Goal: Transaction & Acquisition: Purchase product/service

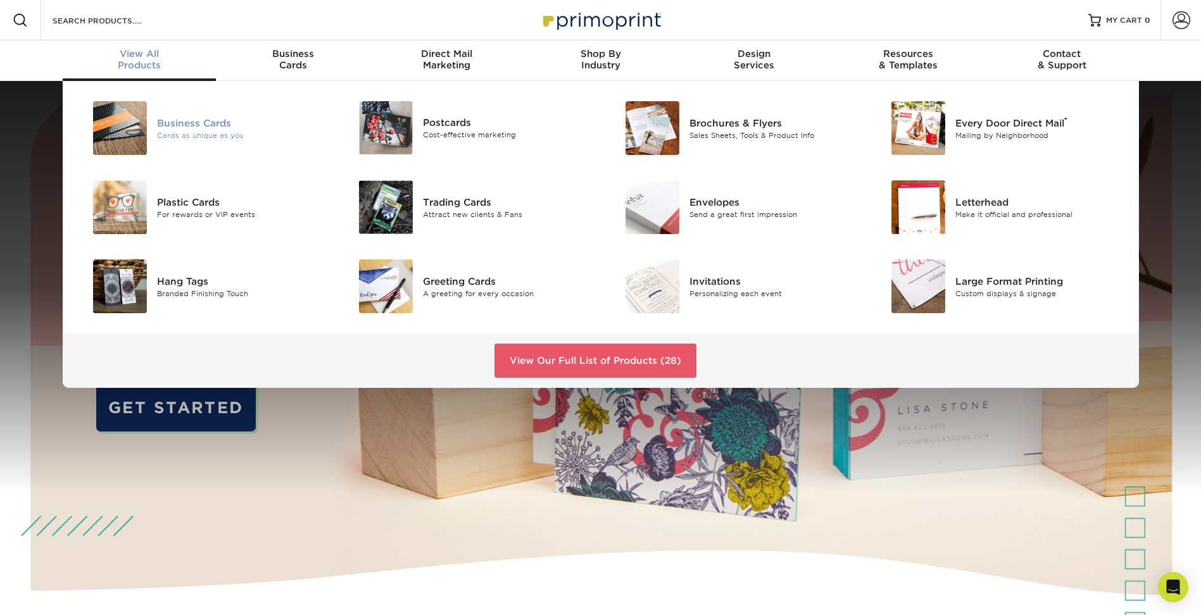
click at [127, 118] on img at bounding box center [120, 128] width 54 height 54
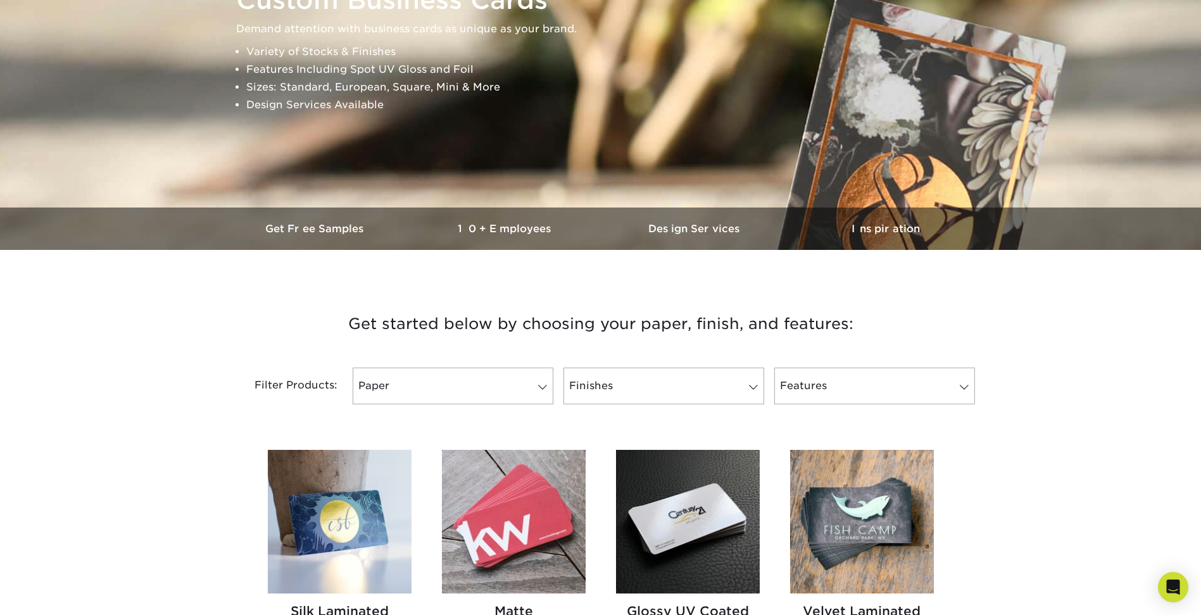
scroll to position [253, 0]
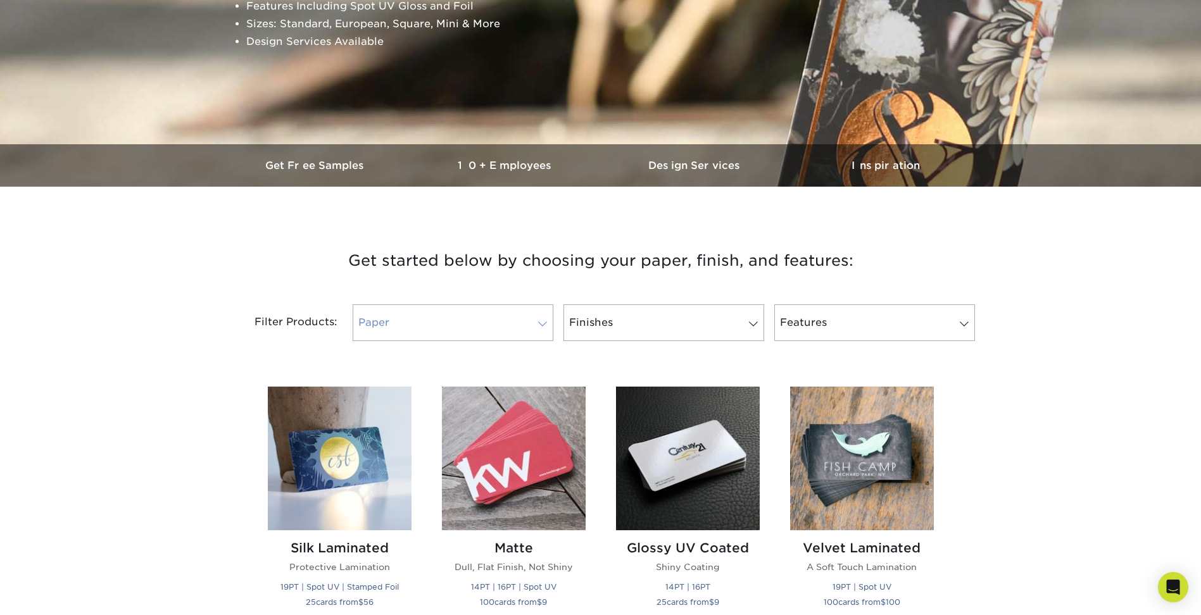
click at [533, 321] on link "Paper" at bounding box center [453, 323] width 201 height 37
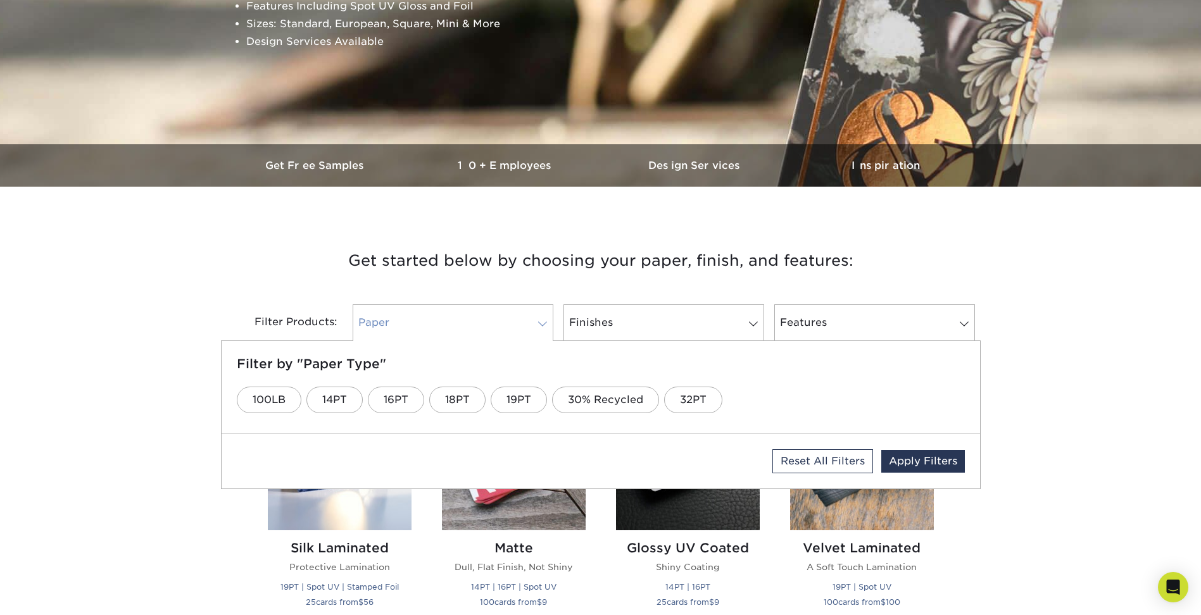
click at [533, 321] on link "Paper" at bounding box center [453, 323] width 201 height 37
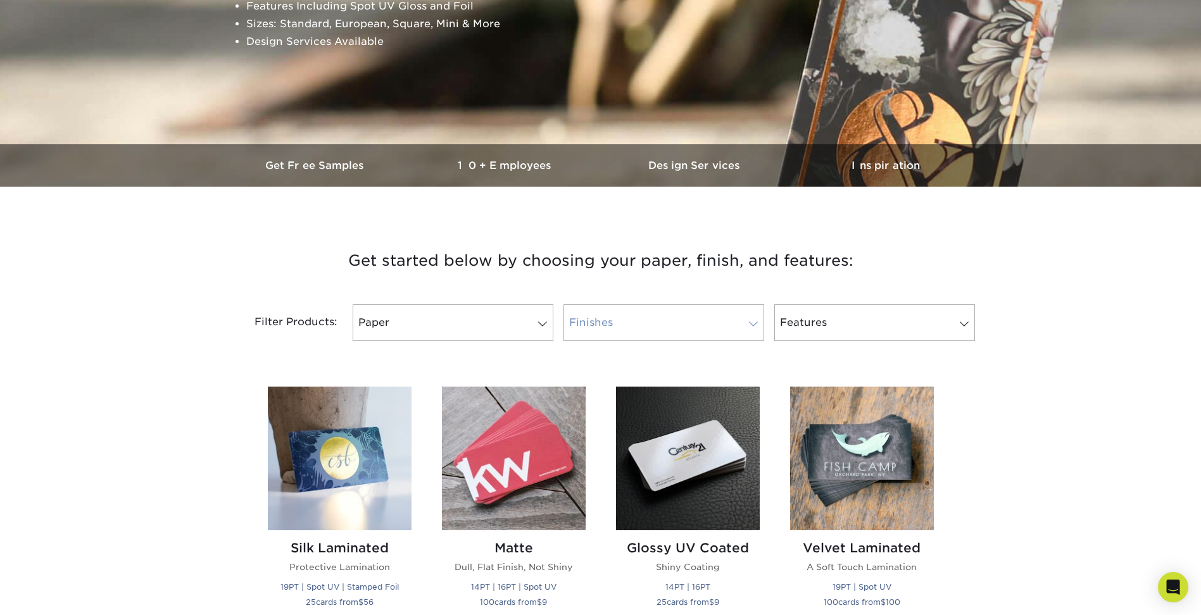
click at [710, 313] on link "Finishes" at bounding box center [663, 323] width 201 height 37
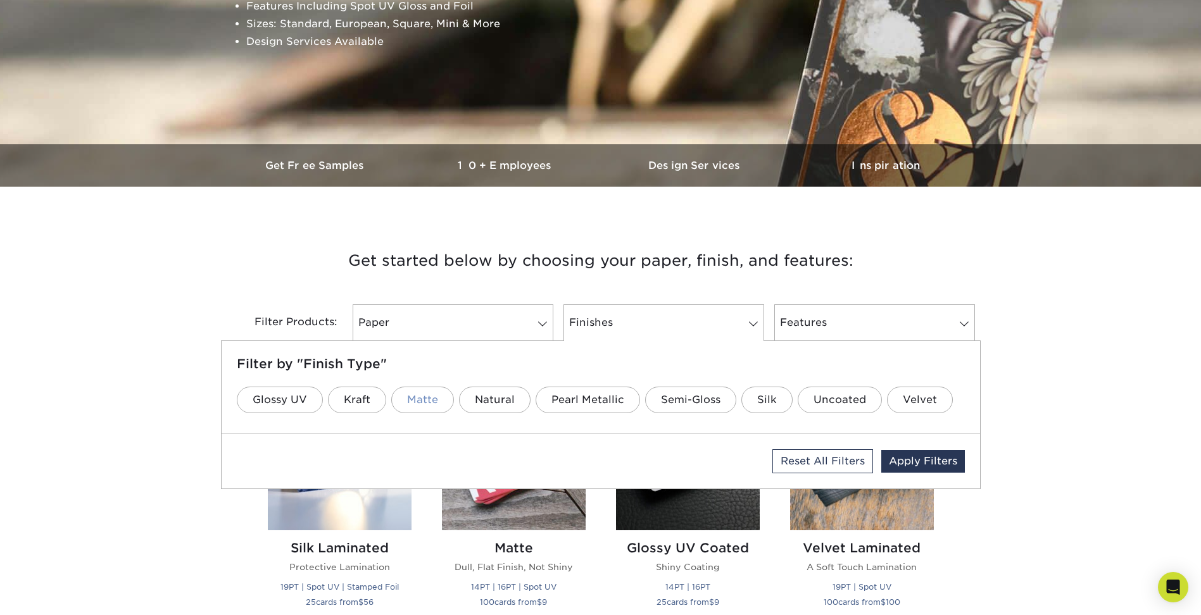
click at [408, 391] on link "Matte" at bounding box center [422, 400] width 63 height 27
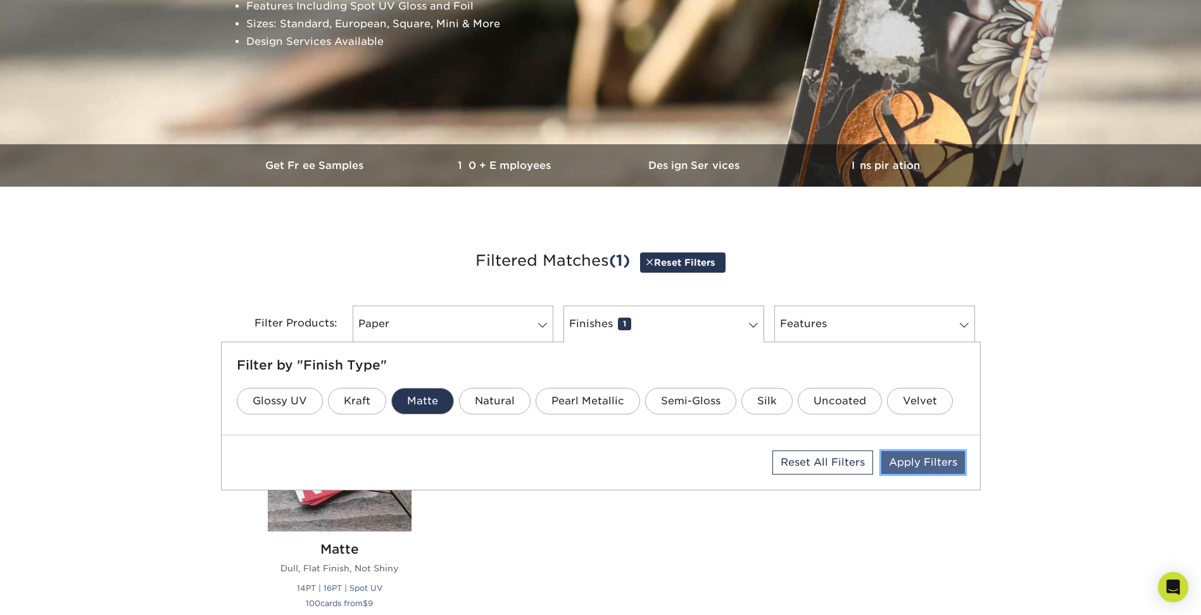
click at [921, 462] on link "Apply Filters" at bounding box center [923, 462] width 84 height 23
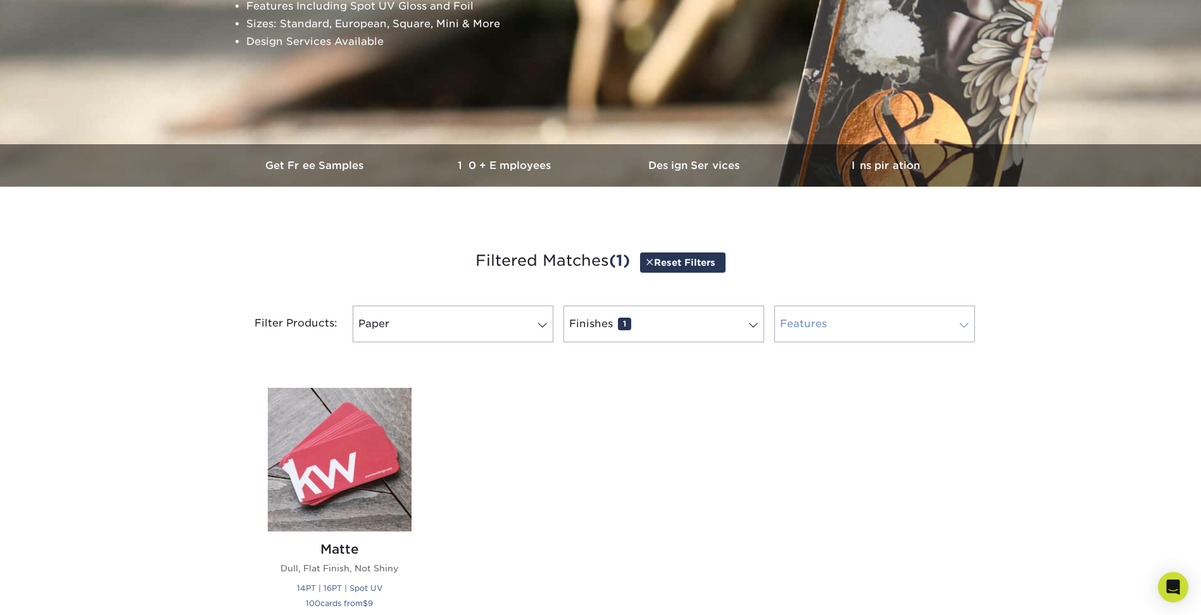
click at [966, 323] on span at bounding box center [964, 325] width 18 height 10
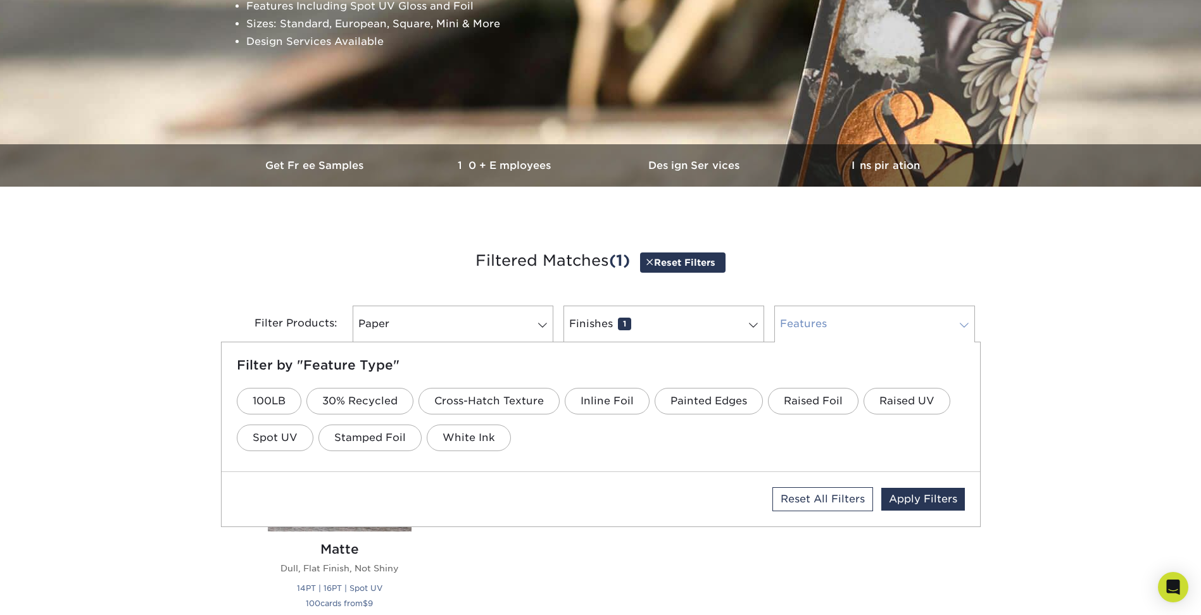
click at [966, 323] on span at bounding box center [964, 325] width 18 height 10
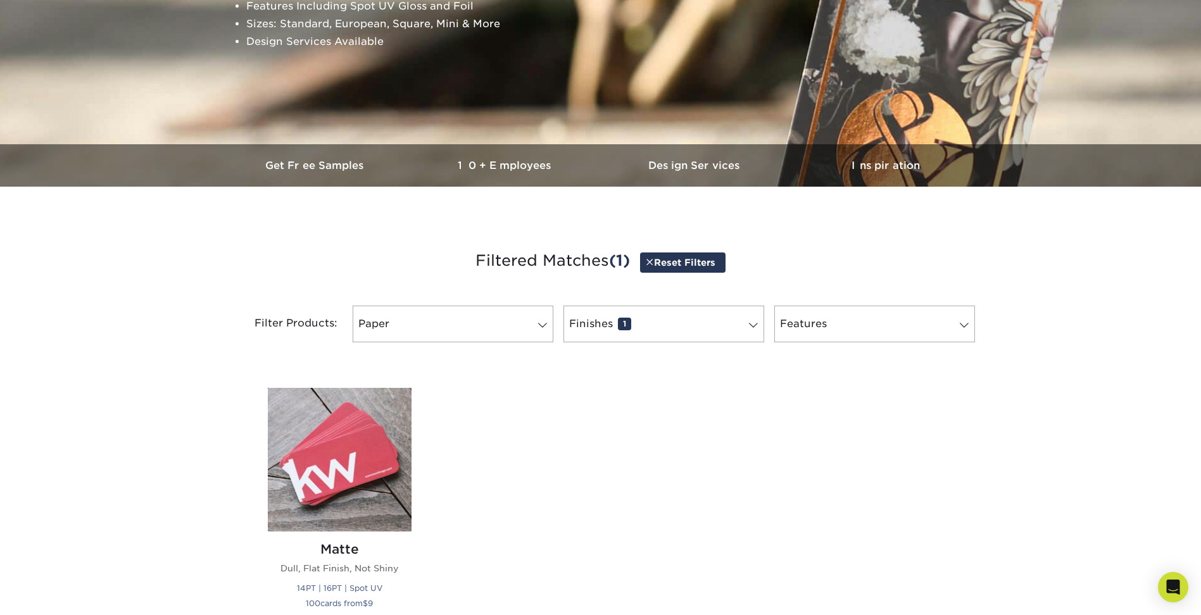
click at [924, 423] on div "Silk Laminated Protective Lamination 19PT | Spot UV | Stamped Foil 25 cards fro…" at bounding box center [601, 507] width 696 height 268
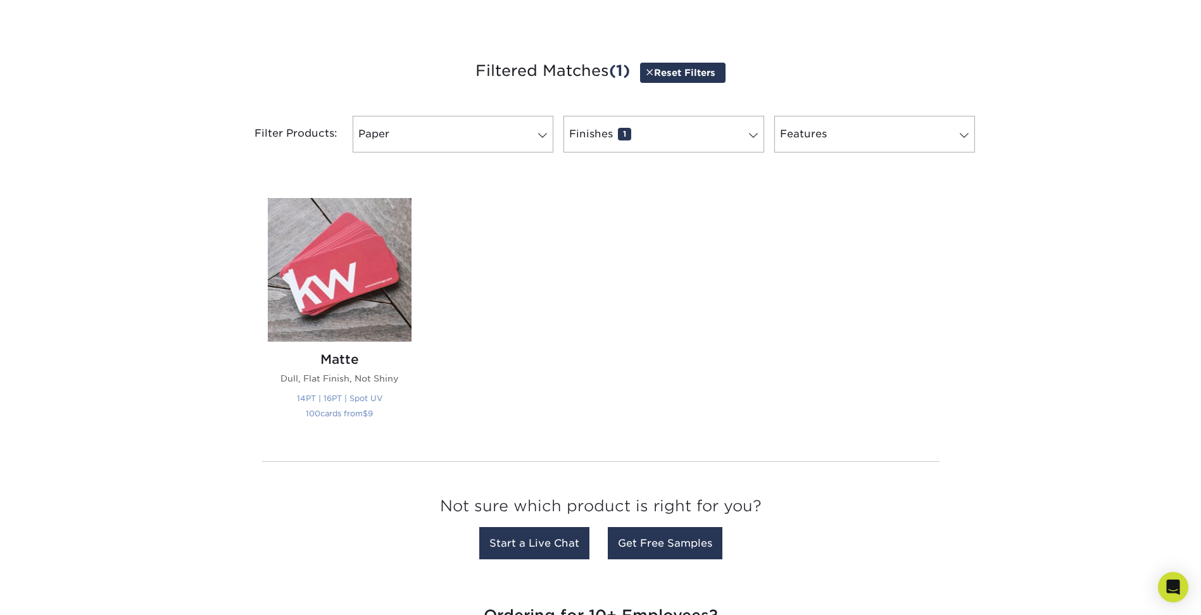
click at [330, 298] on img at bounding box center [340, 270] width 144 height 144
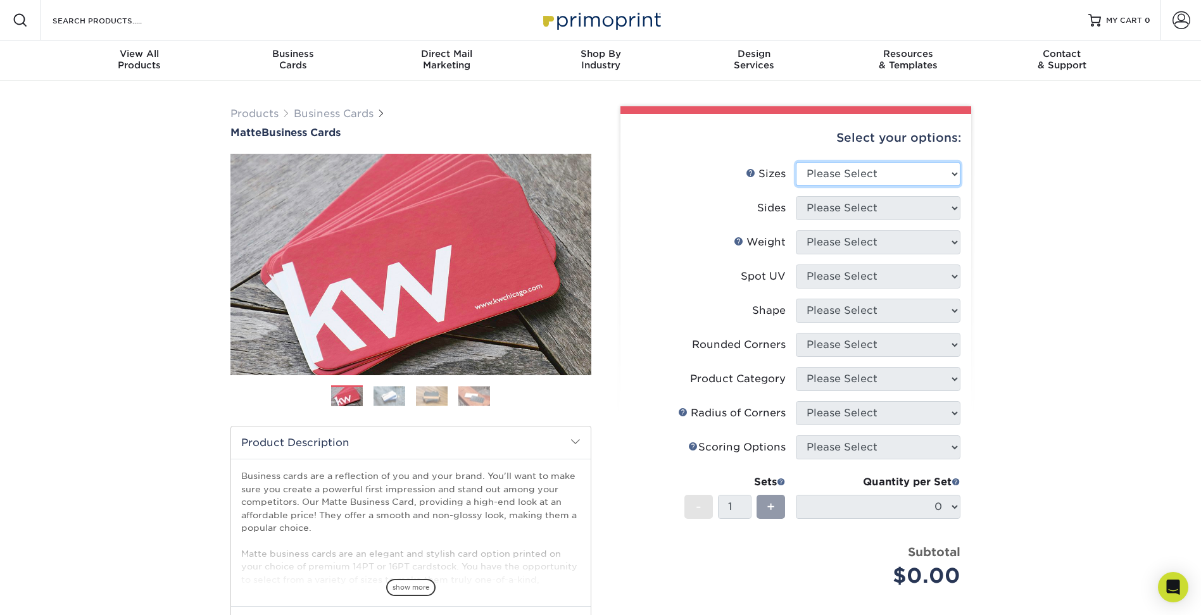
click at [936, 172] on select "Please Select 1.5" x 3.5" - Mini 1.75" x 3.5" - Mini 2" x 2" - Square 2" x 3" -…" at bounding box center [878, 174] width 165 height 24
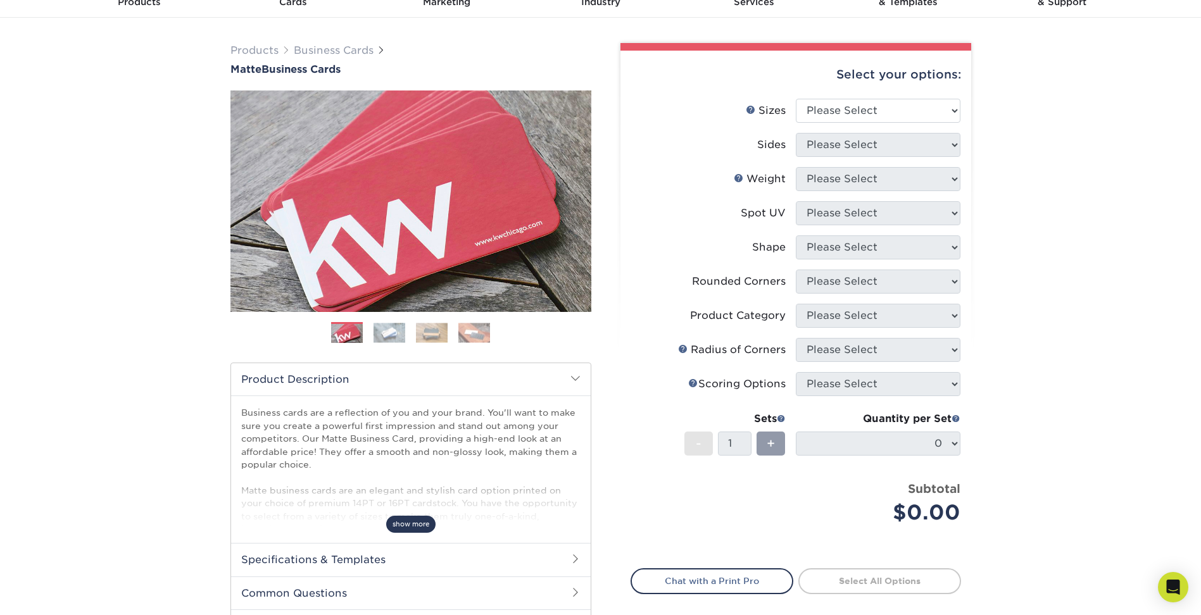
click at [406, 522] on span "show more" at bounding box center [410, 524] width 49 height 17
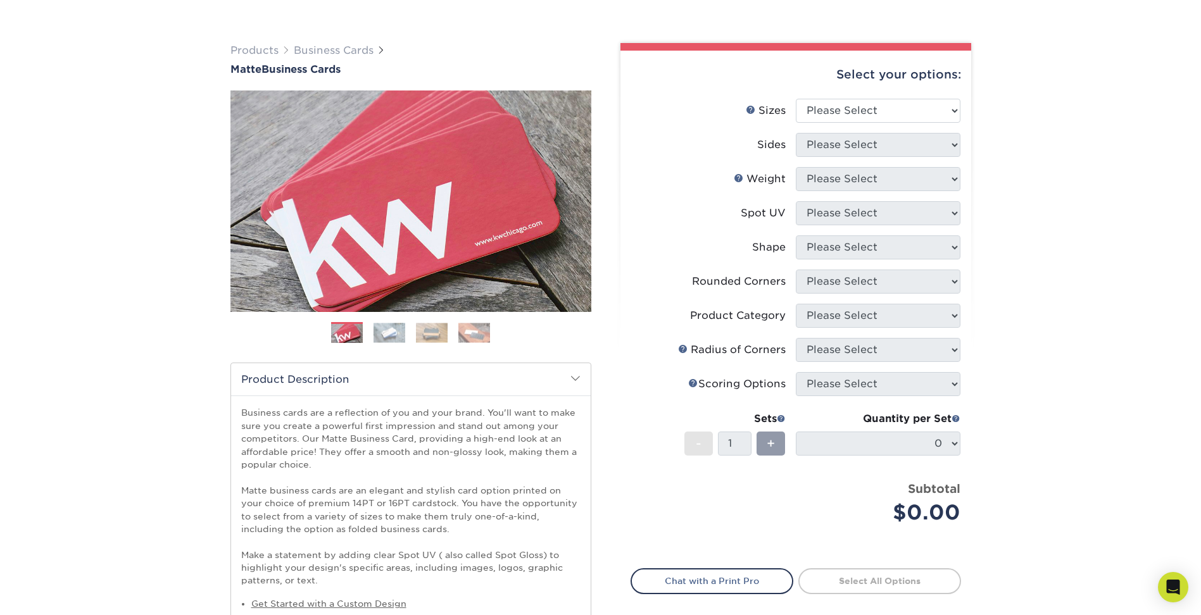
scroll to position [317, 0]
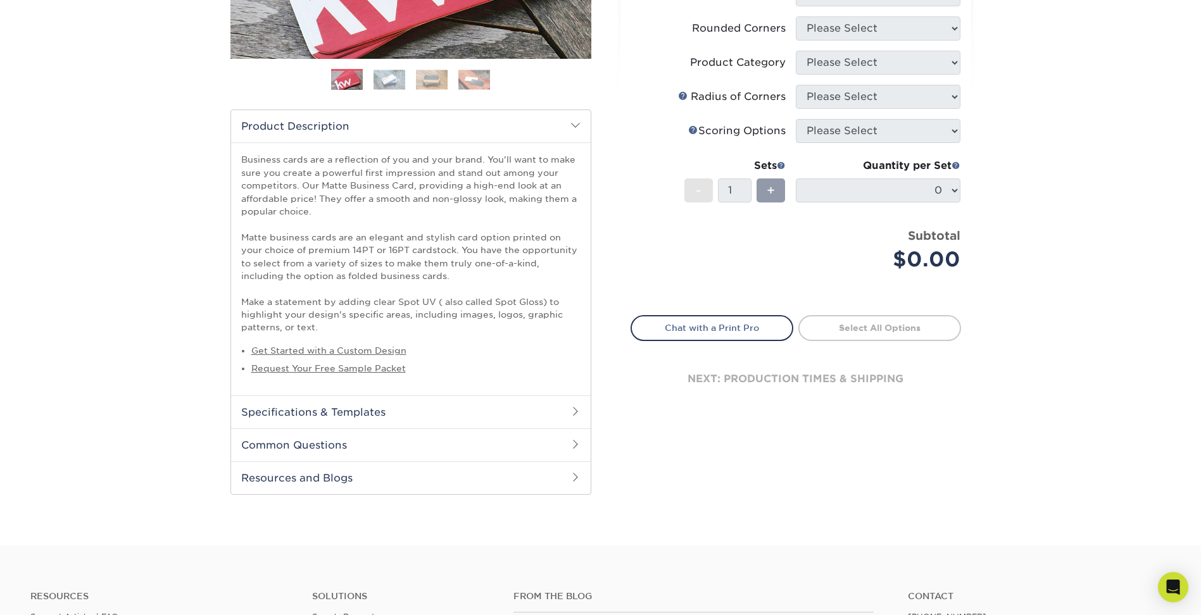
click at [538, 412] on h2 "Specifications & Templates" at bounding box center [411, 412] width 360 height 33
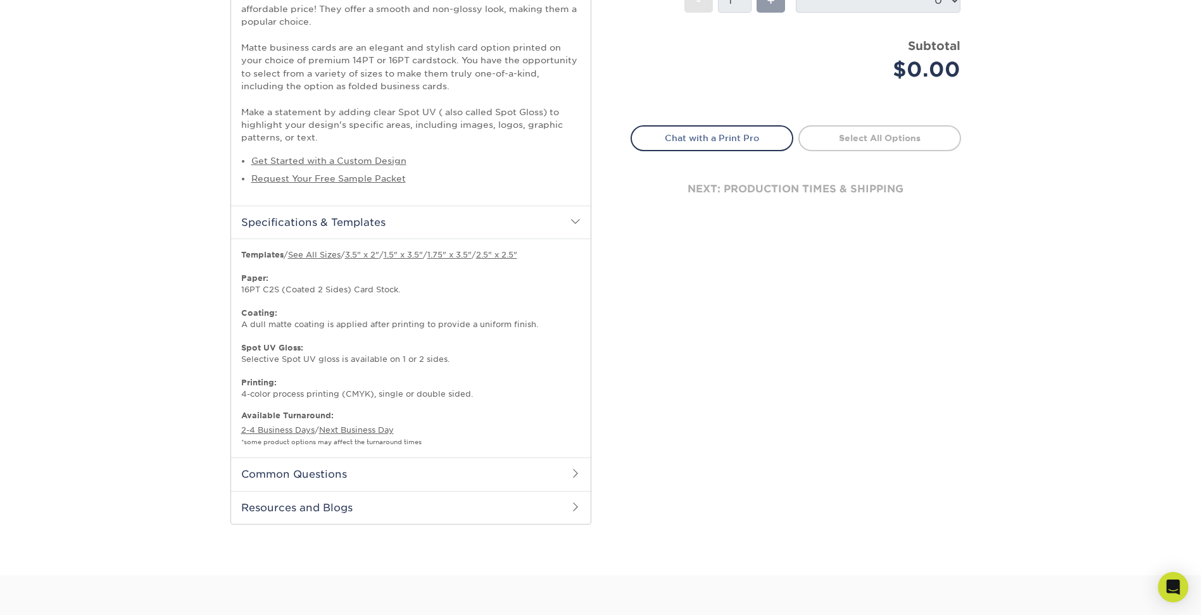
scroll to position [570, 0]
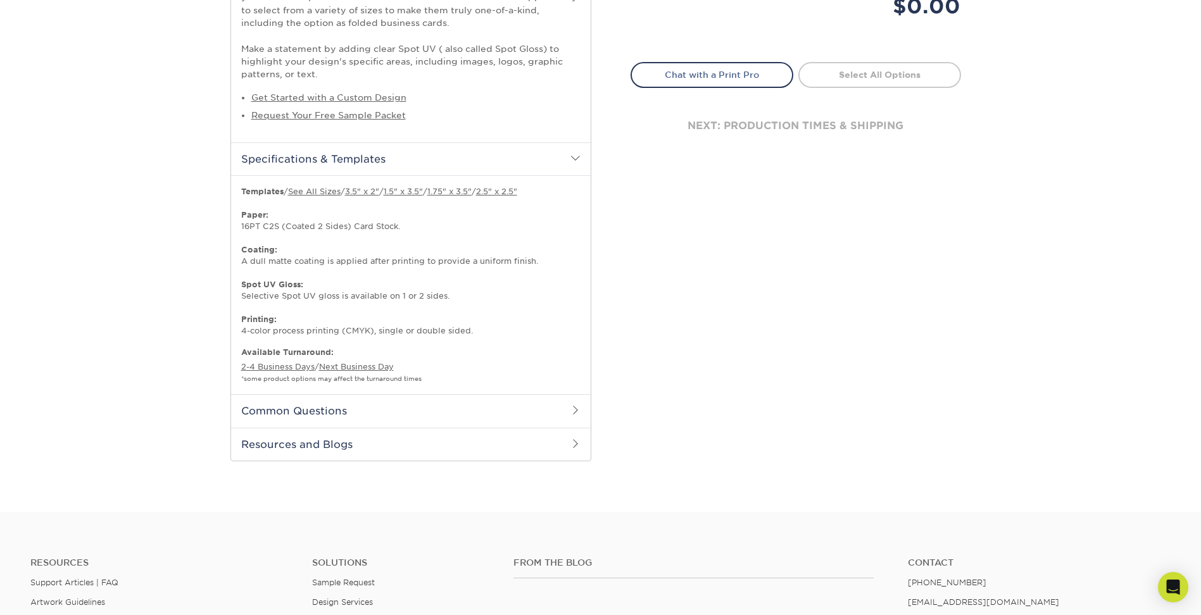
click at [386, 418] on h2 "Common Questions" at bounding box center [411, 410] width 360 height 33
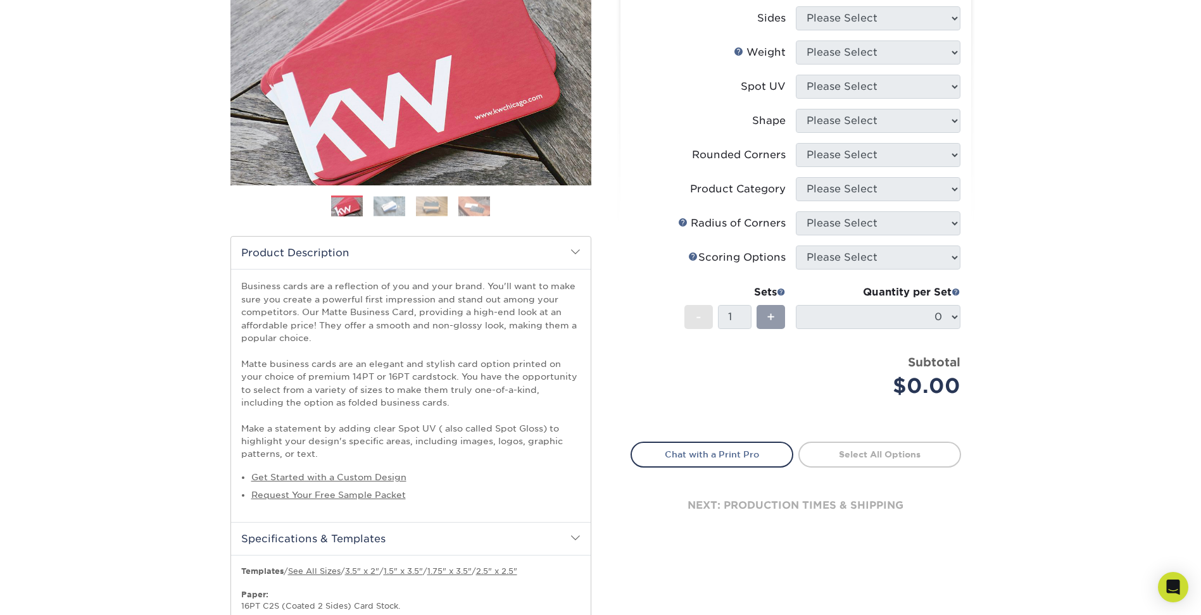
scroll to position [0, 0]
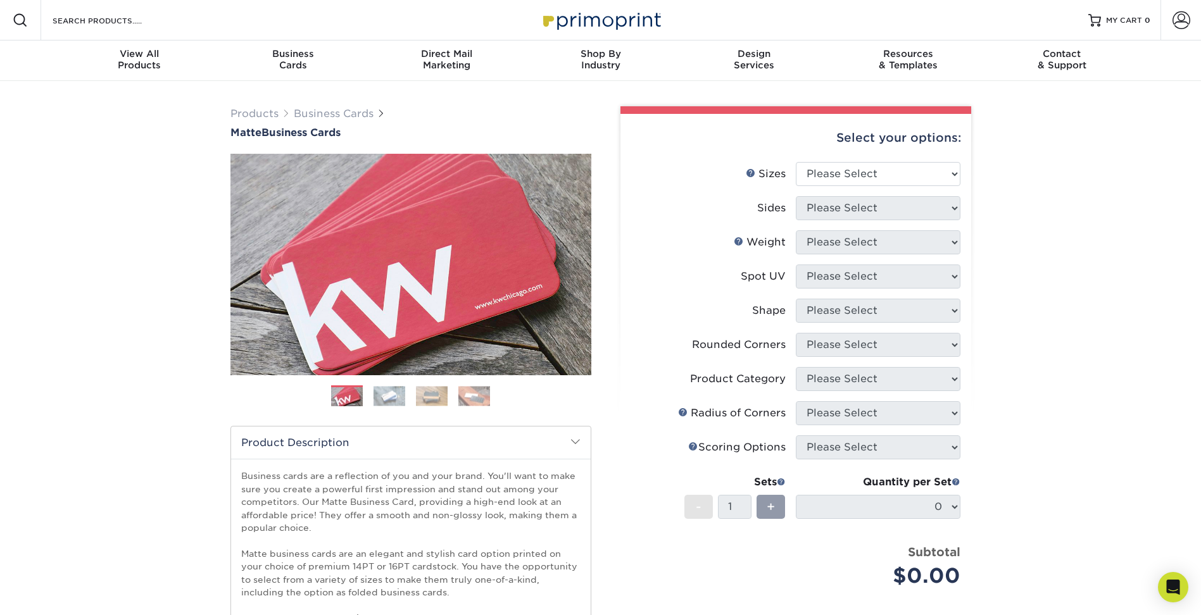
click at [829, 173] on select "Please Select 1.5" x 3.5" - Mini 1.75" x 3.5" - Mini 2" x 2" - Square 2" x 3" -…" at bounding box center [878, 174] width 165 height 24
select select "2.00x3.00"
click at [796, 162] on select "Please Select 1.5" x 3.5" - Mini 1.75" x 3.5" - Mini 2" x 2" - Square 2" x 3" -…" at bounding box center [878, 174] width 165 height 24
click at [852, 203] on select "Please Select Print Both Sides Print Front Only" at bounding box center [878, 208] width 165 height 24
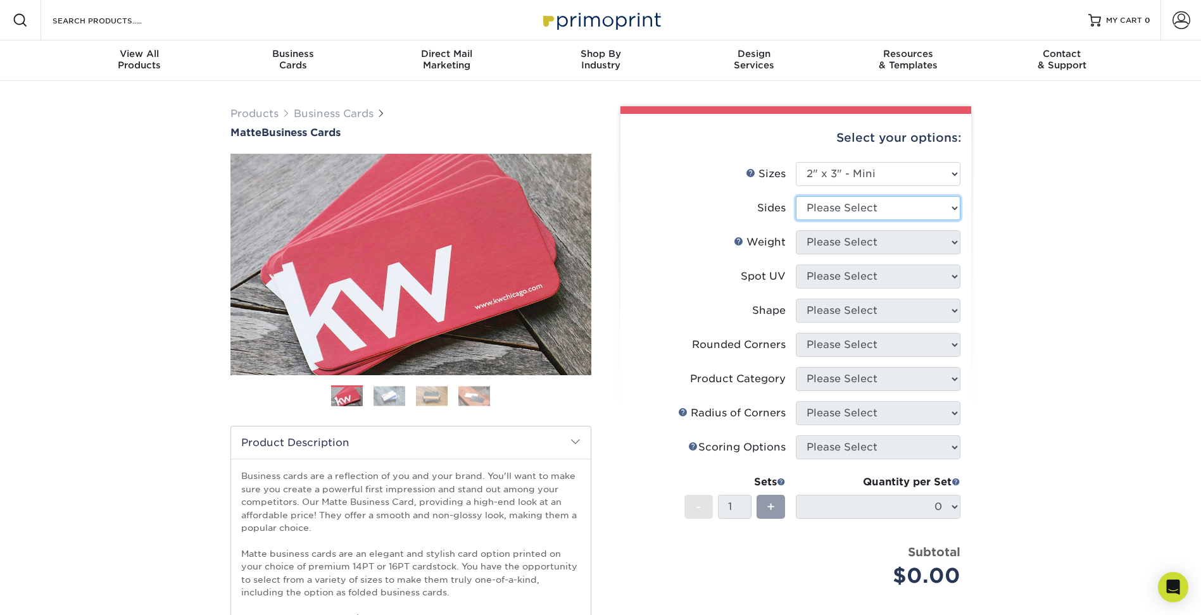
select select "32d3c223-f82c-492b-b915-ba065a00862f"
click at [796, 196] on select "Please Select Print Both Sides Print Front Only" at bounding box center [878, 208] width 165 height 24
click at [884, 239] on select "Please Select 14PT 16PT" at bounding box center [878, 242] width 165 height 24
click at [839, 247] on select "Please Select 14PT 16PT" at bounding box center [878, 242] width 165 height 24
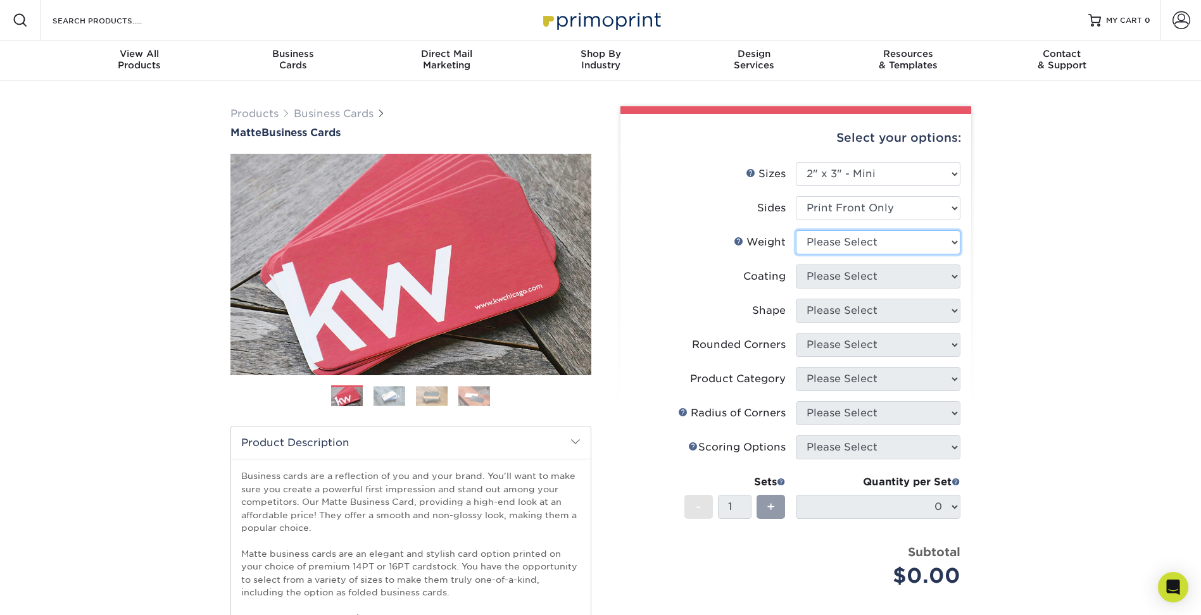
select select "14PT"
click at [796, 230] on select "Please Select 14PT 16PT" at bounding box center [878, 242] width 165 height 24
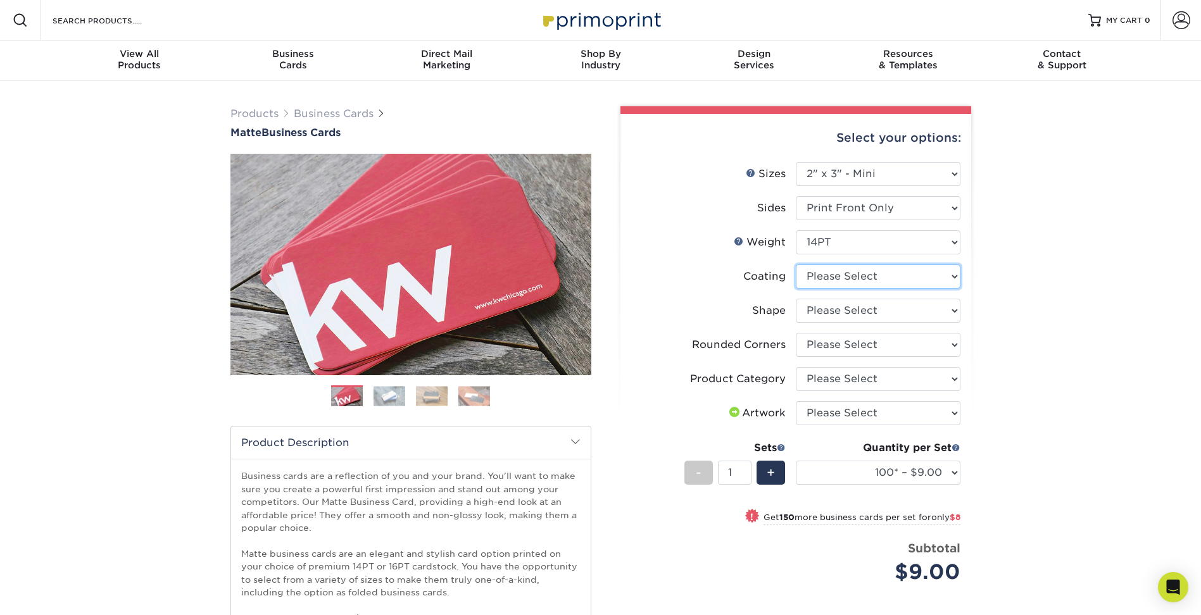
click at [832, 277] on select at bounding box center [878, 277] width 165 height 24
select select "121bb7b5-3b4d-429f-bd8d-bbf80e953313"
click at [796, 265] on select at bounding box center [878, 277] width 165 height 24
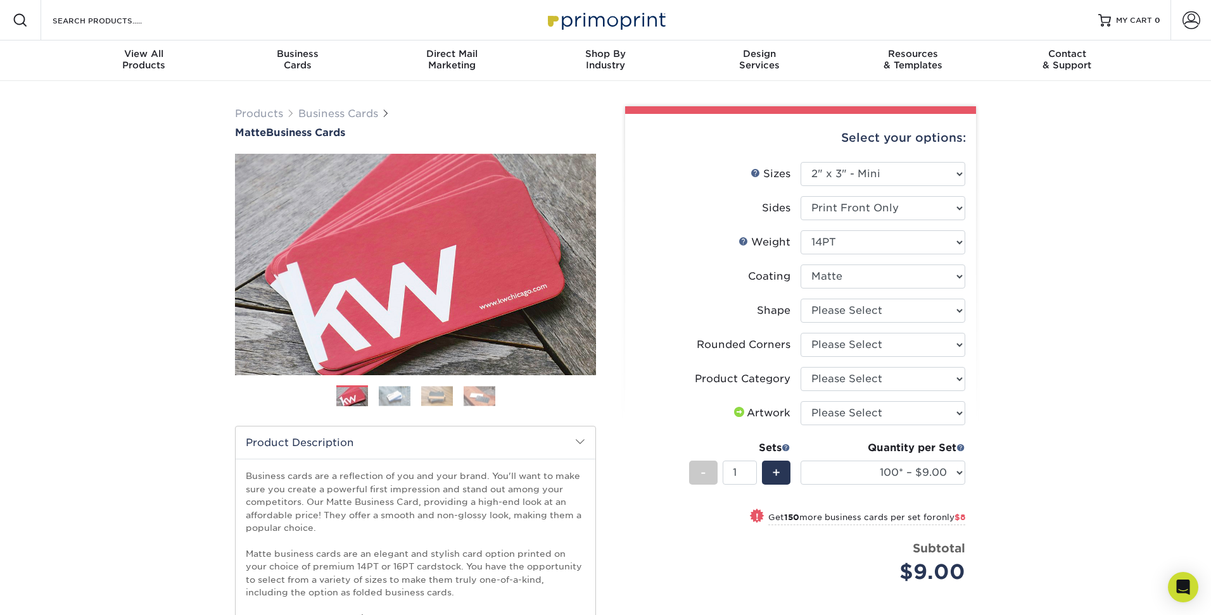
select select "-1"
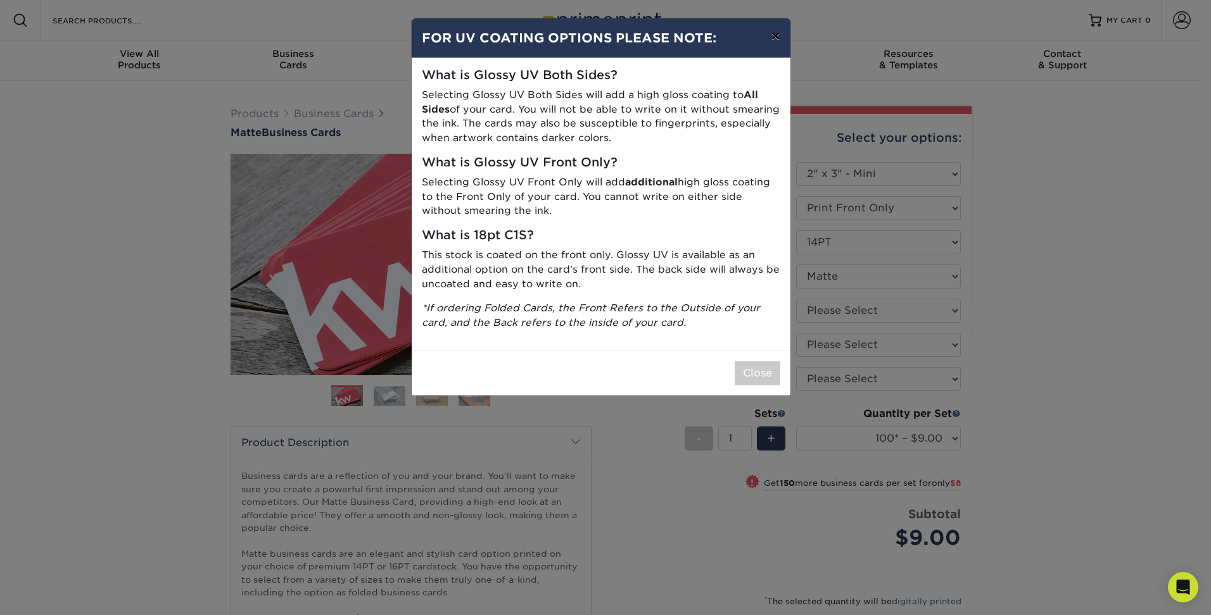
click at [772, 35] on button "×" at bounding box center [774, 35] width 29 height 35
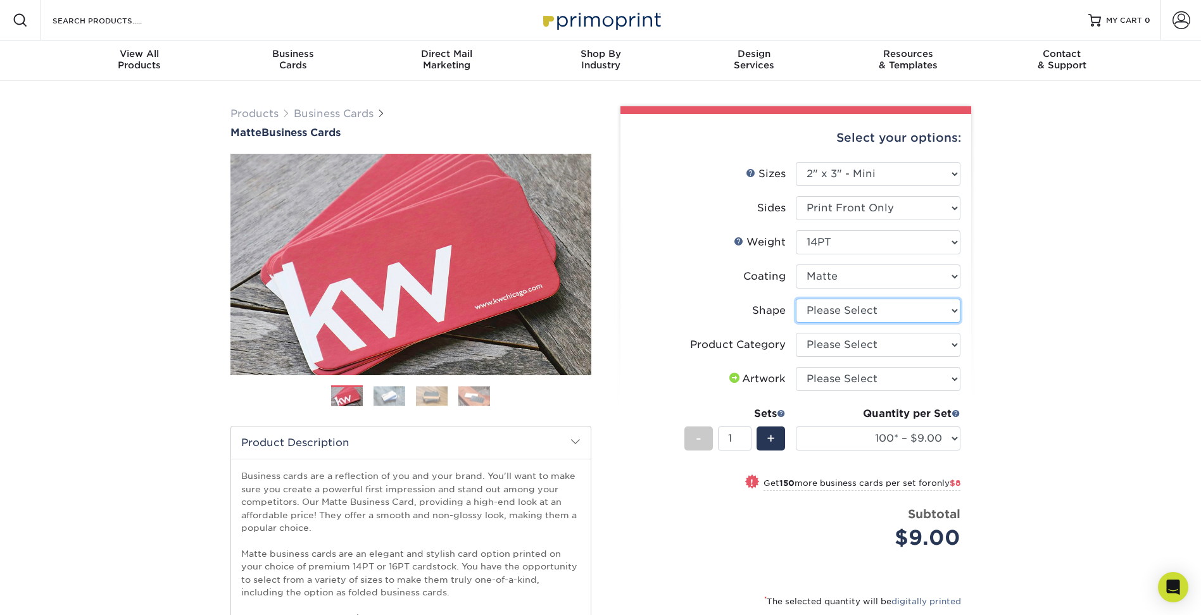
click at [878, 302] on select "Please Select Standard" at bounding box center [878, 311] width 165 height 24
select select "standard"
click at [796, 299] on select "Please Select Standard" at bounding box center [878, 311] width 165 height 24
select select "-1"
click at [866, 347] on select "Please Select Business Cards" at bounding box center [878, 345] width 165 height 24
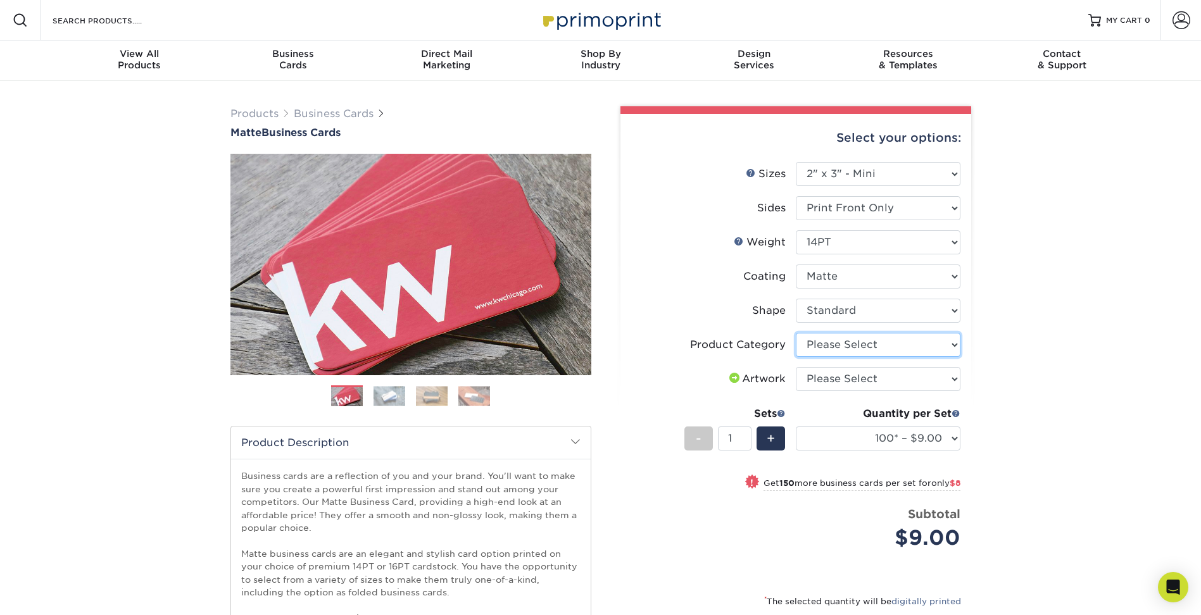
select select "3b5148f1-0588-4f88-a218-97bcfdce65c1"
click at [796, 333] on select "Please Select Business Cards" at bounding box center [878, 345] width 165 height 24
click at [868, 382] on select "Please Select I will upload files I need a design - $100" at bounding box center [878, 379] width 165 height 24
select select "upload"
click at [796, 367] on select "Please Select I will upload files I need a design - $100" at bounding box center [878, 379] width 165 height 24
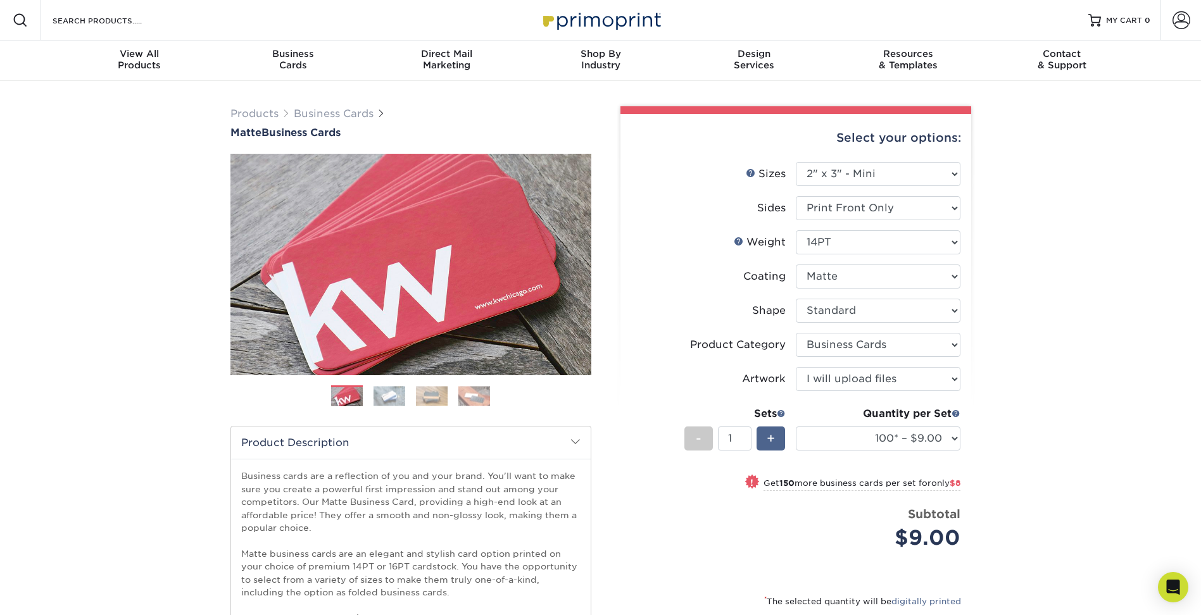
click at [767, 435] on span "+" at bounding box center [771, 438] width 8 height 19
click at [705, 436] on div "-" at bounding box center [698, 439] width 28 height 24
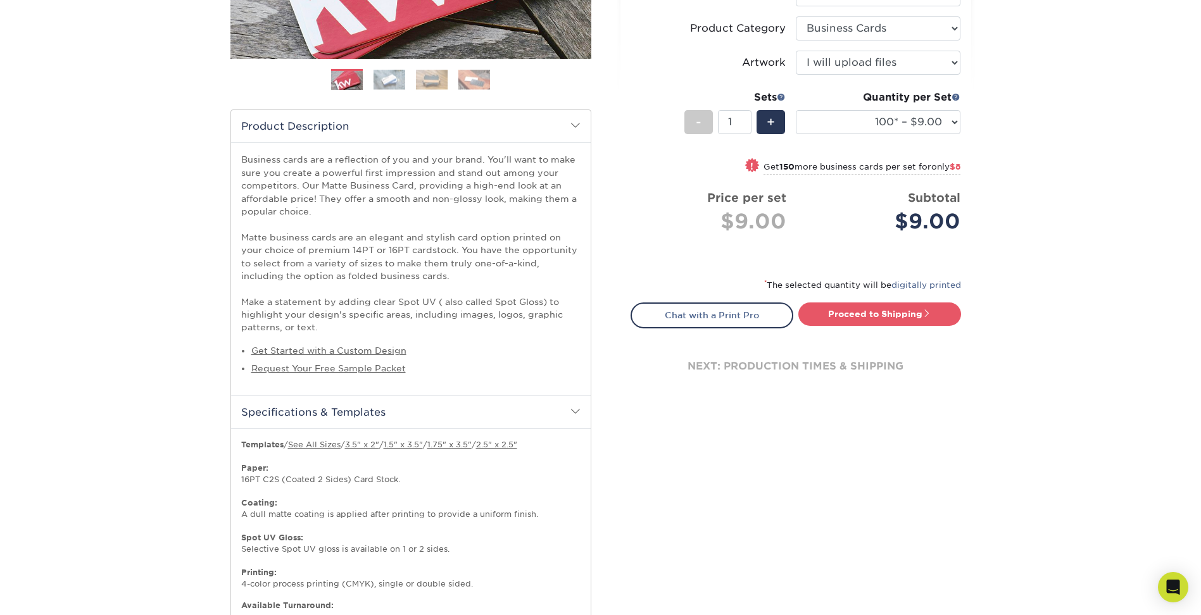
scroll to position [190, 0]
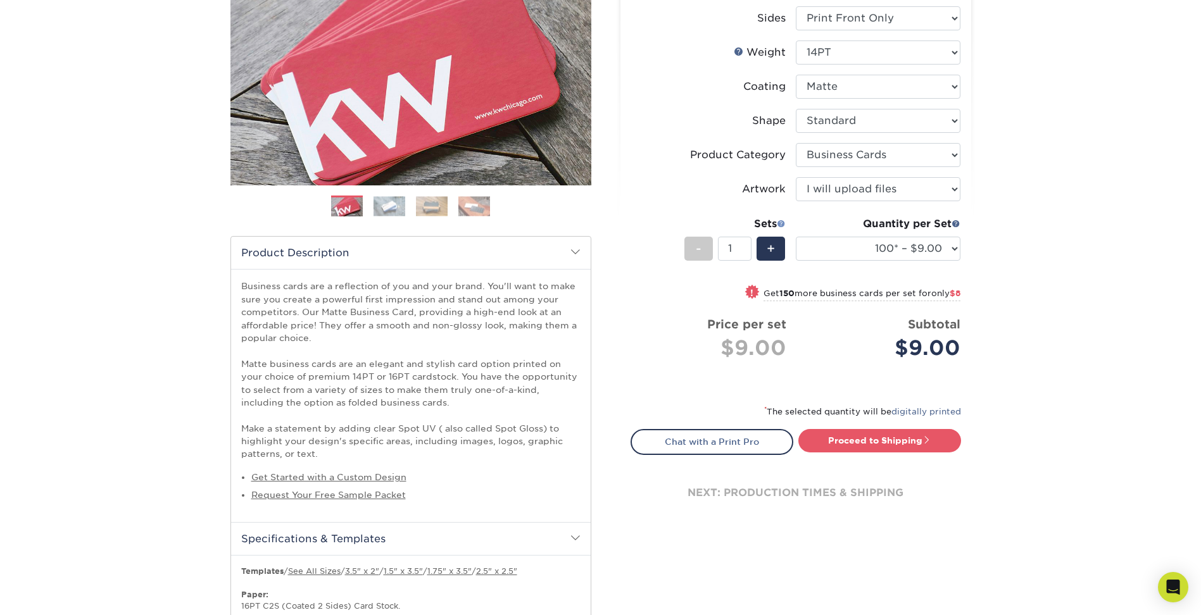
click at [782, 221] on span at bounding box center [781, 223] width 9 height 9
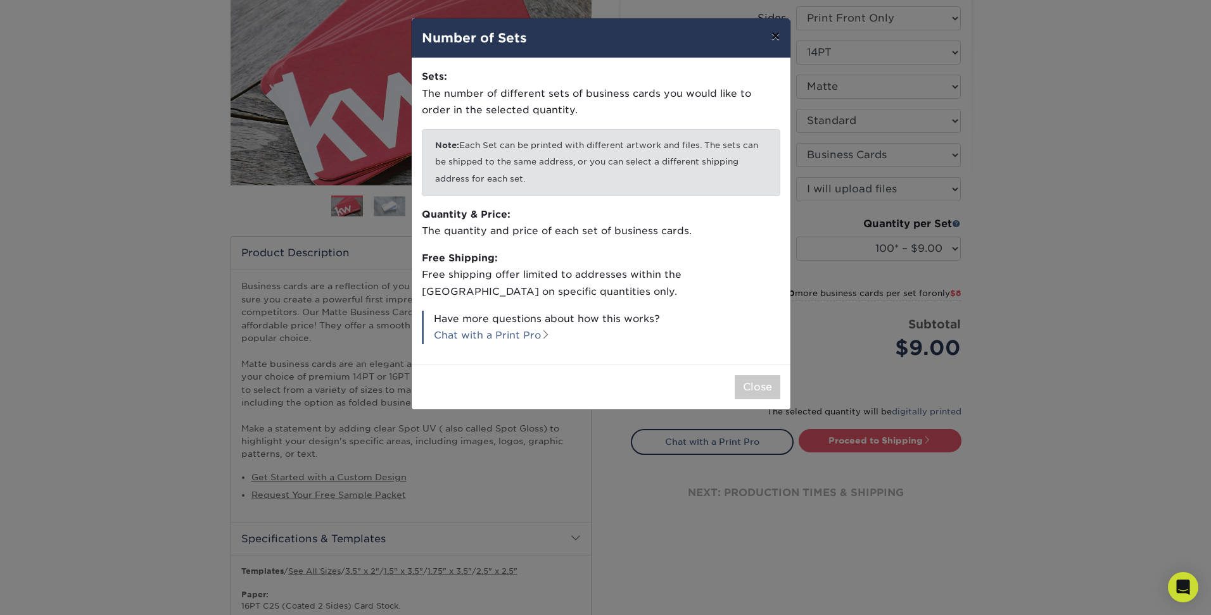
click at [777, 32] on button "×" at bounding box center [774, 35] width 29 height 35
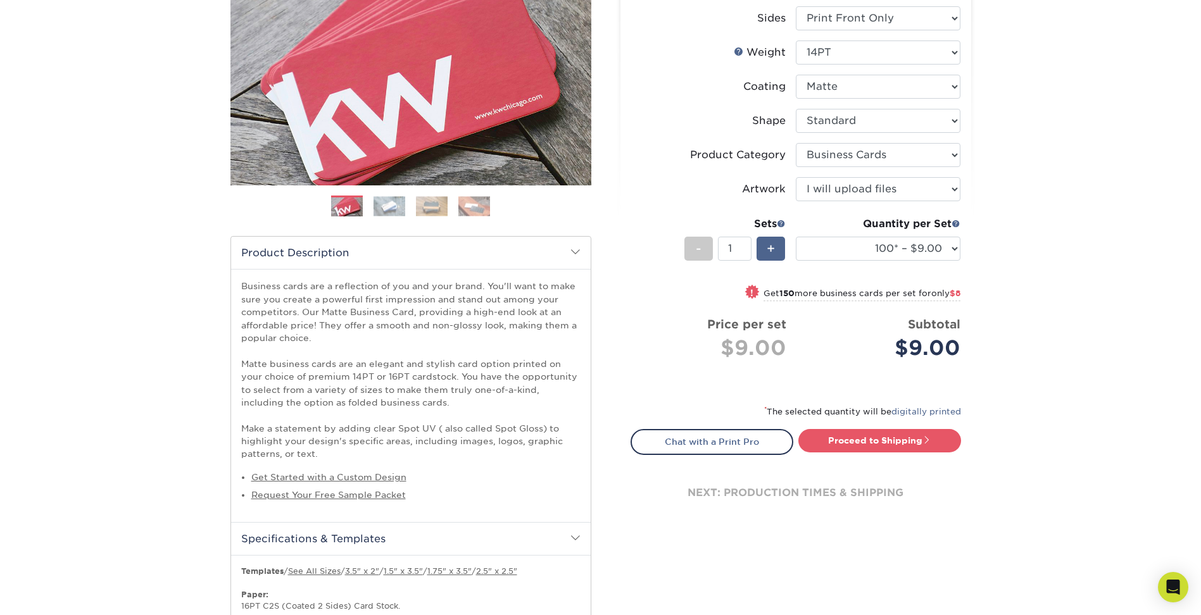
click at [767, 256] on span "+" at bounding box center [771, 248] width 8 height 19
type input "2"
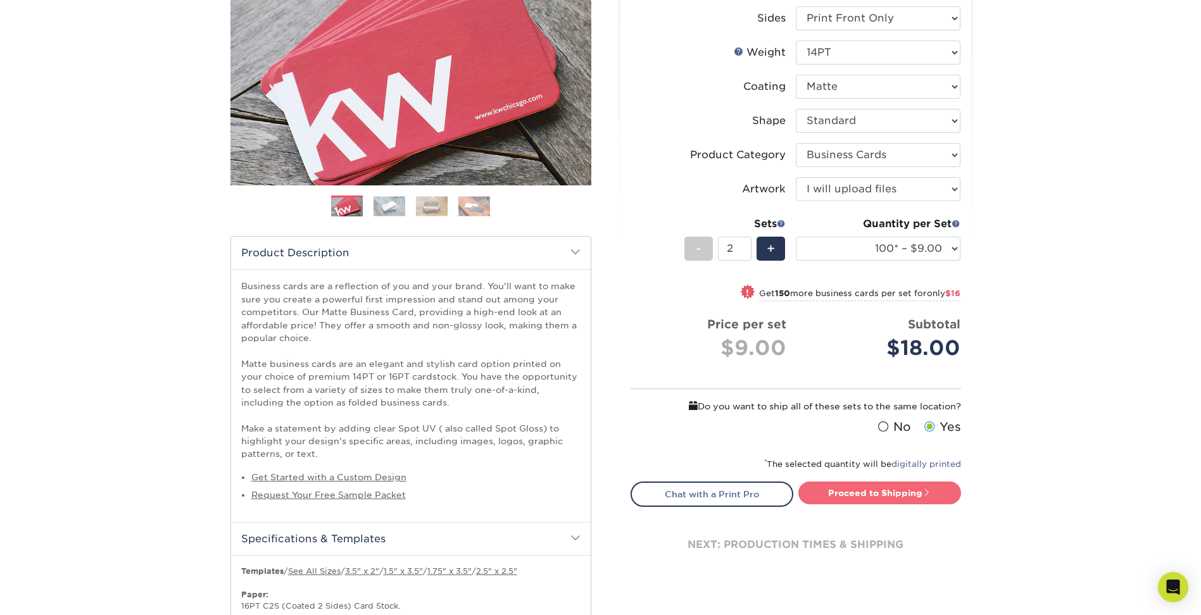
click at [940, 499] on link "Proceed to Shipping" at bounding box center [879, 493] width 163 height 23
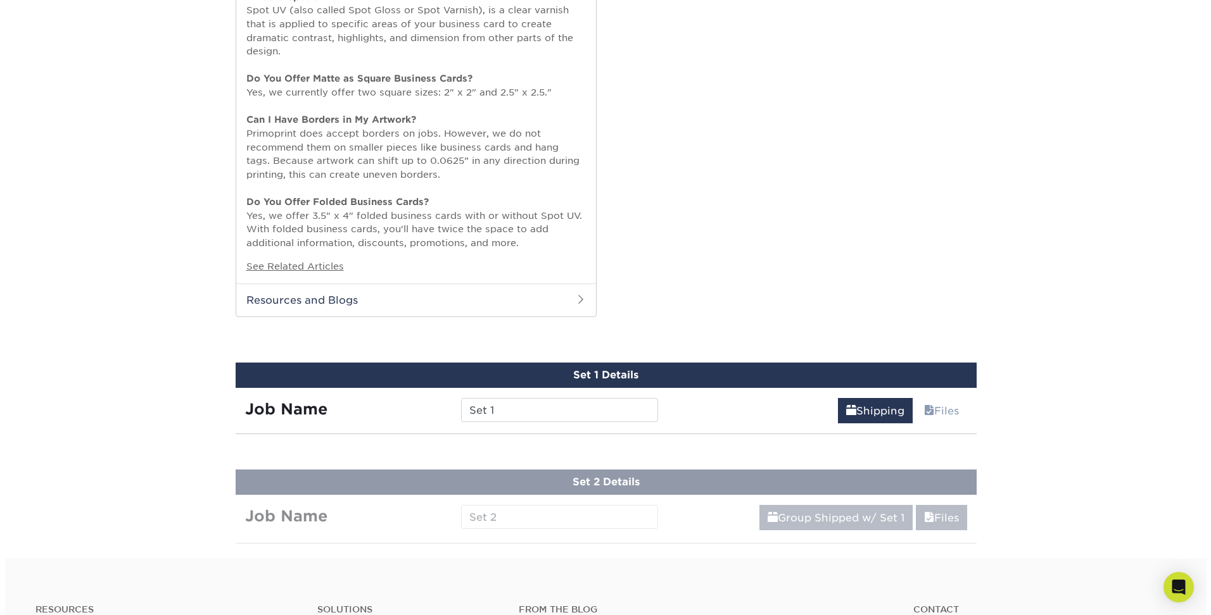
scroll to position [1438, 0]
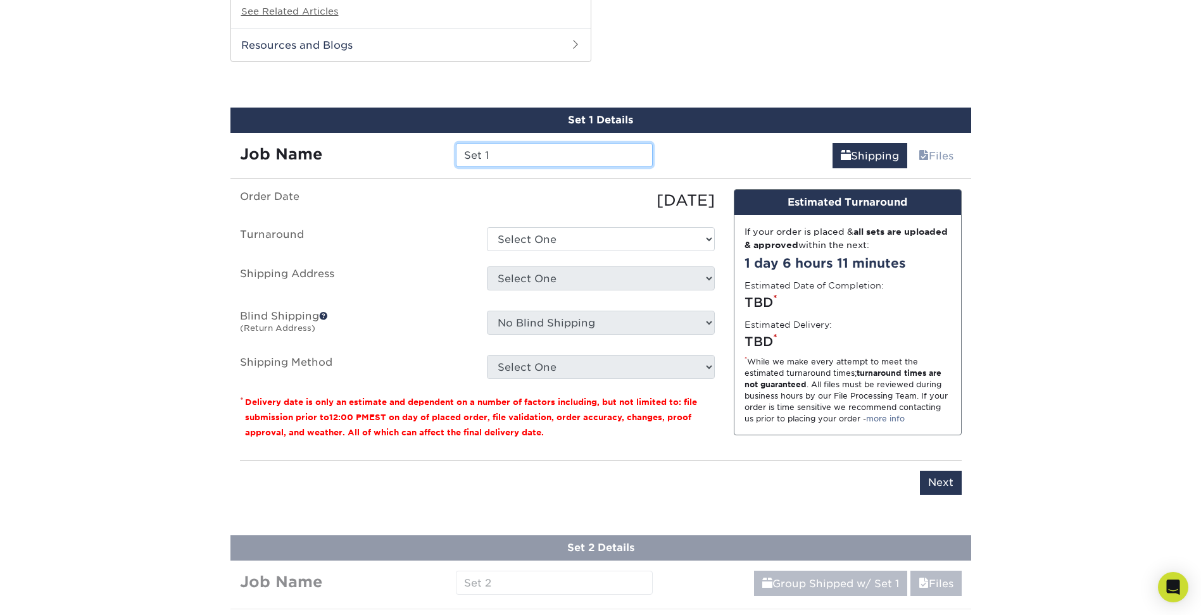
drag, startPoint x: 510, startPoint y: 161, endPoint x: 420, endPoint y: 161, distance: 89.3
click at [420, 161] on div "Job Name Set 1" at bounding box center [446, 155] width 432 height 24
type input "Diaper Raffle"
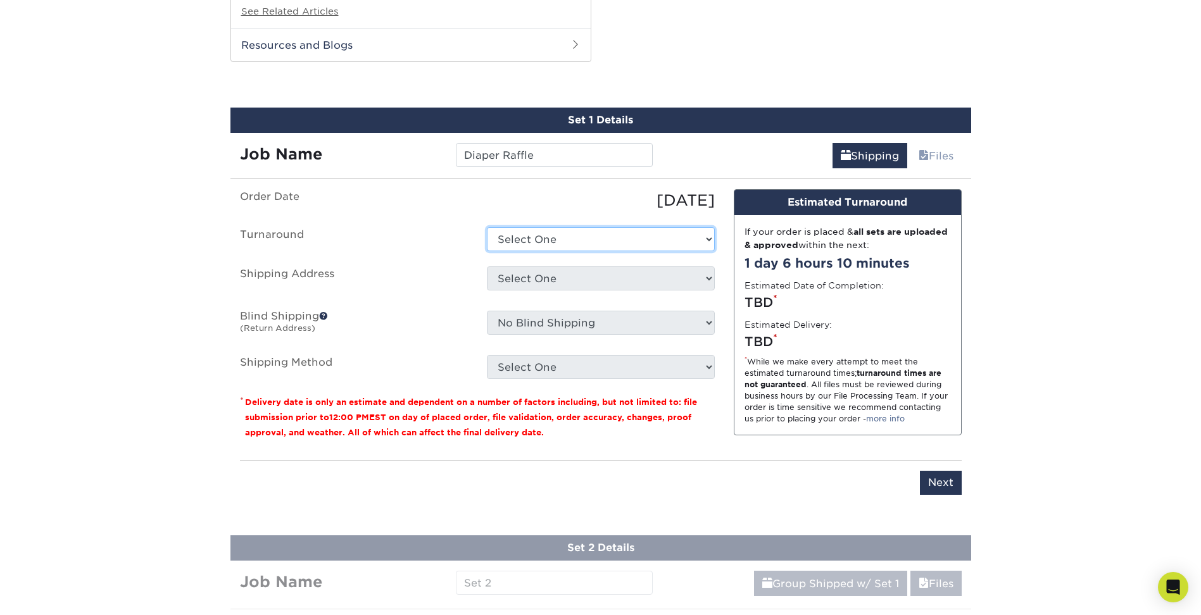
click at [643, 238] on select "Select One 2-4 Business Days 2 Day Next Business Day" at bounding box center [601, 239] width 228 height 24
select select "c9b01132-94c2-41ed-838c-de7ea10d5a30"
click at [487, 227] on select "Select One 2-4 Business Days 2 Day Next Business Day" at bounding box center [601, 239] width 228 height 24
click at [584, 280] on select "Select One + Add New Address - Login" at bounding box center [601, 279] width 228 height 24
select select "newaddress"
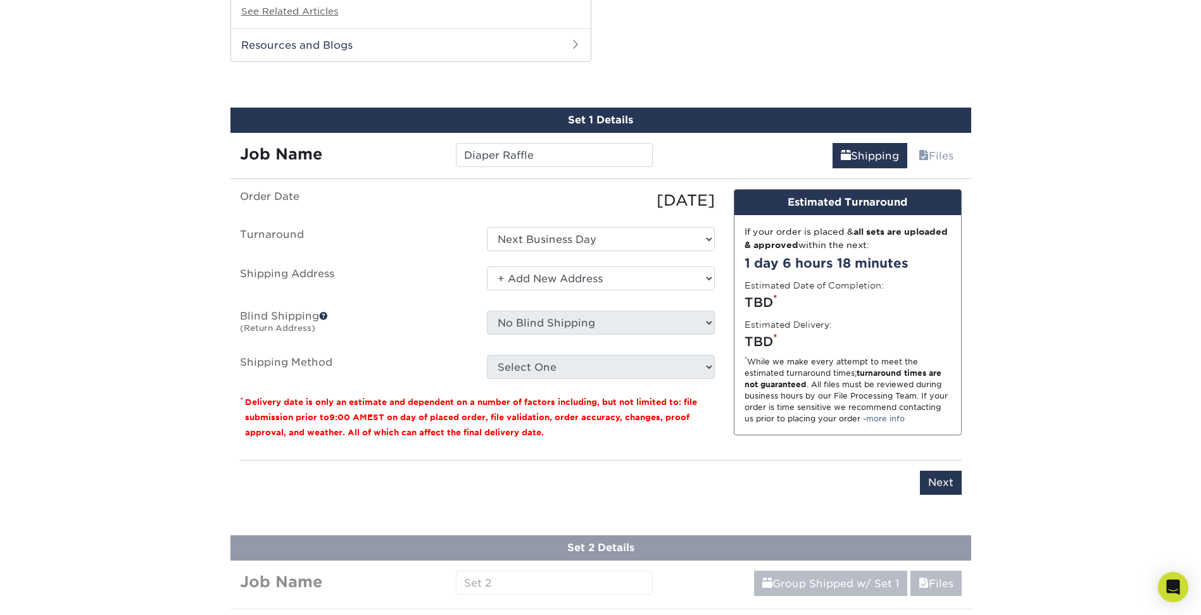
click at [487, 267] on select "Select One + Add New Address - Login" at bounding box center [601, 279] width 228 height 24
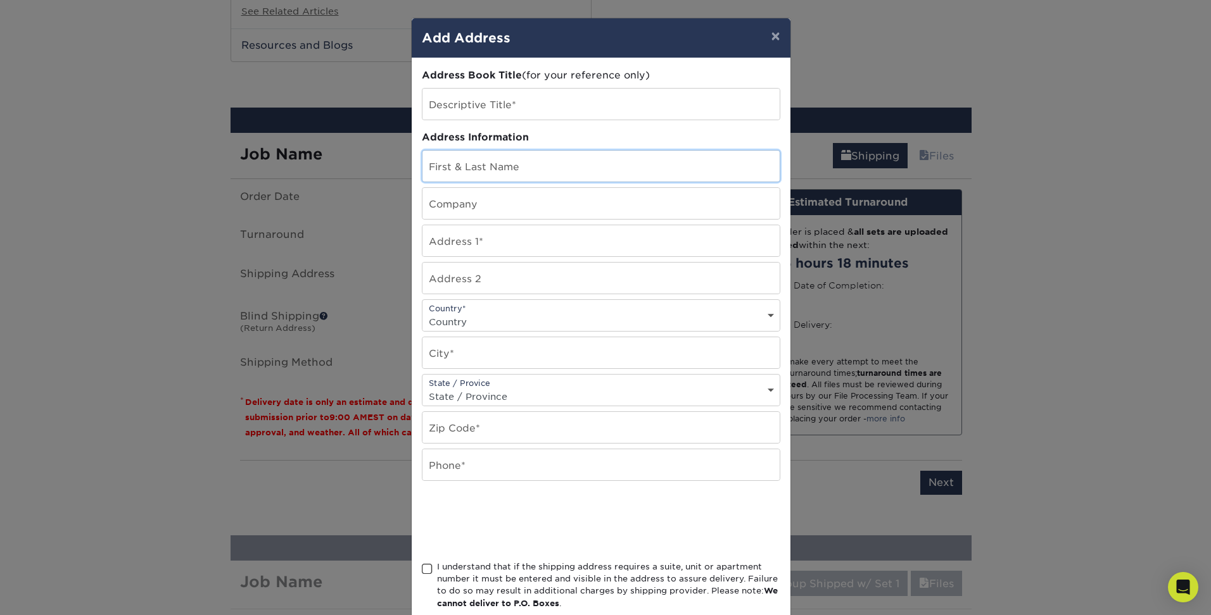
click at [539, 164] on input "text" at bounding box center [600, 166] width 357 height 31
type input "Heather McGuire"
type input "3301 Clark Ave"
select select "US"
type input "Parsons"
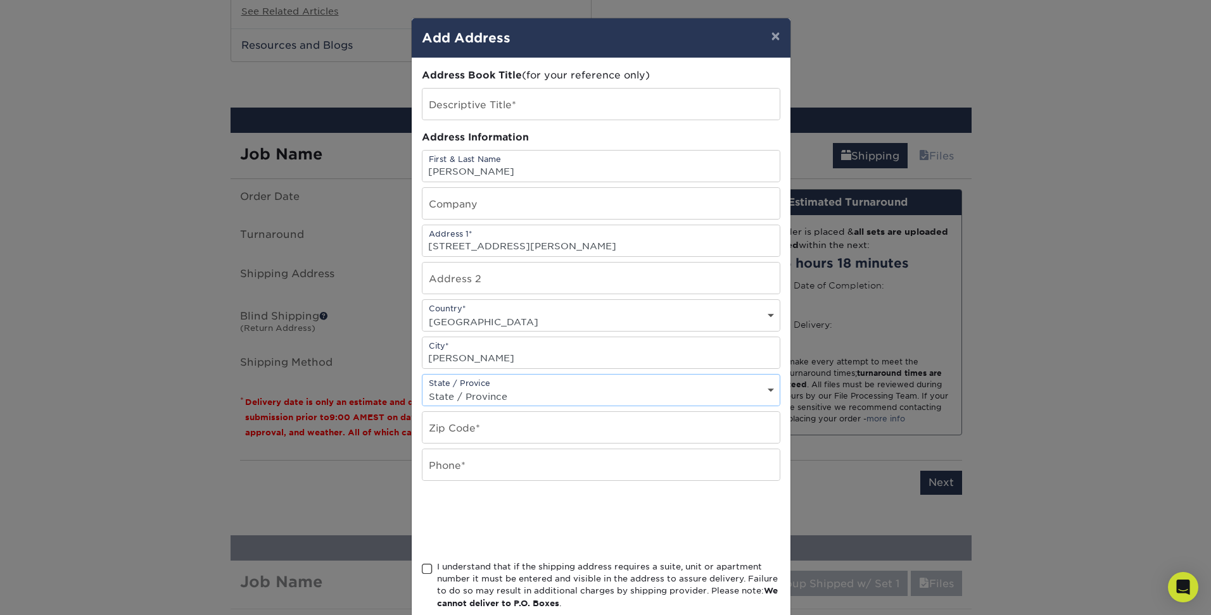
select select "KS"
type input "67357"
type input "6204232207"
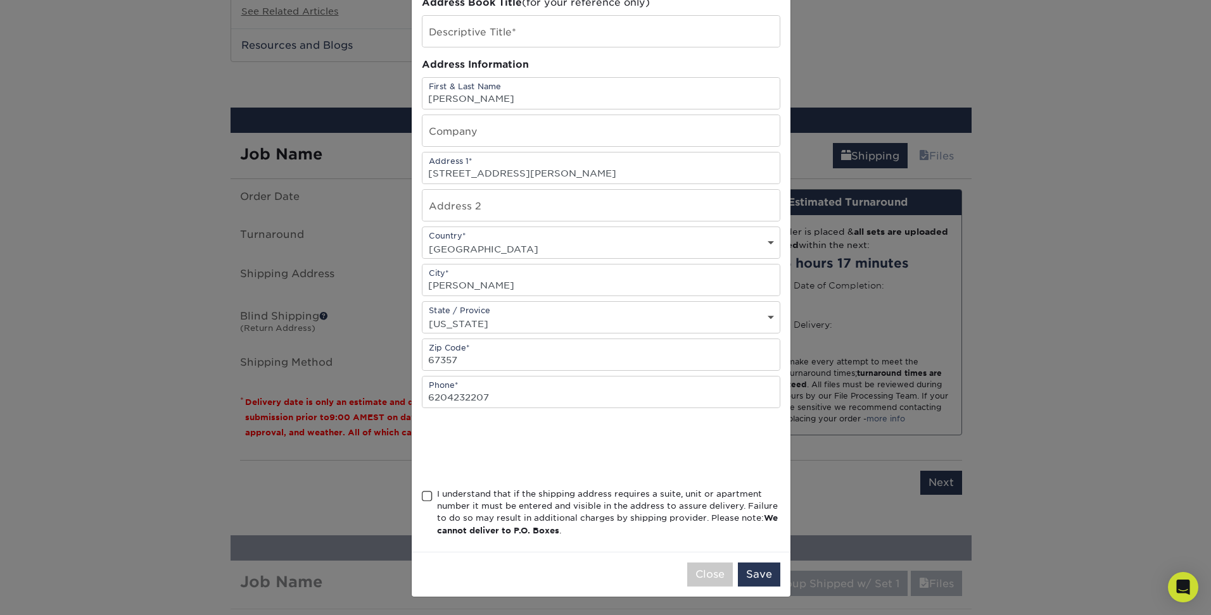
click at [424, 496] on span at bounding box center [427, 497] width 11 height 12
click at [0, 0] on input "I understand that if the shipping address requires a suite, unit or apartment n…" at bounding box center [0, 0] width 0 height 0
click at [750, 575] on button "Save" at bounding box center [759, 575] width 42 height 24
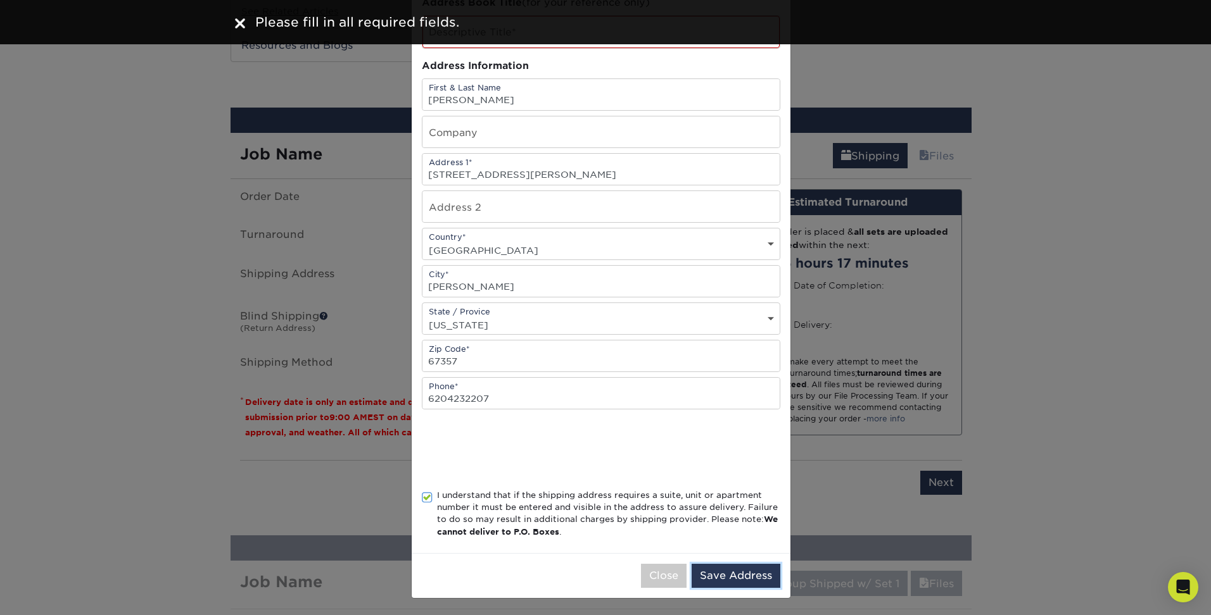
scroll to position [0, 0]
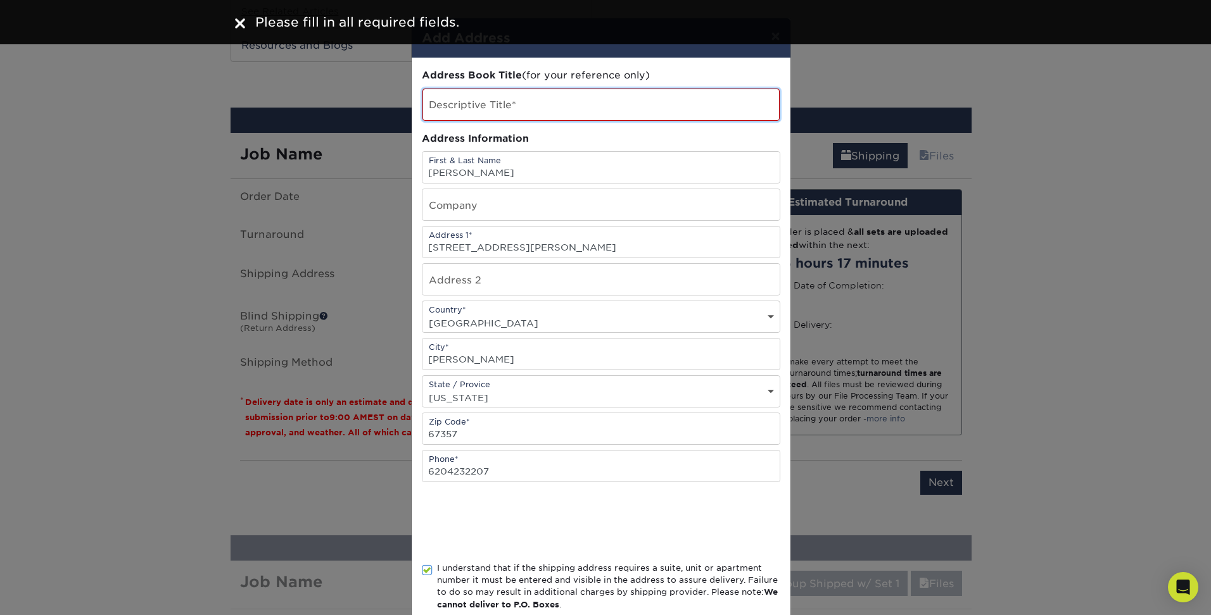
click at [494, 105] on input "text" at bounding box center [600, 105] width 357 height 32
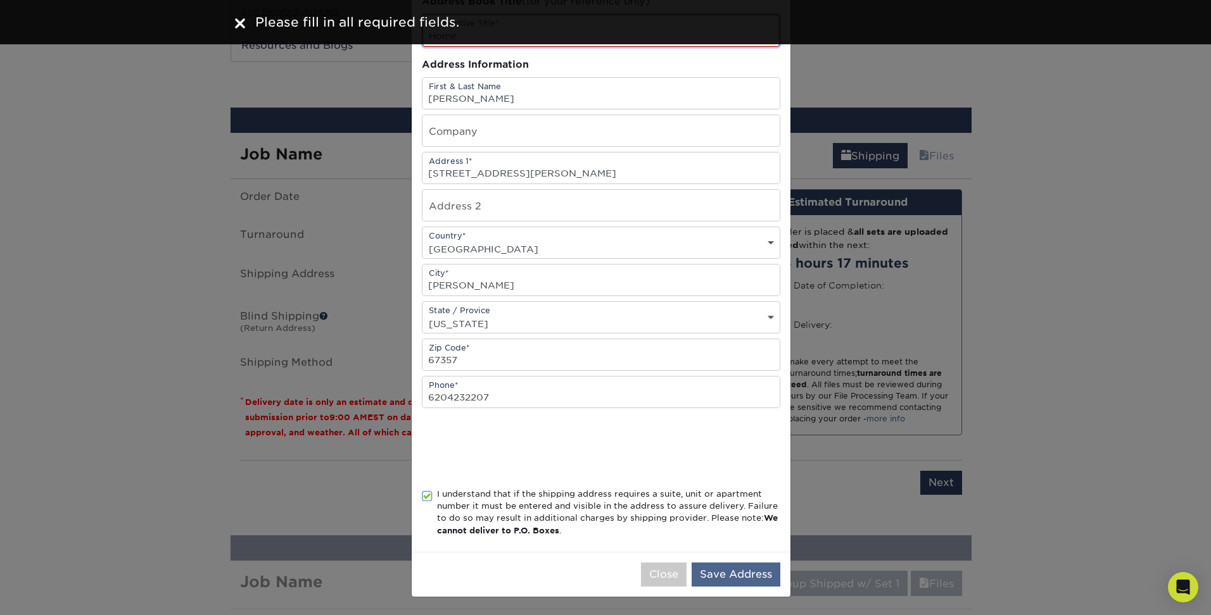
type input "Home"
click at [724, 570] on button "Save Address" at bounding box center [735, 575] width 89 height 24
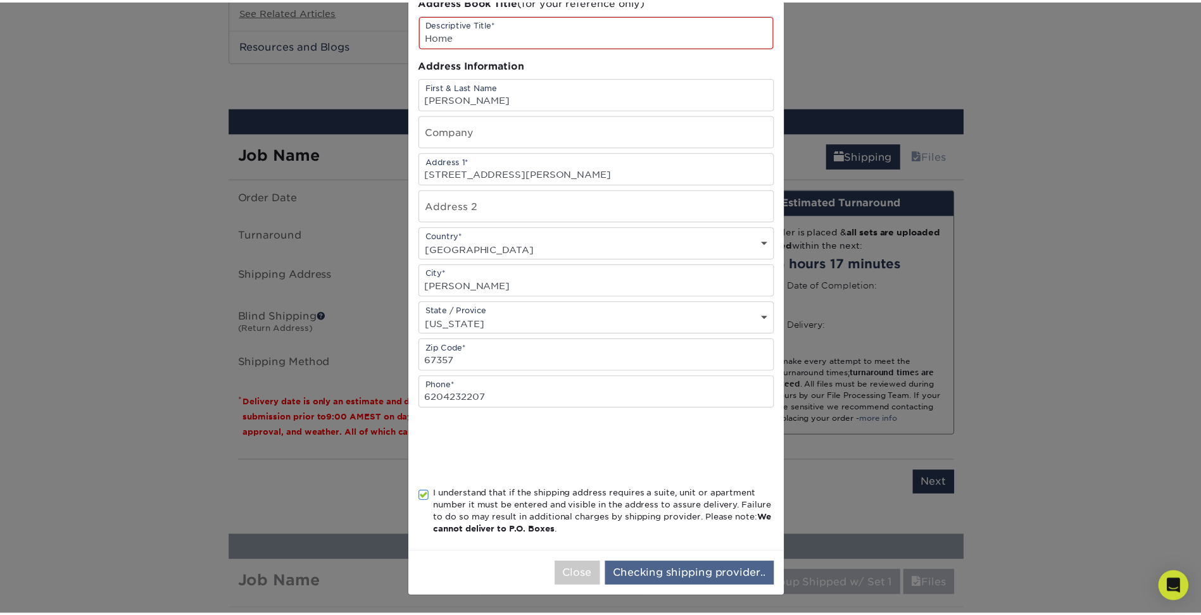
scroll to position [0, 0]
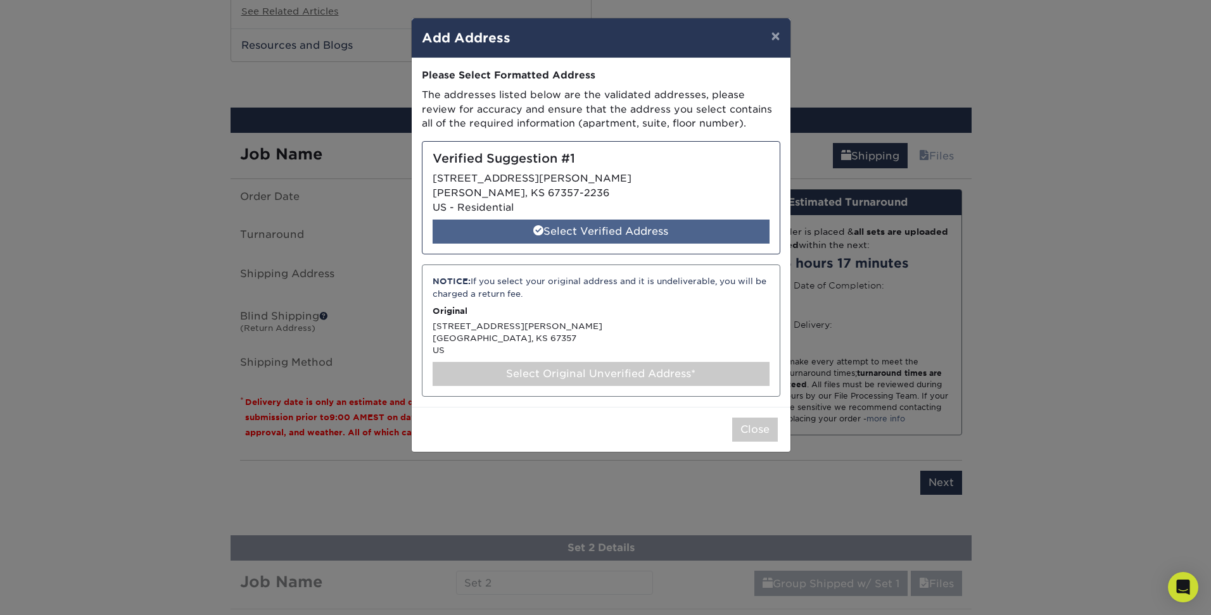
click at [615, 232] on div "Select Verified Address" at bounding box center [600, 232] width 337 height 24
select select "286659"
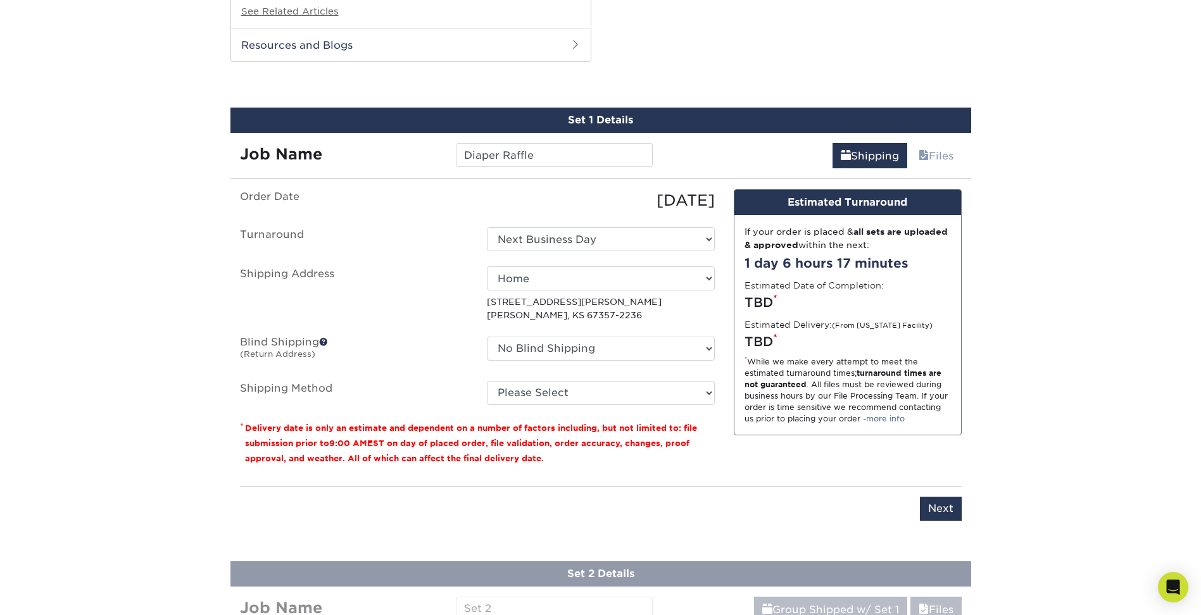
click at [324, 343] on span at bounding box center [323, 341] width 9 height 9
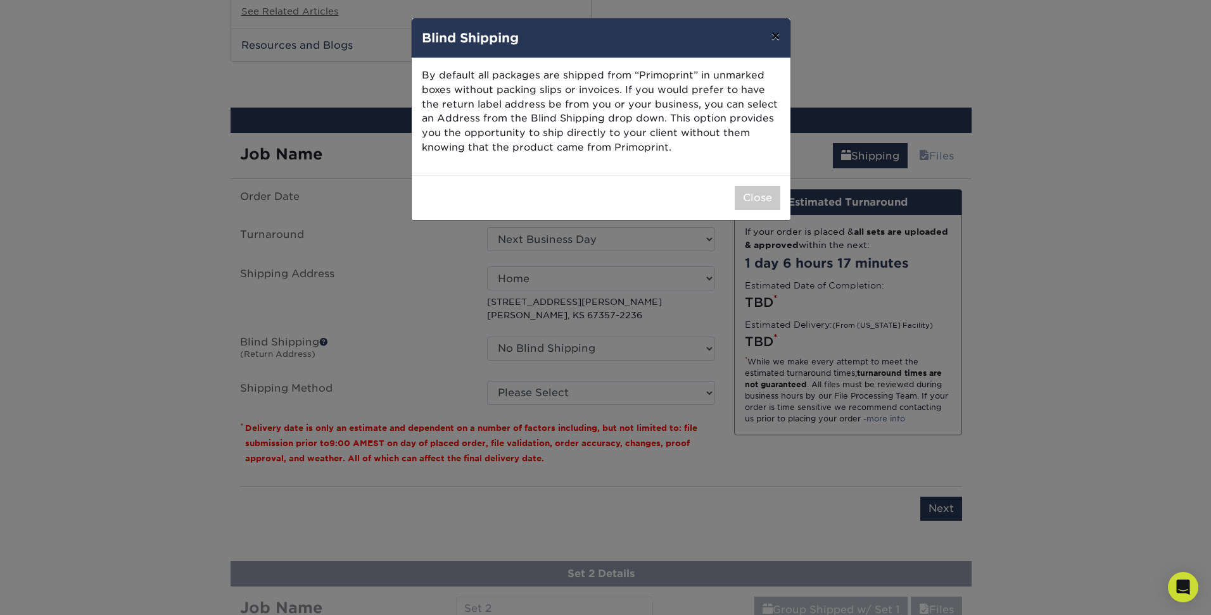
click at [776, 35] on button "×" at bounding box center [774, 35] width 29 height 35
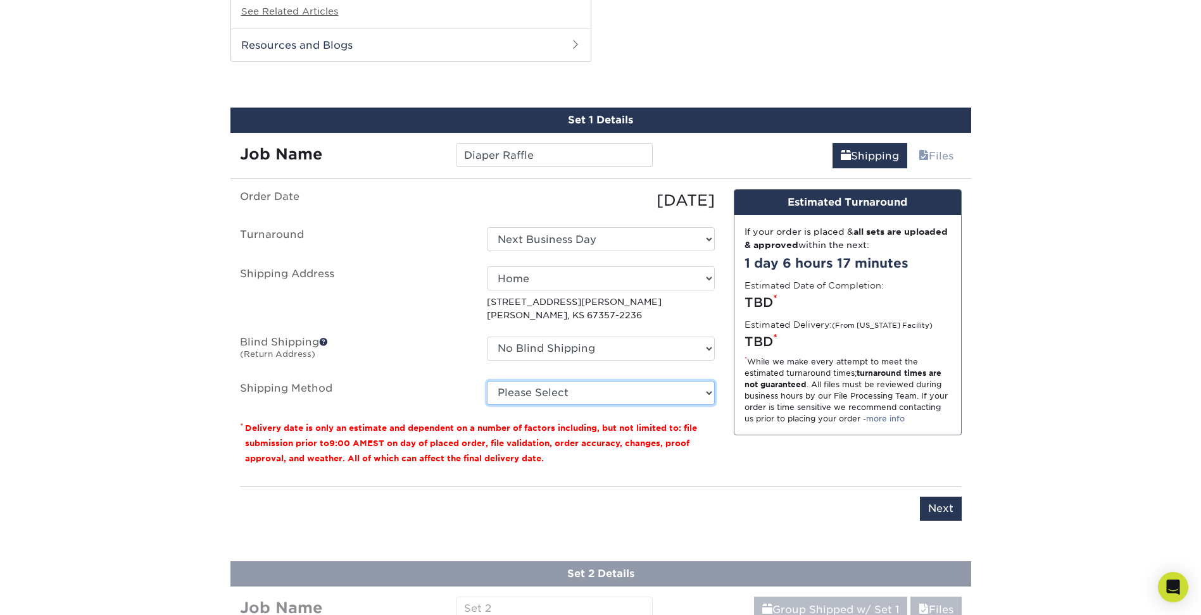
click at [634, 393] on select "Please Select Ground Shipping (+$15.68) 3 Day Shipping Service (+$24.94) 2 Day …" at bounding box center [601, 393] width 228 height 24
click at [487, 381] on select "Please Select Ground Shipping (+$15.68) 3 Day Shipping Service (+$24.94) 2 Day …" at bounding box center [601, 393] width 228 height 24
click at [679, 394] on select "Please Select Ground Shipping (+$15.68) 3 Day Shipping Service (+$24.94) 2 Day …" at bounding box center [601, 393] width 228 height 24
click at [487, 381] on select "Please Select Ground Shipping (+$15.68) 3 Day Shipping Service (+$24.94) 2 Day …" at bounding box center [601, 393] width 228 height 24
click at [667, 394] on select "Please Select Ground Shipping (+$15.68) 3 Day Shipping Service (+$24.94) 2 Day …" at bounding box center [601, 393] width 228 height 24
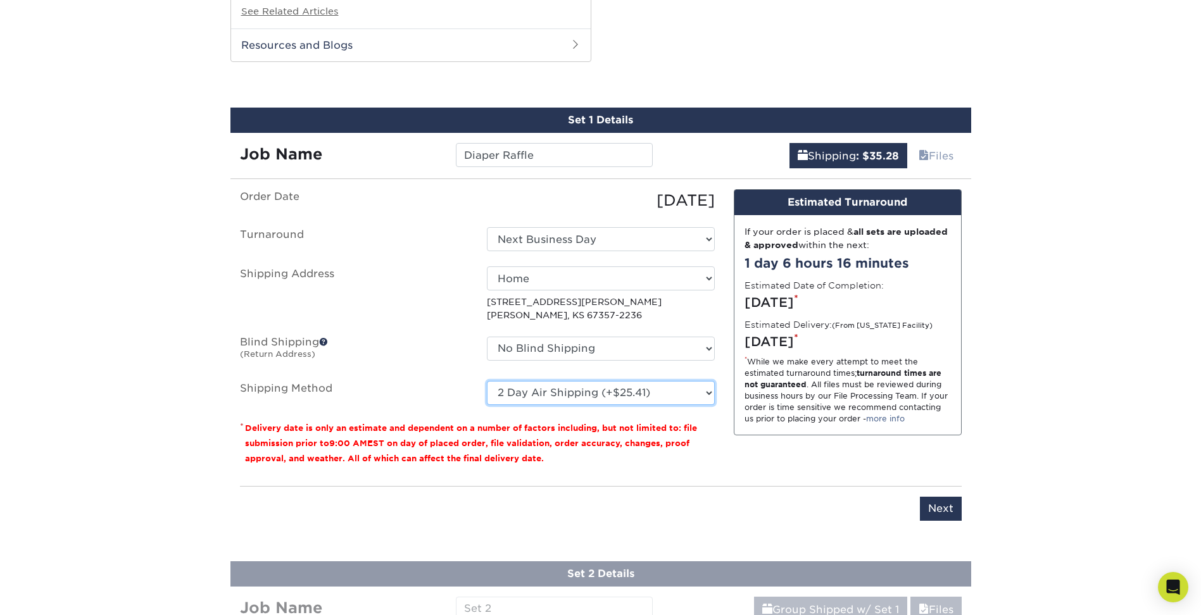
click at [487, 381] on select "Please Select Ground Shipping (+$15.68) 3 Day Shipping Service (+$24.94) 2 Day …" at bounding box center [601, 393] width 228 height 24
click at [650, 393] on select "Please Select Ground Shipping (+$15.68) 3 Day Shipping Service (+$24.94) 2 Day …" at bounding box center [601, 393] width 228 height 24
select select "13"
click at [487, 381] on select "Please Select Ground Shipping (+$15.68) 3 Day Shipping Service (+$24.94) 2 Day …" at bounding box center [601, 393] width 228 height 24
click at [771, 400] on div "* While we make every attempt to meet the estimated turnaround times; turnaroun…" at bounding box center [848, 390] width 206 height 68
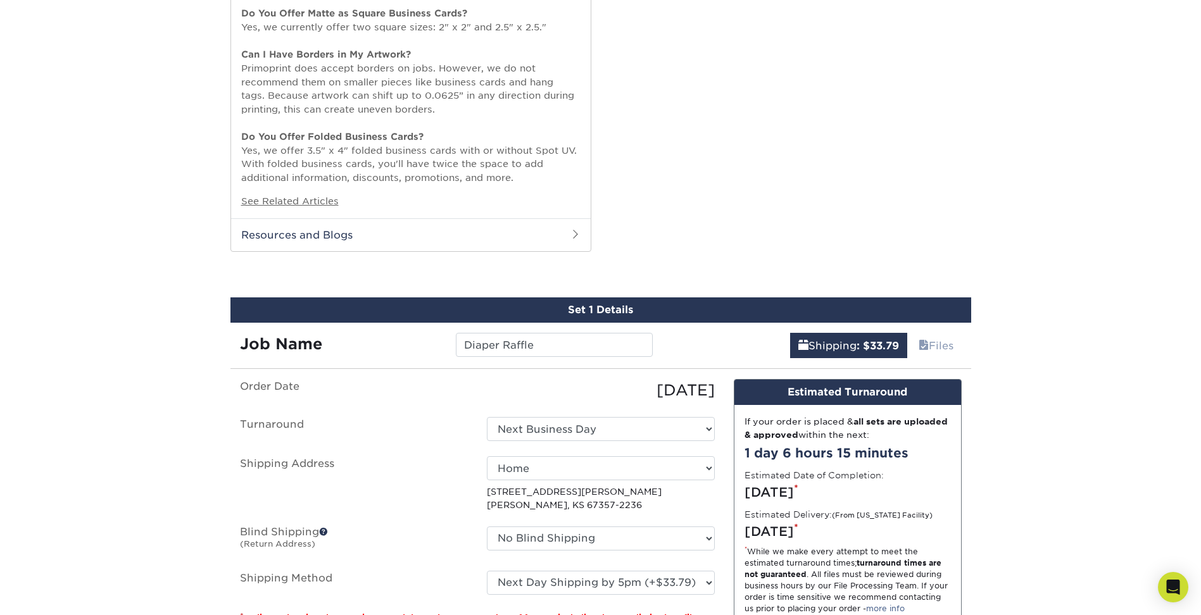
scroll to position [1501, 0]
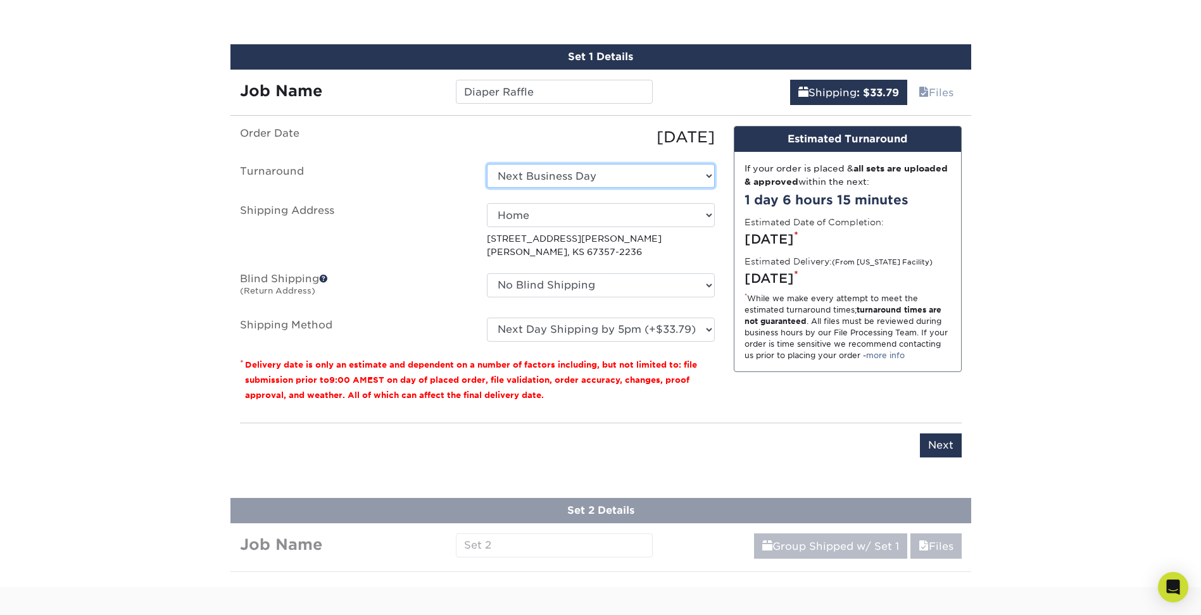
click at [680, 174] on select "Select One 2-4 Business Days 2 Day Next Business Day" at bounding box center [601, 176] width 228 height 24
select select "902f1b9b-3643-4067-966b-c531f0a5730e"
click at [647, 332] on select "Please Select Ground Shipping (+$15.68) 3 Day Shipping Service (+$24.94) 2 Day …" at bounding box center [601, 330] width 228 height 24
click at [487, 318] on select "Please Select Ground Shipping (+$15.68) 3 Day Shipping Service (+$24.94) 2 Day …" at bounding box center [601, 330] width 228 height 24
click at [634, 327] on select "Please Select Ground Shipping (+$15.68) 3 Day Shipping Service (+$24.94) 2 Day …" at bounding box center [601, 330] width 228 height 24
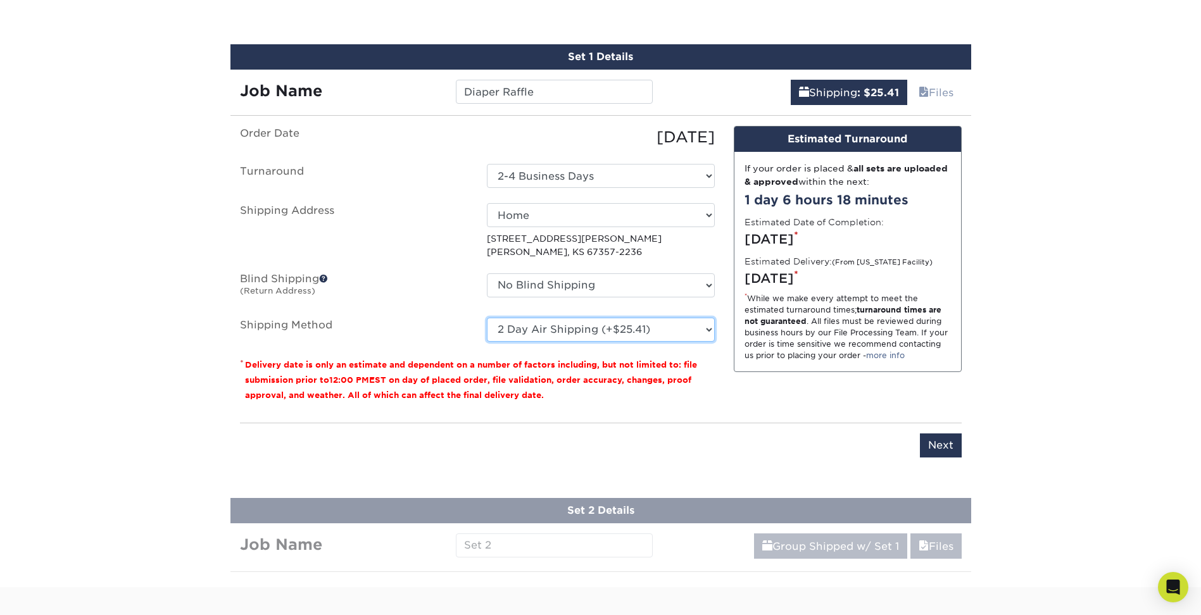
select select "13"
click at [487, 318] on select "Please Select Ground Shipping (+$15.68) 3 Day Shipping Service (+$24.94) 2 Day …" at bounding box center [601, 330] width 228 height 24
click at [603, 166] on select "Select One 2-4 Business Days 2 Day Next Business Day" at bounding box center [601, 176] width 228 height 24
select select "c9b01132-94c2-41ed-838c-de7ea10d5a30"
click at [573, 333] on select "Please Select Ground Shipping (+$15.68) 3 Day Shipping Service (+$24.94) 2 Day …" at bounding box center [601, 330] width 228 height 24
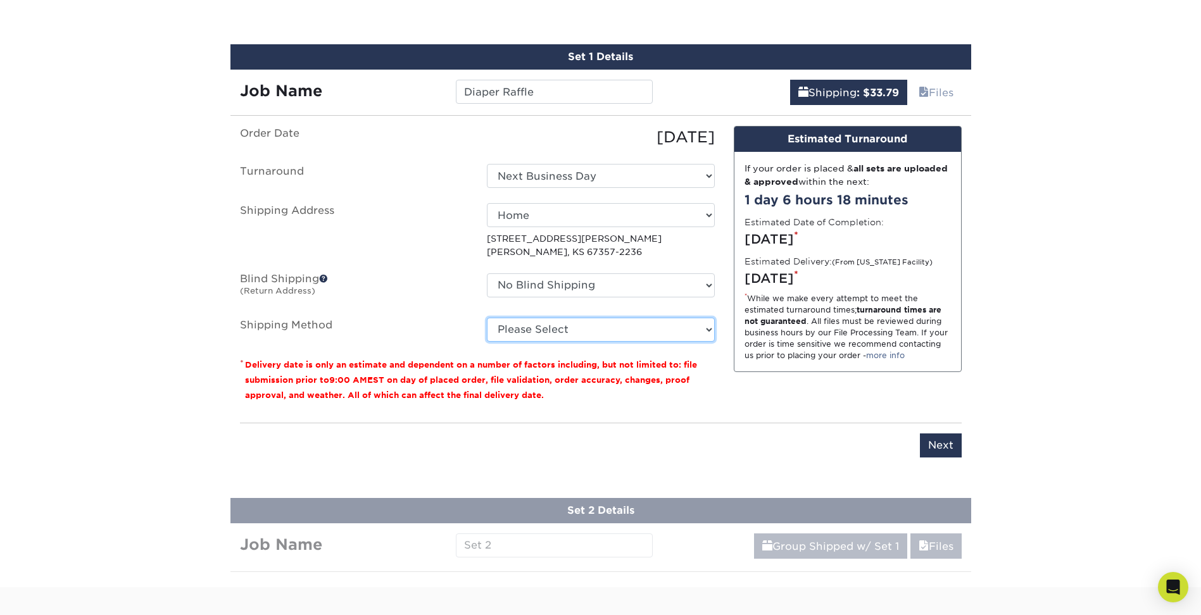
select select "13"
click at [487, 318] on select "Please Select Ground Shipping (+$15.68) 3 Day Shipping Service (+$24.94) 2 Day …" at bounding box center [601, 330] width 228 height 24
click at [801, 348] on div "* While we make every attempt to meet the estimated turnaround times; turnaroun…" at bounding box center [848, 327] width 206 height 68
click at [934, 443] on input "Next" at bounding box center [941, 446] width 42 height 24
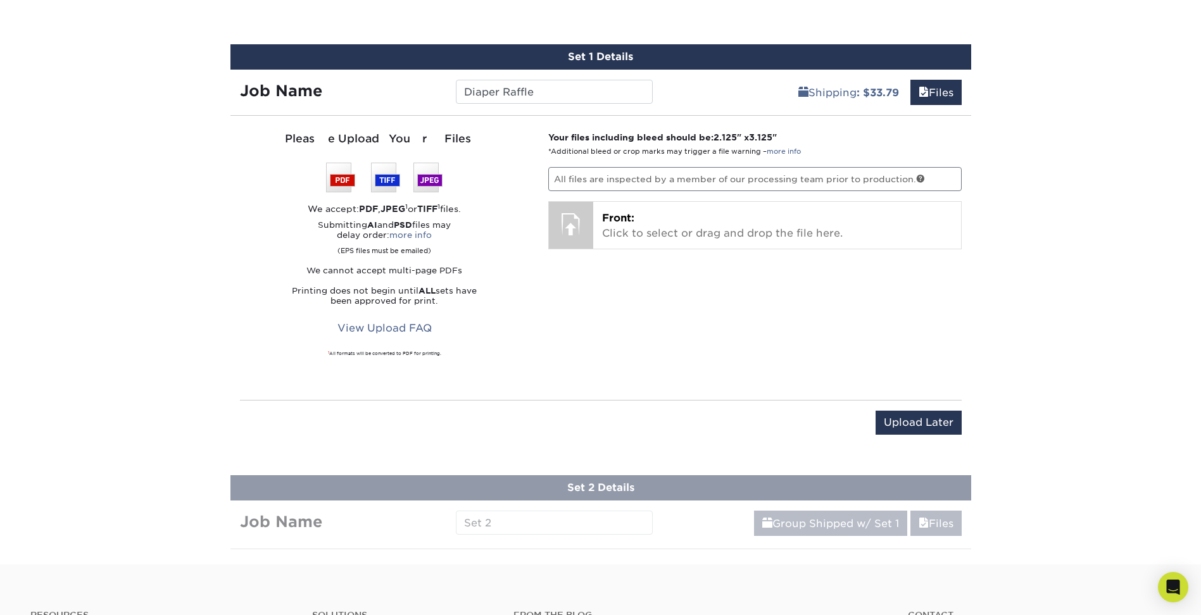
click at [610, 177] on p "All files are inspected by a member of our processing team prior to production." at bounding box center [754, 179] width 413 height 24
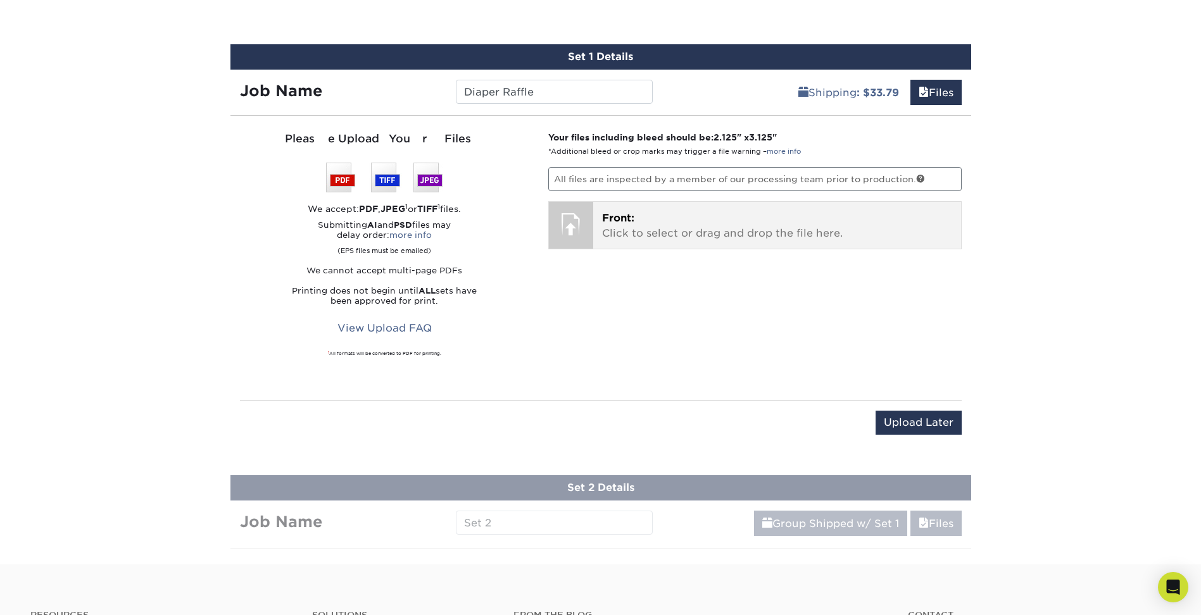
click at [682, 233] on p "Front: Click to select or drag and drop the file here." at bounding box center [777, 226] width 350 height 30
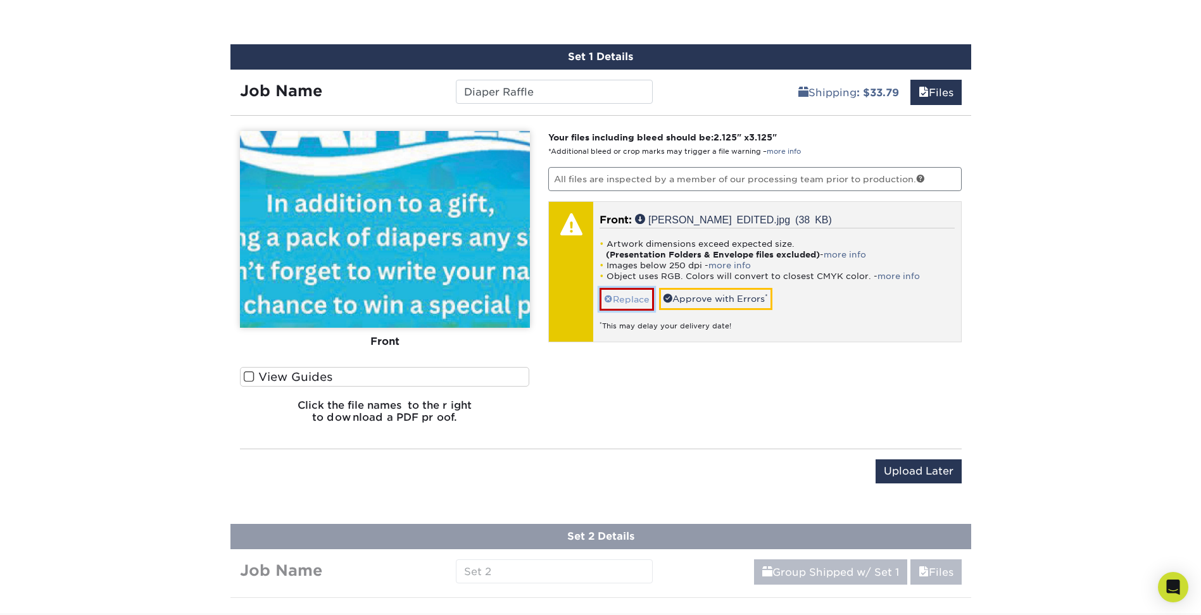
click at [621, 308] on link "Replace" at bounding box center [627, 299] width 54 height 22
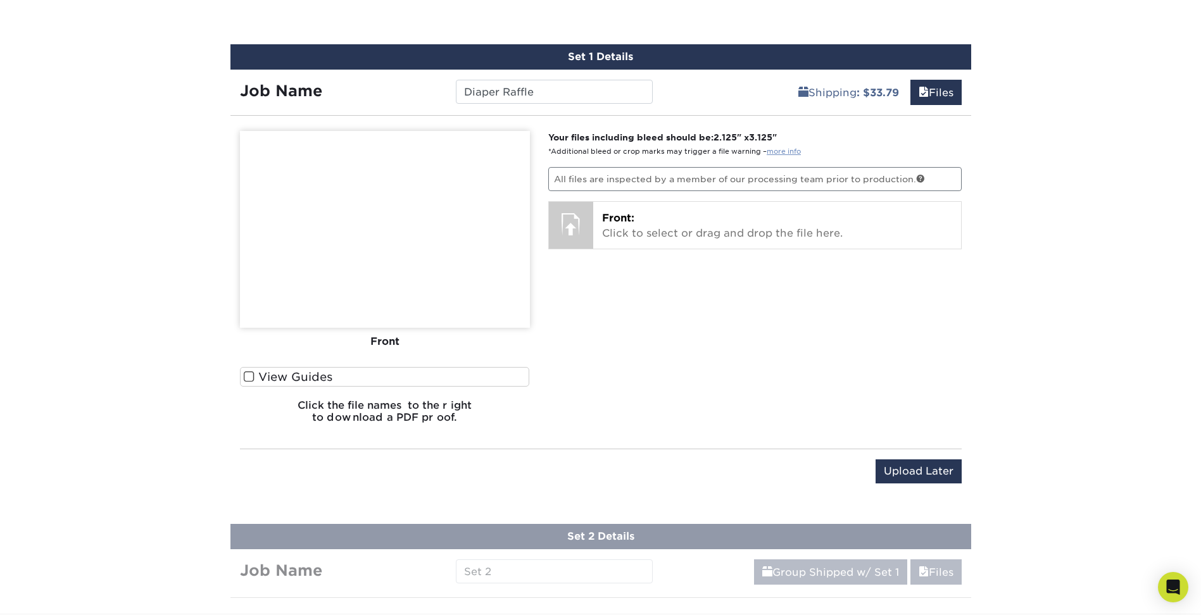
click at [777, 153] on link "more info" at bounding box center [784, 152] width 34 height 8
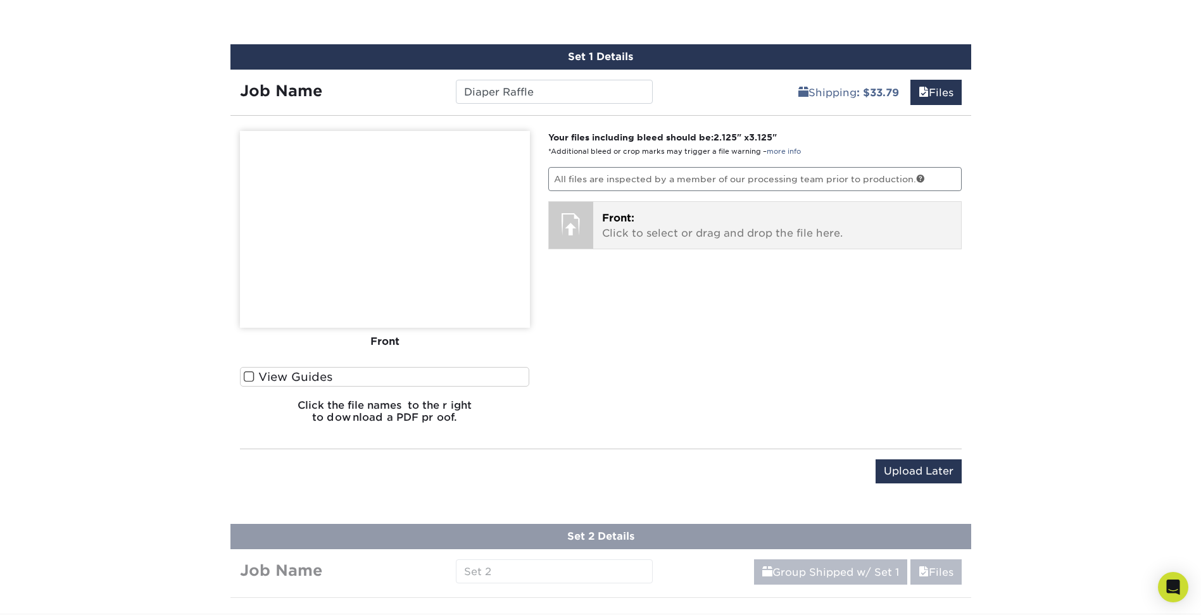
click at [760, 217] on p "Front: Click to select or drag and drop the file here." at bounding box center [777, 226] width 350 height 30
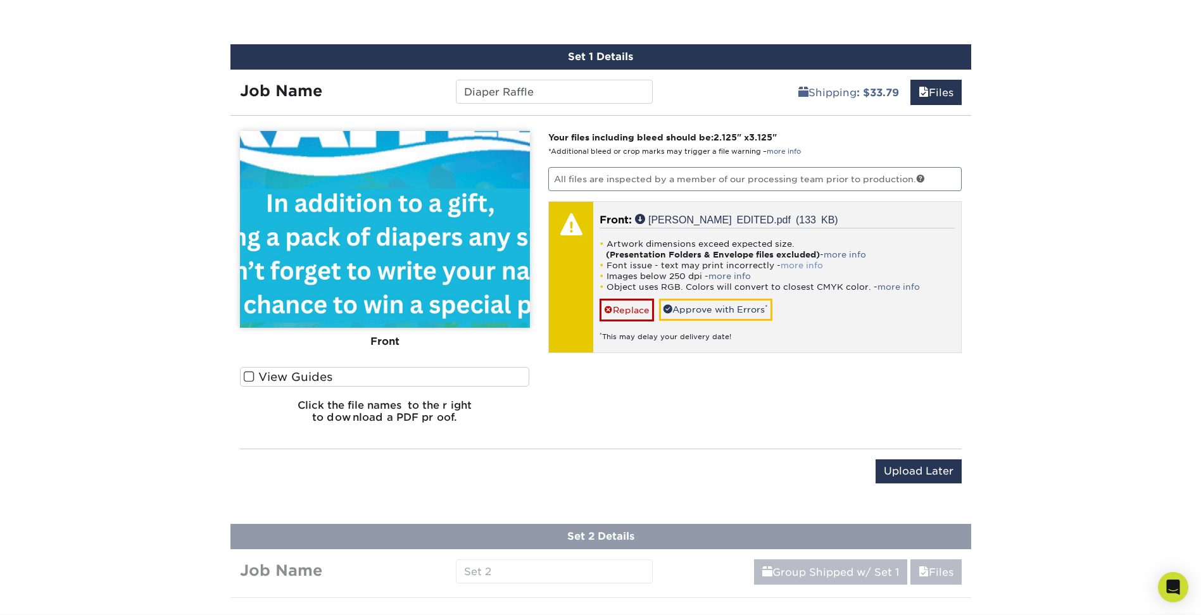
click at [801, 265] on link "more info" at bounding box center [802, 265] width 42 height 9
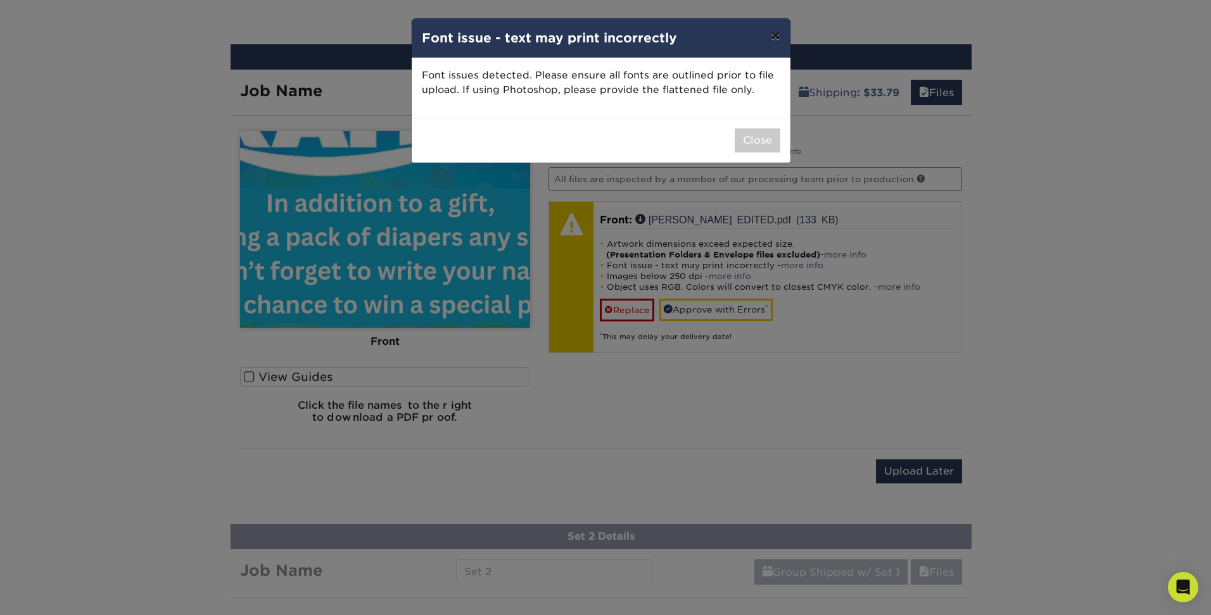
click at [776, 36] on button "×" at bounding box center [774, 35] width 29 height 35
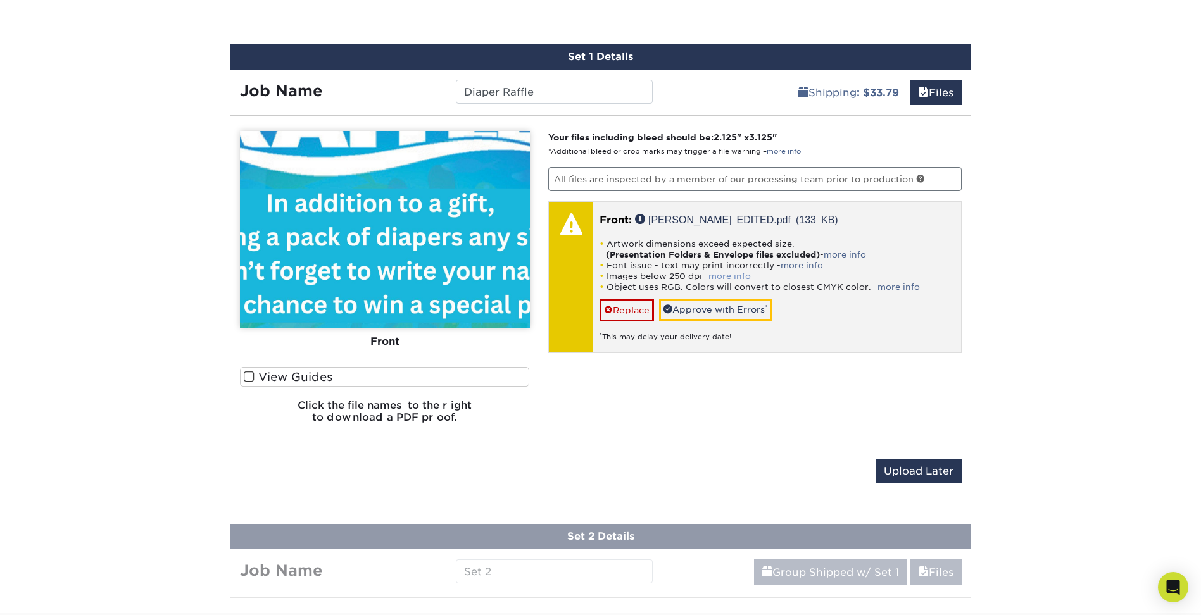
click at [722, 277] on link "more info" at bounding box center [729, 276] width 42 height 9
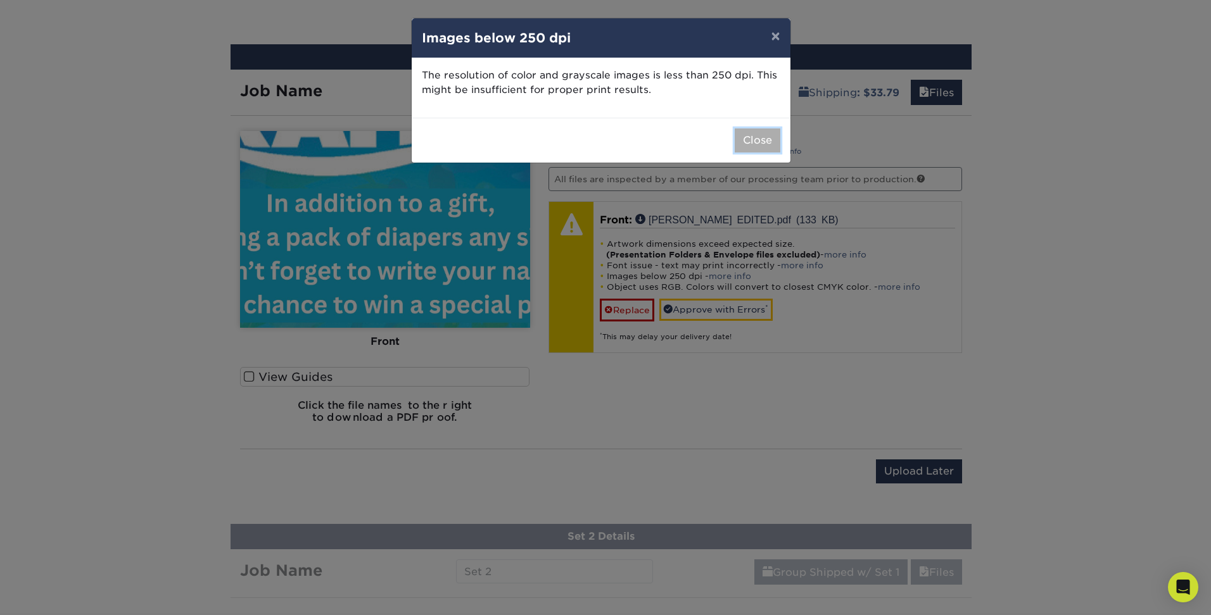
click at [750, 143] on button "Close" at bounding box center [757, 141] width 46 height 24
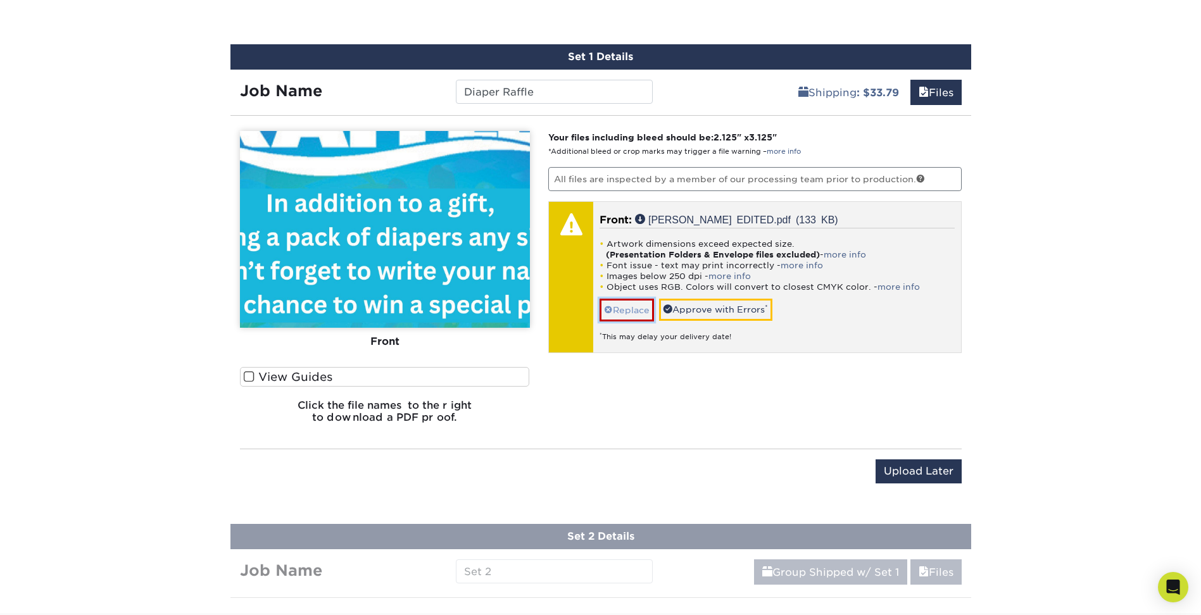
click at [627, 308] on link "Replace" at bounding box center [627, 310] width 54 height 22
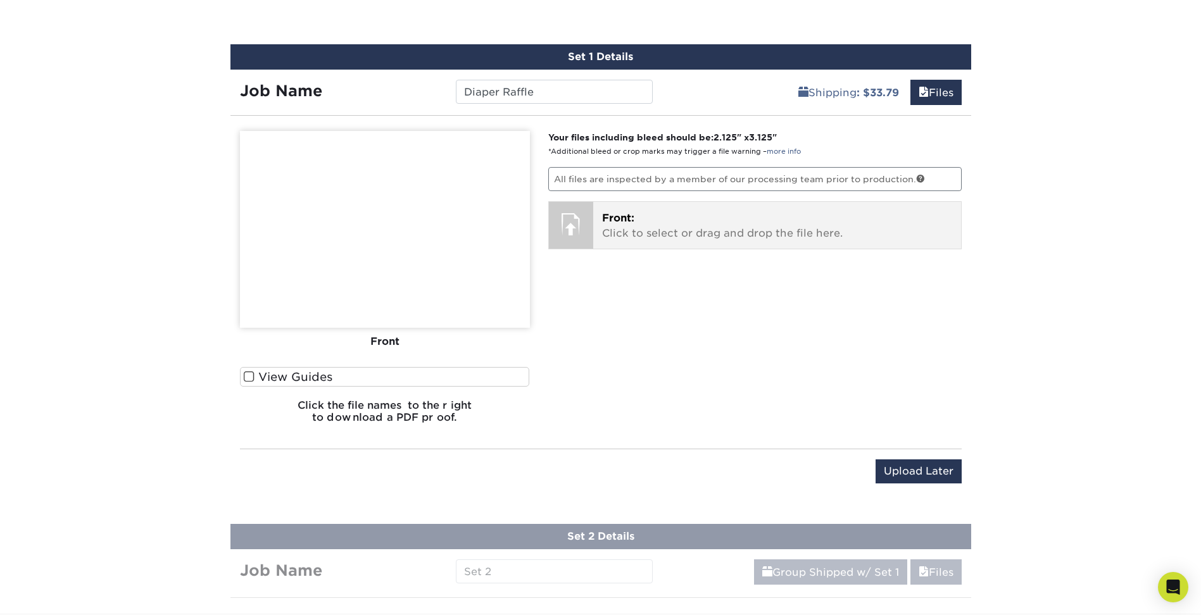
click at [721, 223] on p "Front: Click to select or drag and drop the file here." at bounding box center [777, 226] width 350 height 30
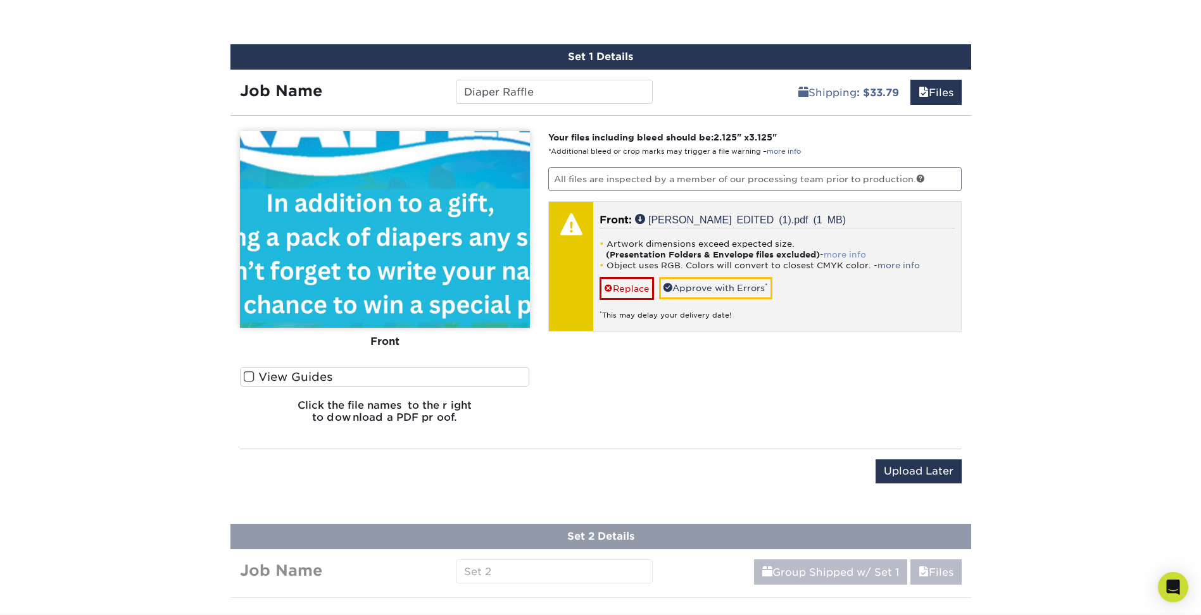
click at [838, 253] on link "more info" at bounding box center [845, 254] width 42 height 9
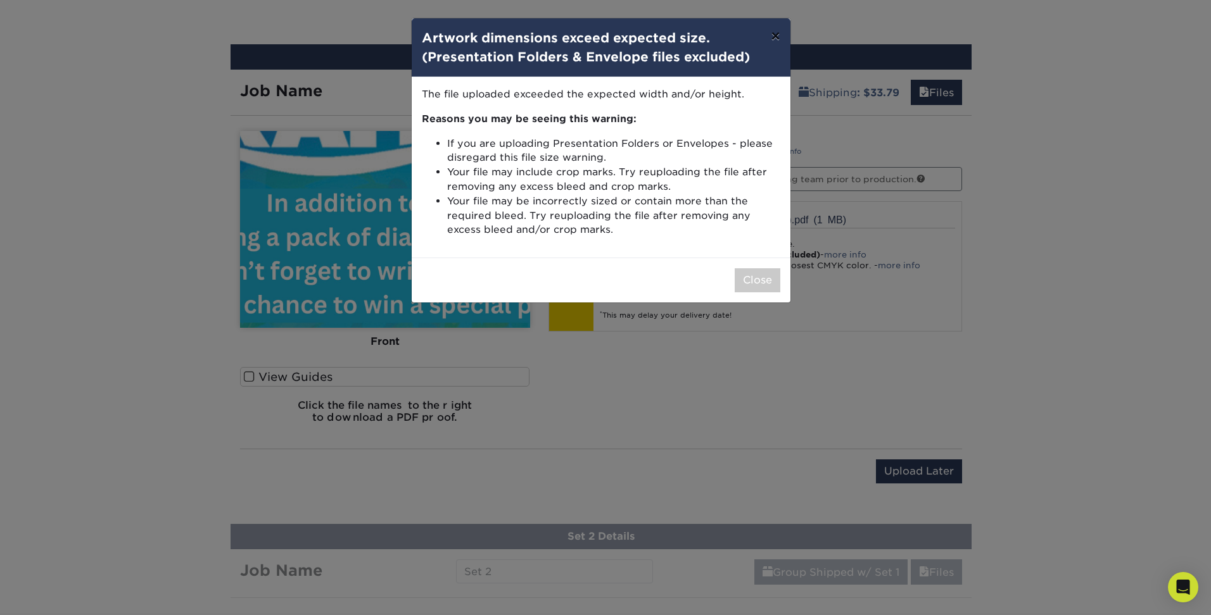
click at [768, 35] on button "×" at bounding box center [774, 35] width 29 height 35
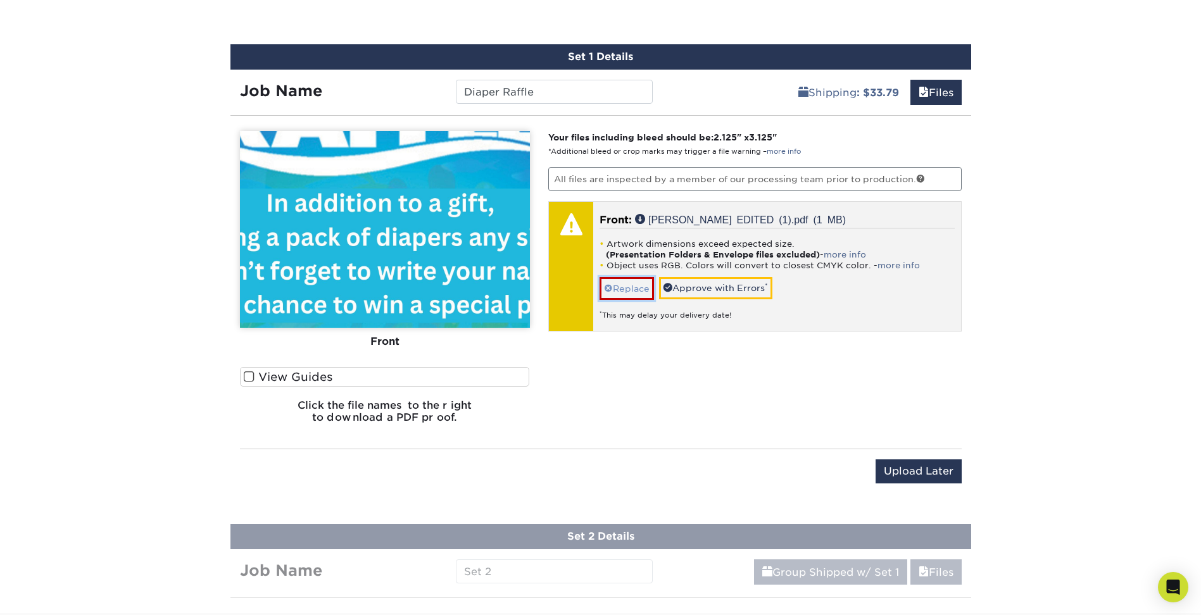
click at [636, 287] on link "Replace" at bounding box center [627, 288] width 54 height 22
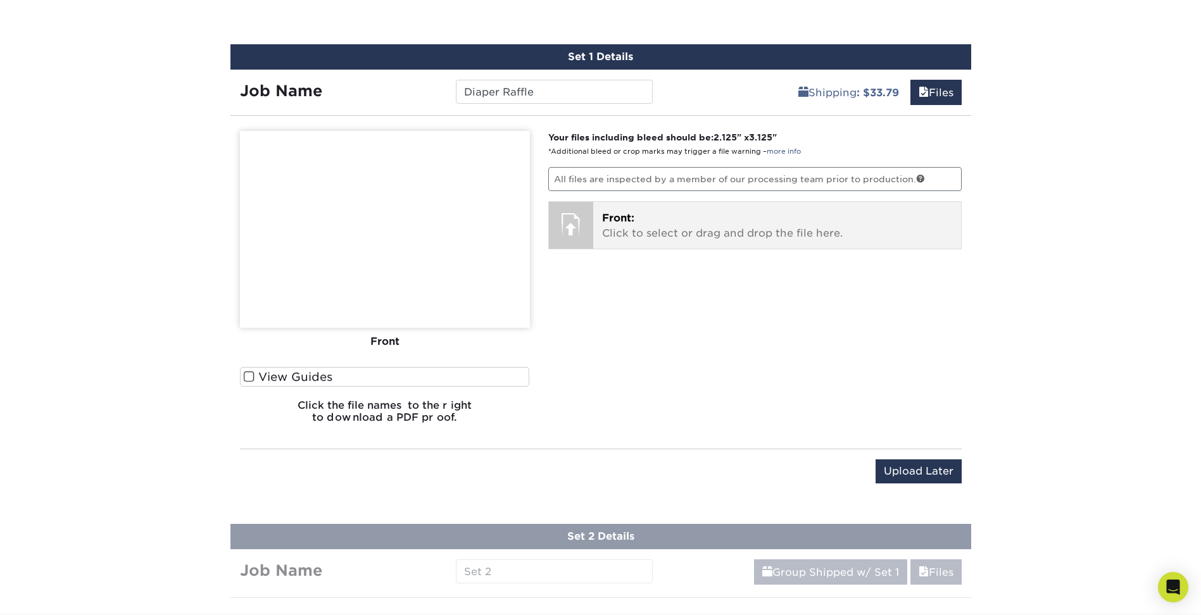
click at [652, 232] on p "Front: Click to select or drag and drop the file here." at bounding box center [777, 226] width 350 height 30
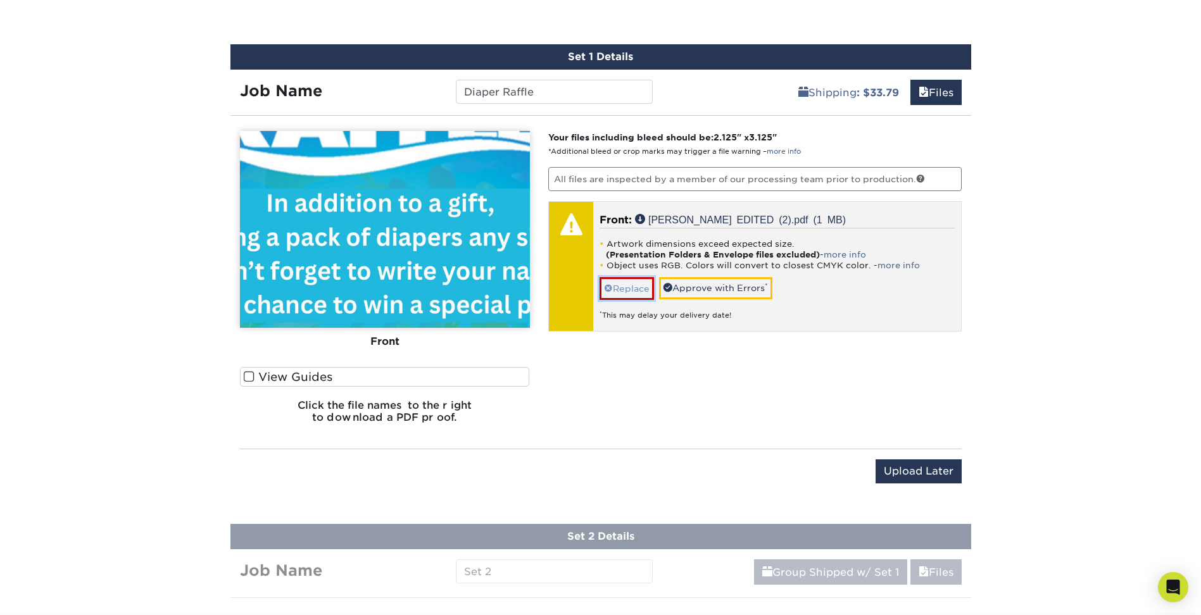
click at [637, 288] on link "Replace" at bounding box center [627, 288] width 54 height 22
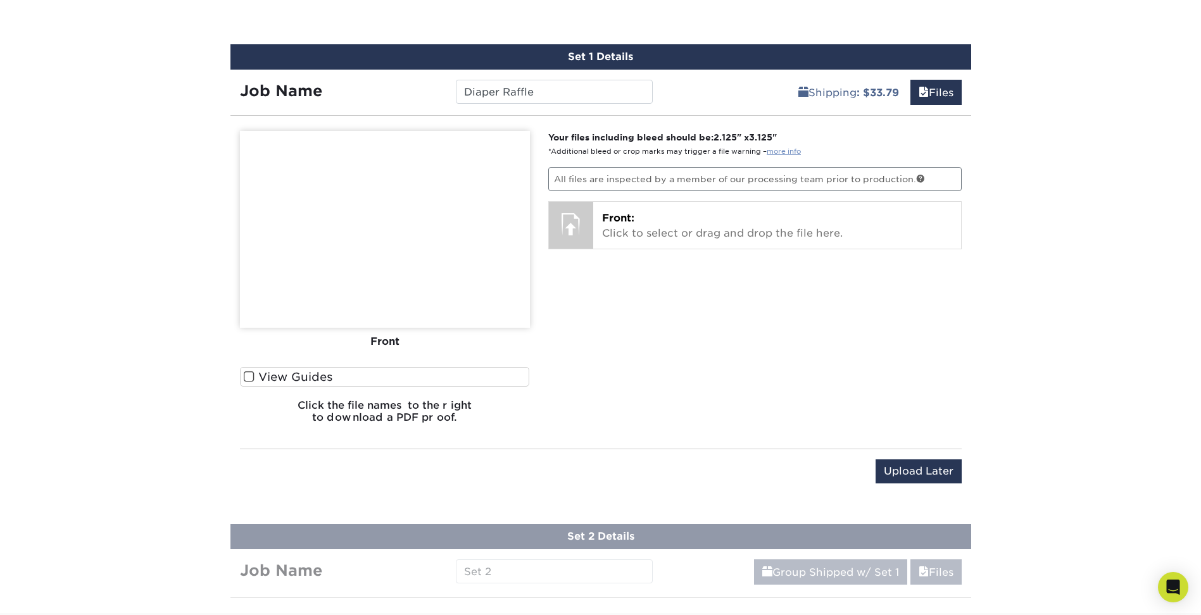
click at [786, 151] on link "more info" at bounding box center [784, 152] width 34 height 8
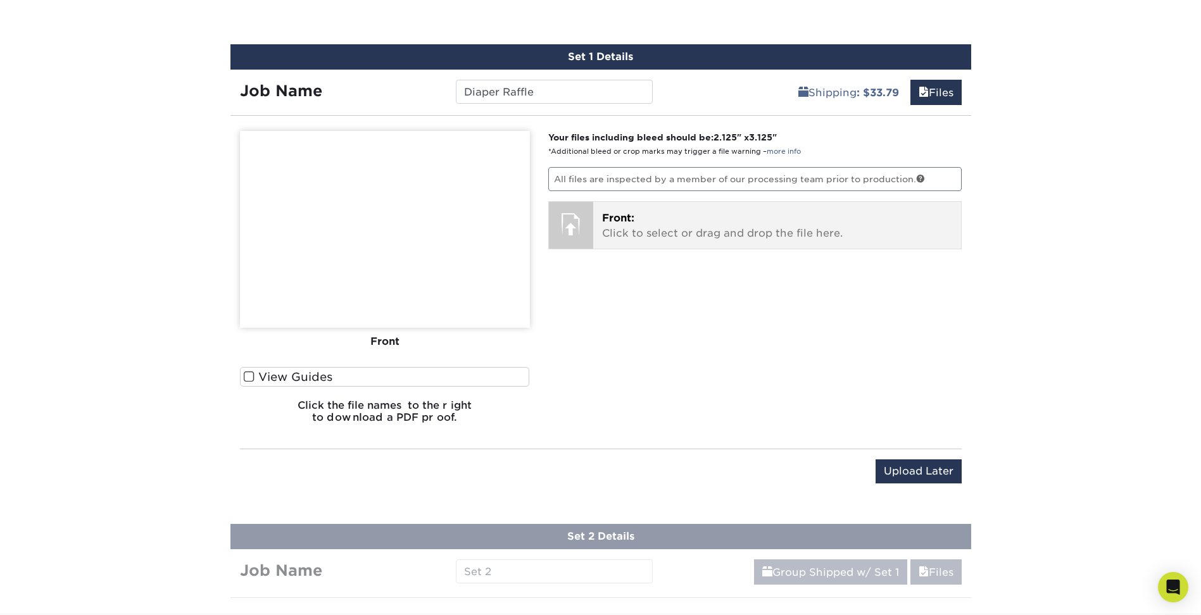
click at [651, 221] on p "Front: Click to select or drag and drop the file here." at bounding box center [777, 226] width 350 height 30
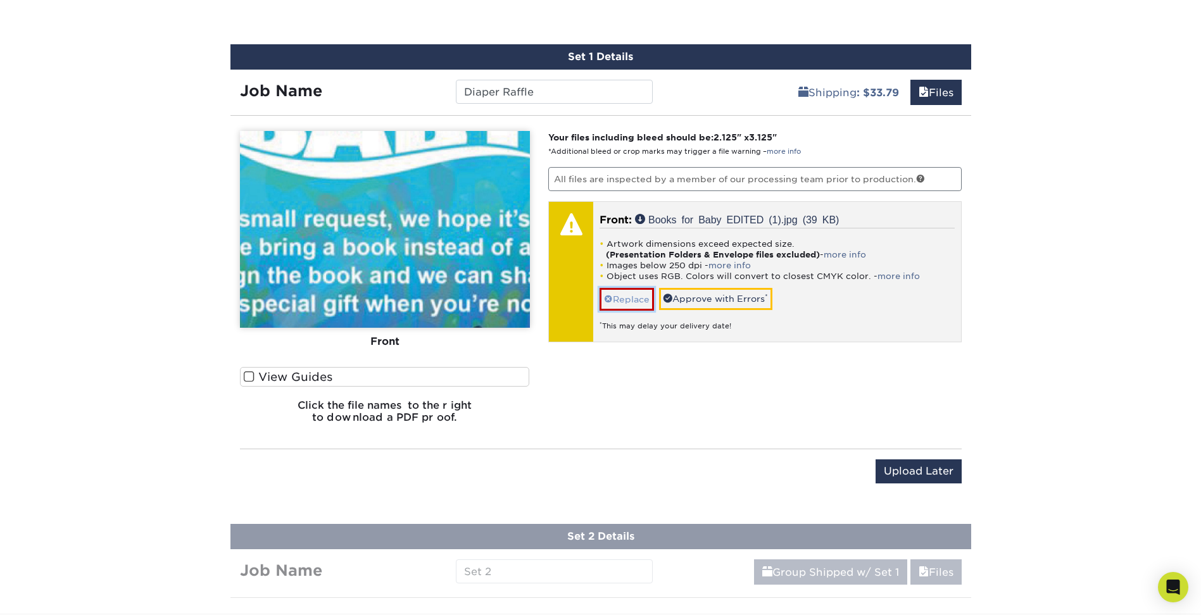
click at [631, 294] on link "Replace" at bounding box center [627, 299] width 54 height 22
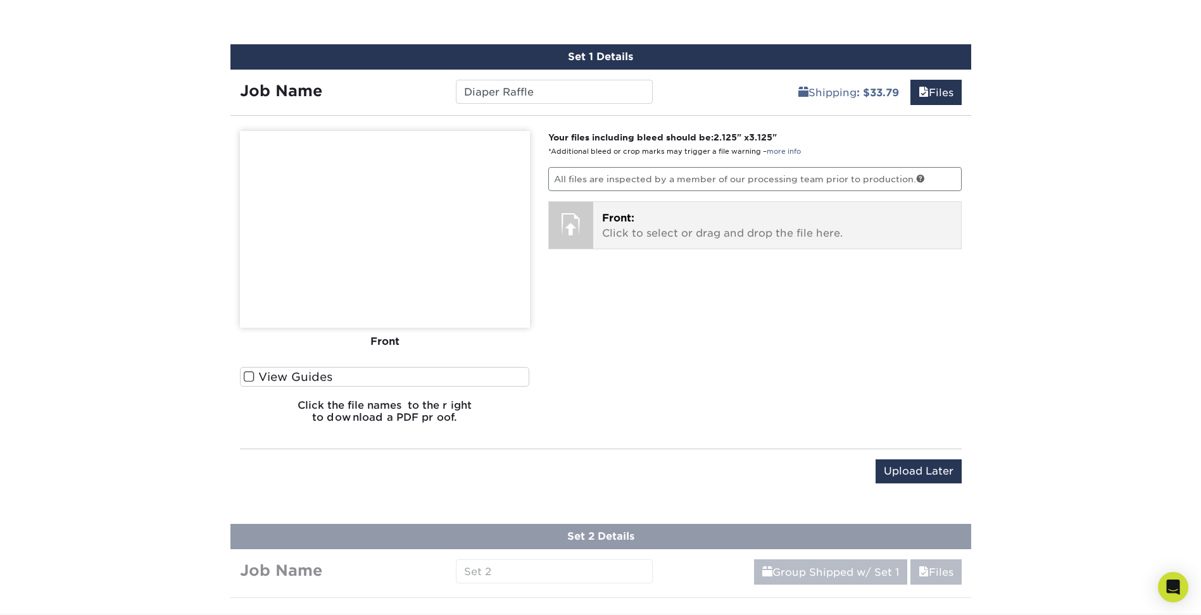
click at [672, 234] on p "Front: Click to select or drag and drop the file here." at bounding box center [777, 226] width 350 height 30
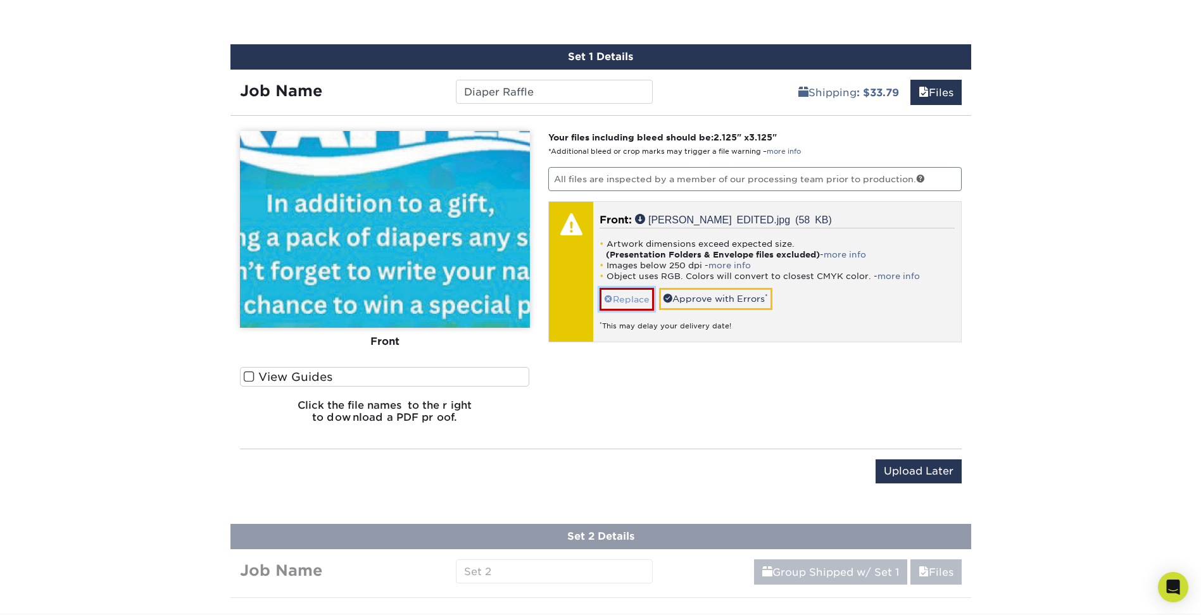
click at [637, 300] on link "Replace" at bounding box center [627, 299] width 54 height 22
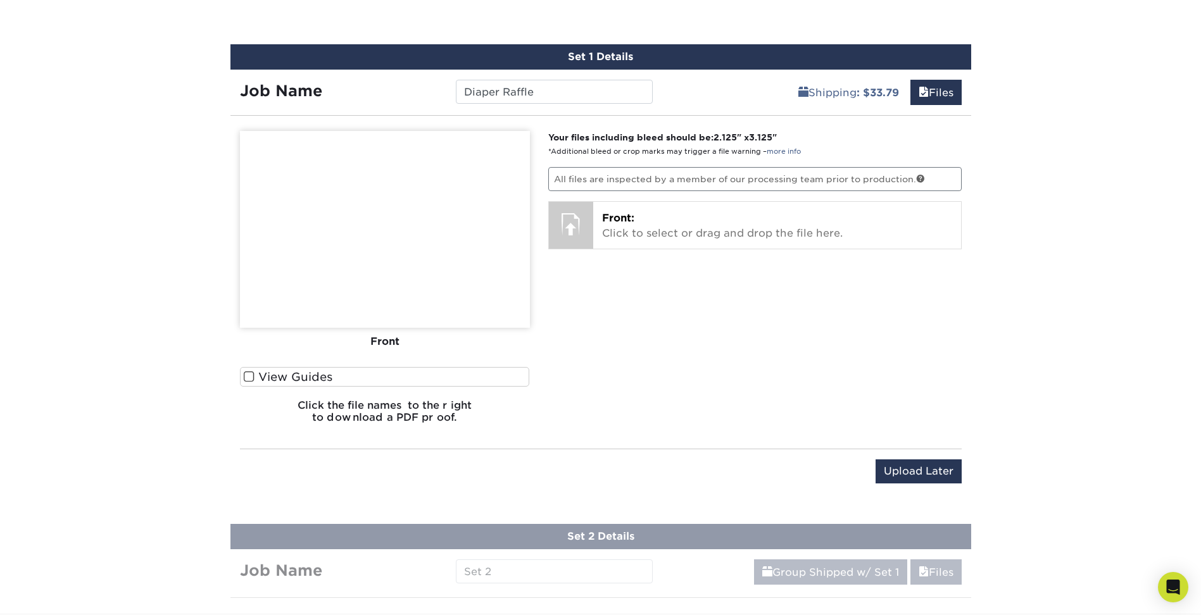
click at [315, 372] on label "View Guides" at bounding box center [385, 377] width 290 height 20
click at [0, 0] on input "View Guides" at bounding box center [0, 0] width 0 height 0
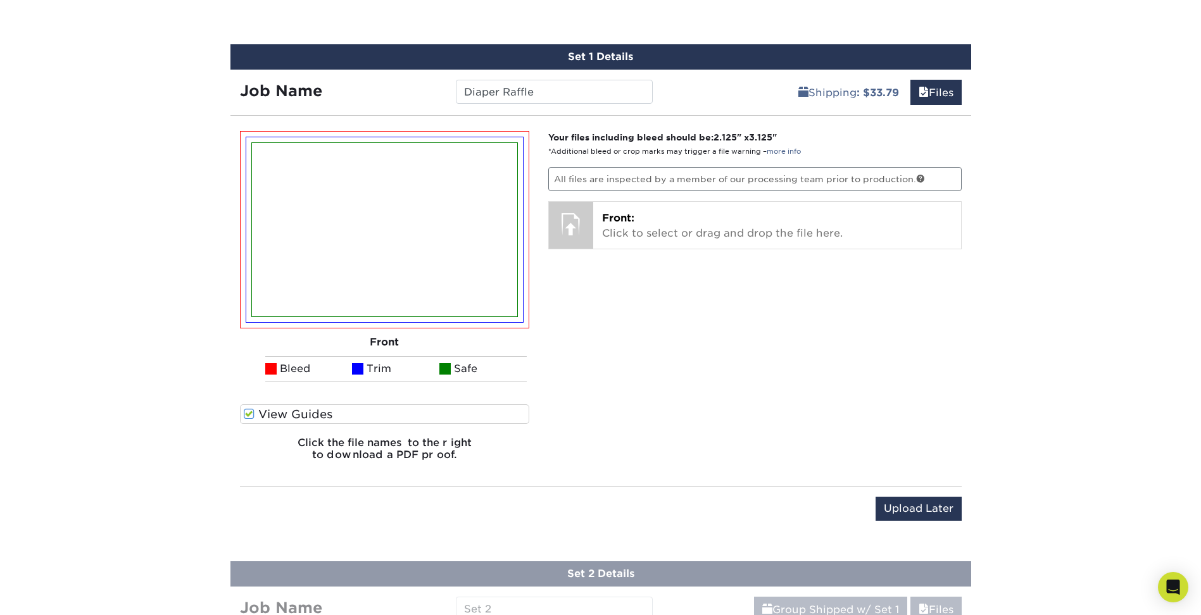
click at [348, 423] on label "View Guides" at bounding box center [385, 415] width 290 height 20
click at [0, 0] on input "View Guides" at bounding box center [0, 0] width 0 height 0
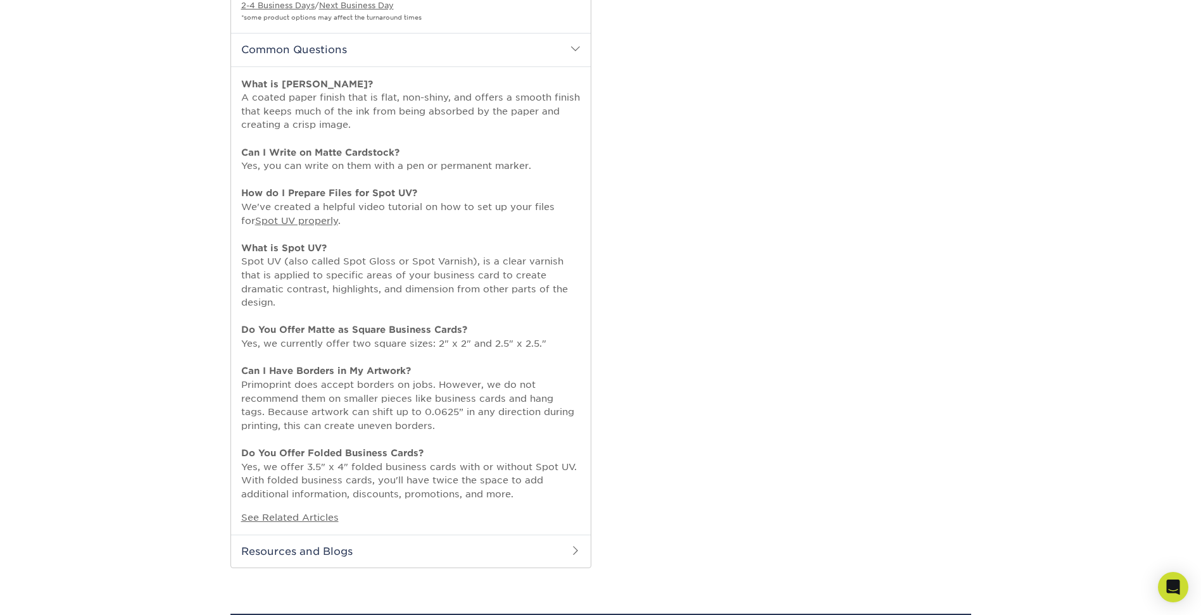
scroll to position [678, 0]
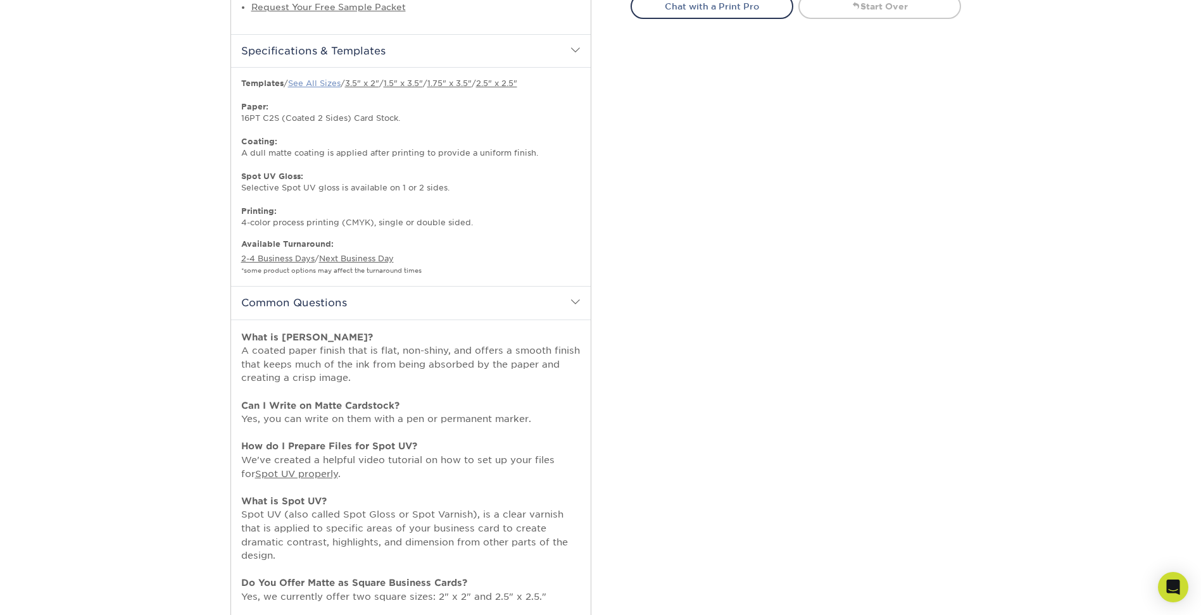
click at [331, 80] on link "See All Sizes" at bounding box center [314, 83] width 53 height 9
click at [305, 84] on link "See All Sizes" at bounding box center [314, 83] width 53 height 9
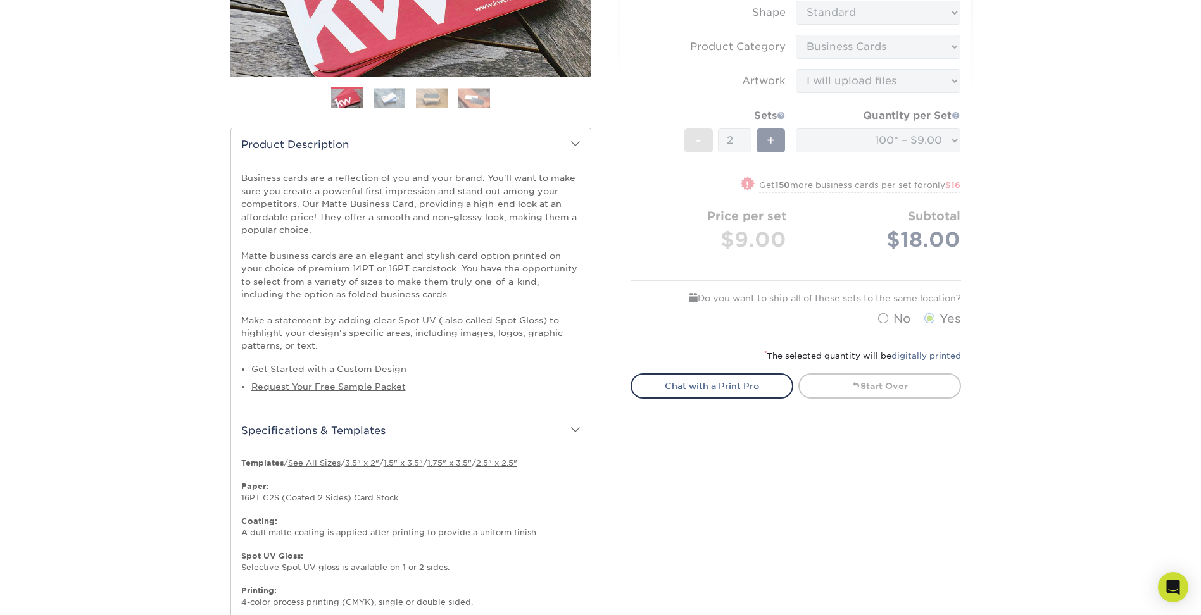
scroll to position [0, 0]
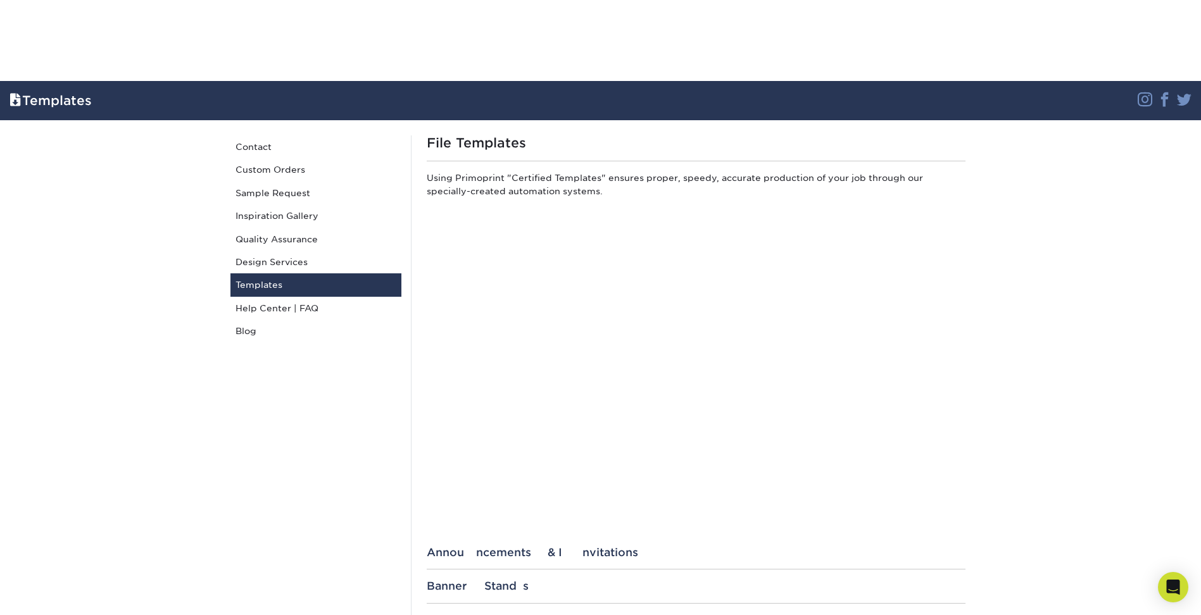
scroll to position [253, 0]
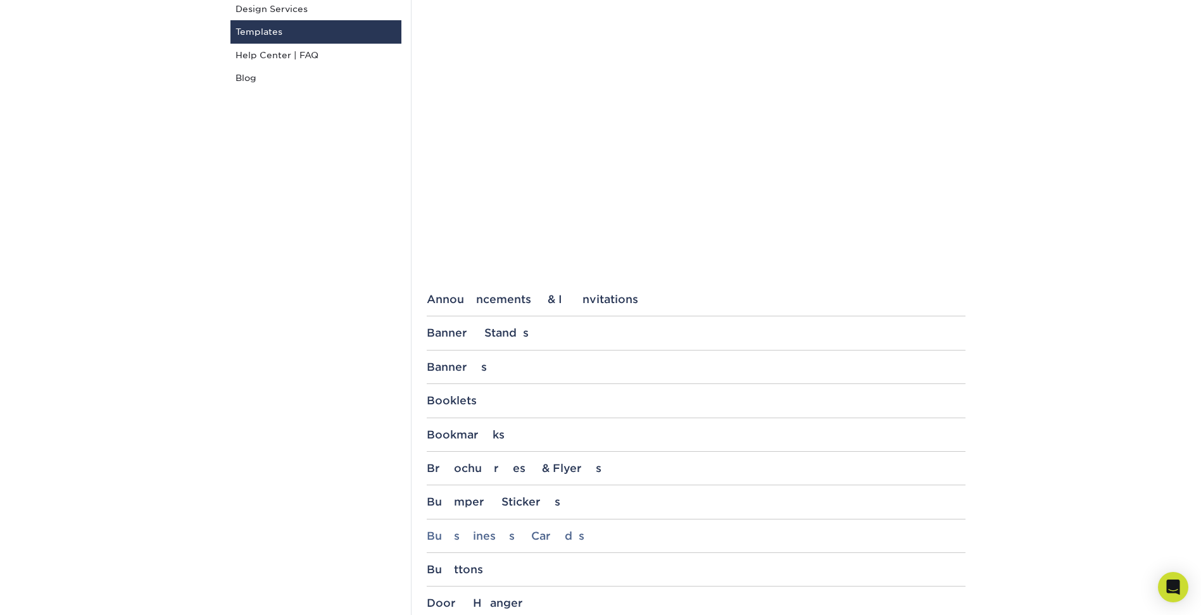
click at [489, 536] on div "Business Cards" at bounding box center [696, 536] width 539 height 13
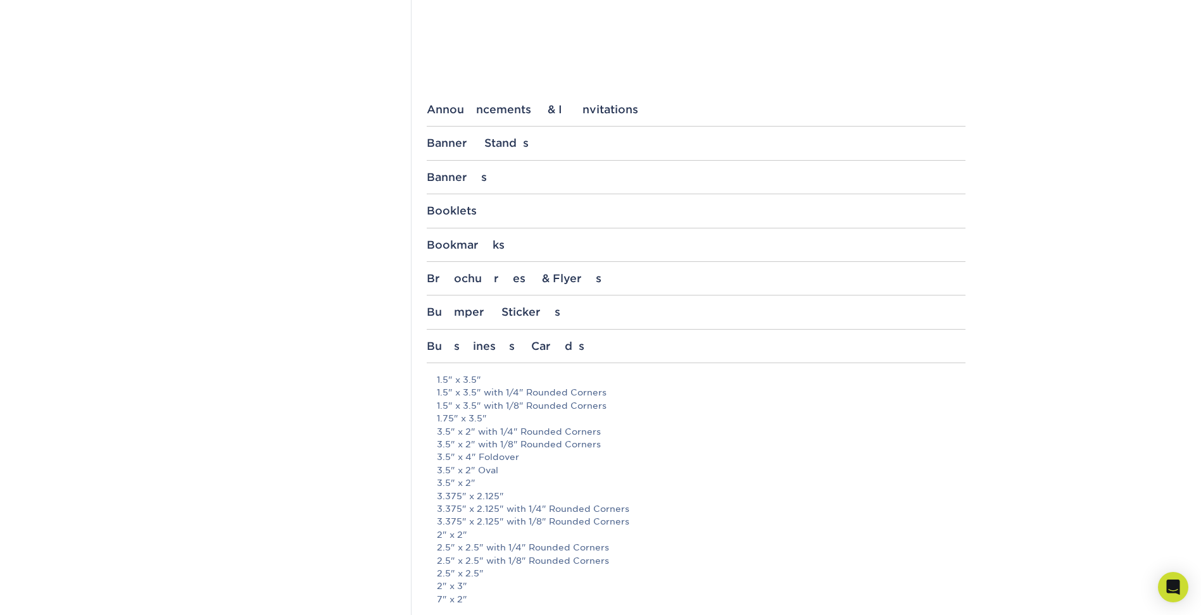
scroll to position [506, 0]
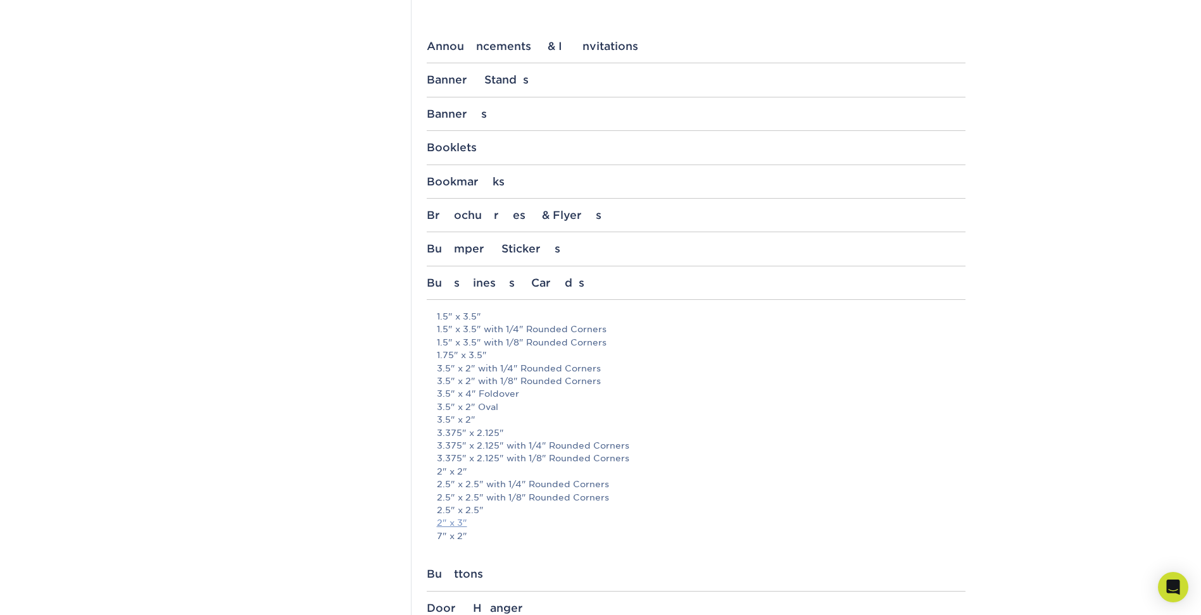
click at [452, 522] on link "2" x 3"" at bounding box center [452, 523] width 30 height 10
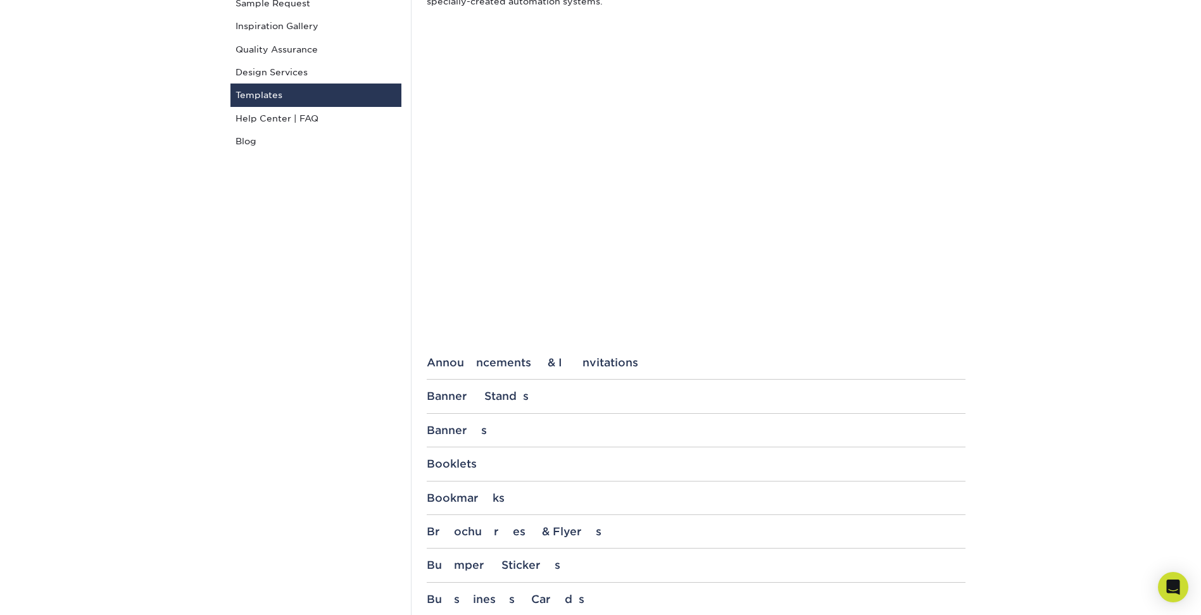
scroll to position [0, 0]
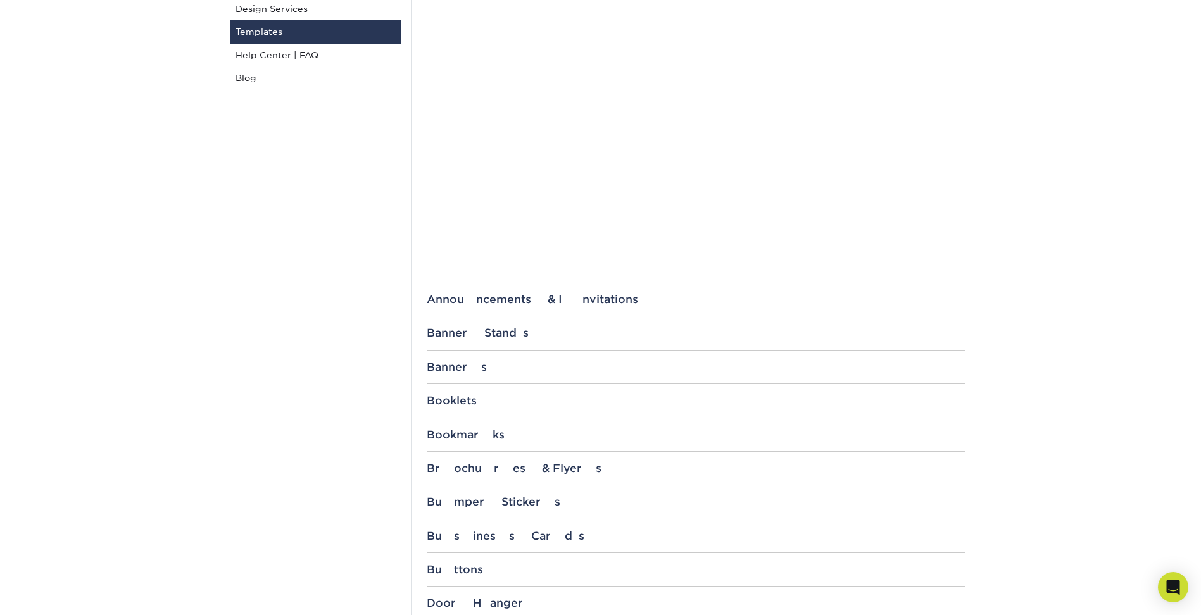
scroll to position [506, 0]
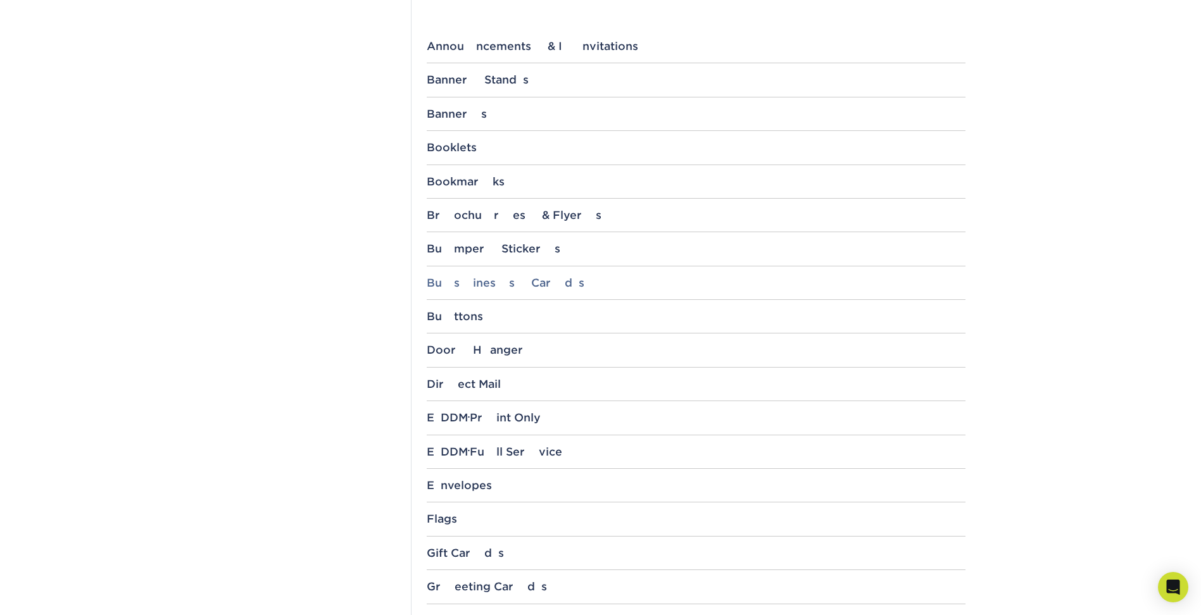
click at [466, 289] on div "Business Cards" at bounding box center [696, 283] width 539 height 13
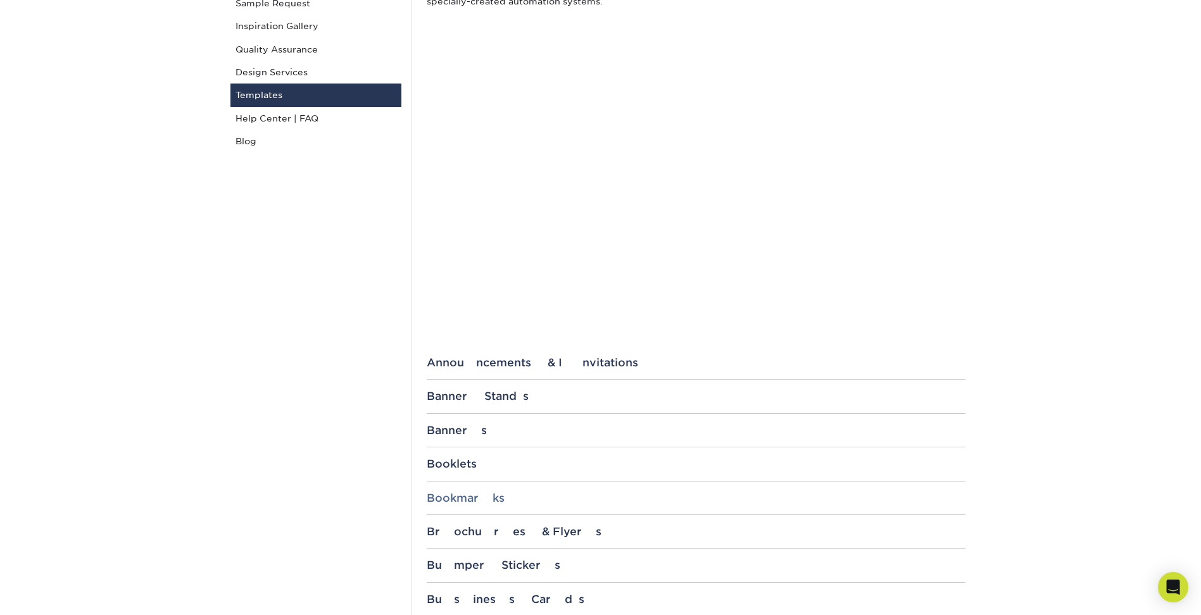
scroll to position [0, 0]
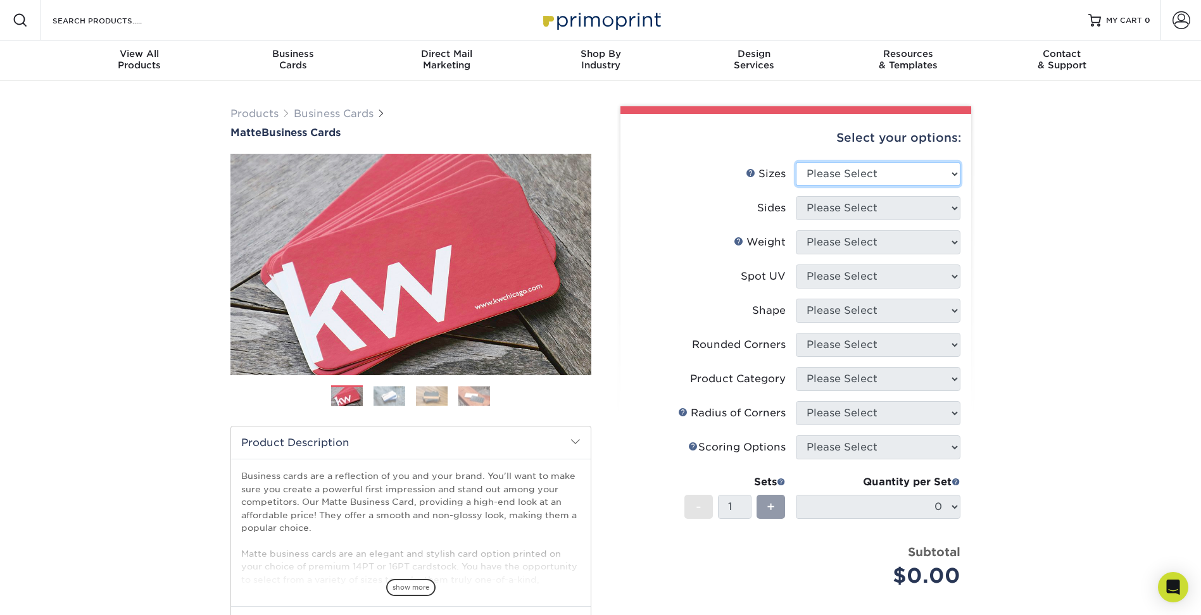
click at [857, 170] on select "Please Select 1.5" x 3.5" - Mini 1.75" x 3.5" - Mini 2" x 2" - Square 2" x 3" -…" at bounding box center [878, 174] width 165 height 24
select select "2.00x3.00"
click at [796, 162] on select "Please Select 1.5" x 3.5" - Mini 1.75" x 3.5" - Mini 2" x 2" - Square 2" x 3" -…" at bounding box center [878, 174] width 165 height 24
click at [872, 212] on select "Please Select Print Both Sides Print Front Only" at bounding box center [878, 208] width 165 height 24
select select "32d3c223-f82c-492b-b915-ba065a00862f"
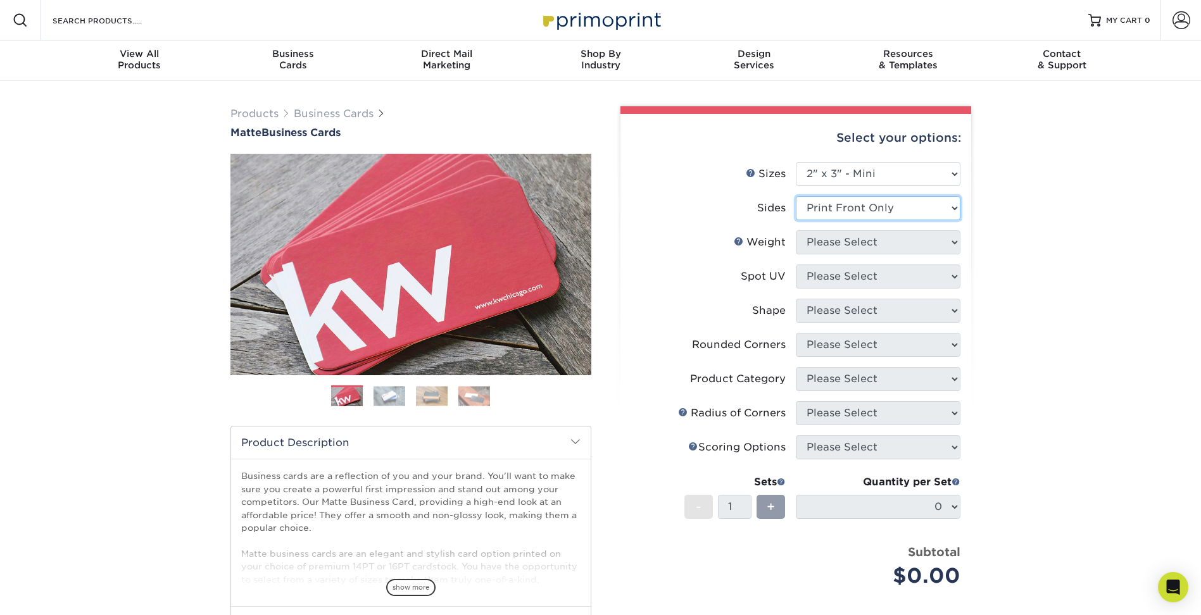
click at [796, 196] on select "Please Select Print Both Sides Print Front Only" at bounding box center [878, 208] width 165 height 24
click at [878, 241] on select "Please Select 14PT 16PT" at bounding box center [878, 242] width 165 height 24
select select "14PT"
click at [796, 230] on select "Please Select 14PT 16PT" at bounding box center [878, 242] width 165 height 24
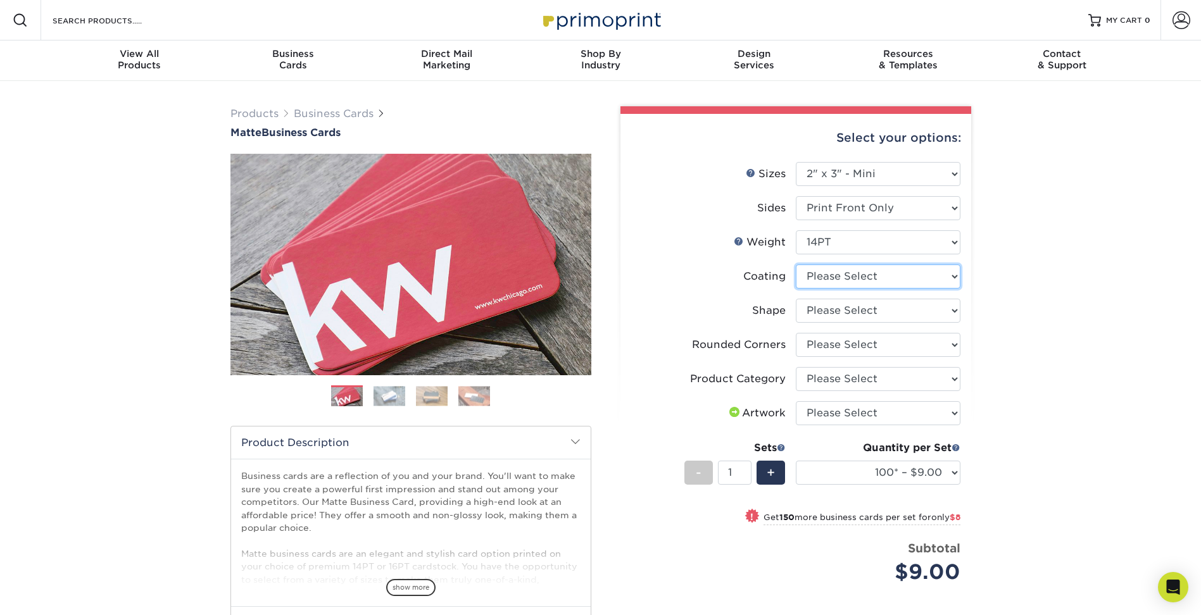
click at [873, 280] on select at bounding box center [878, 277] width 165 height 24
select select "121bb7b5-3b4d-429f-bd8d-bbf80e953313"
click at [796, 265] on select at bounding box center [878, 277] width 165 height 24
select select "-1"
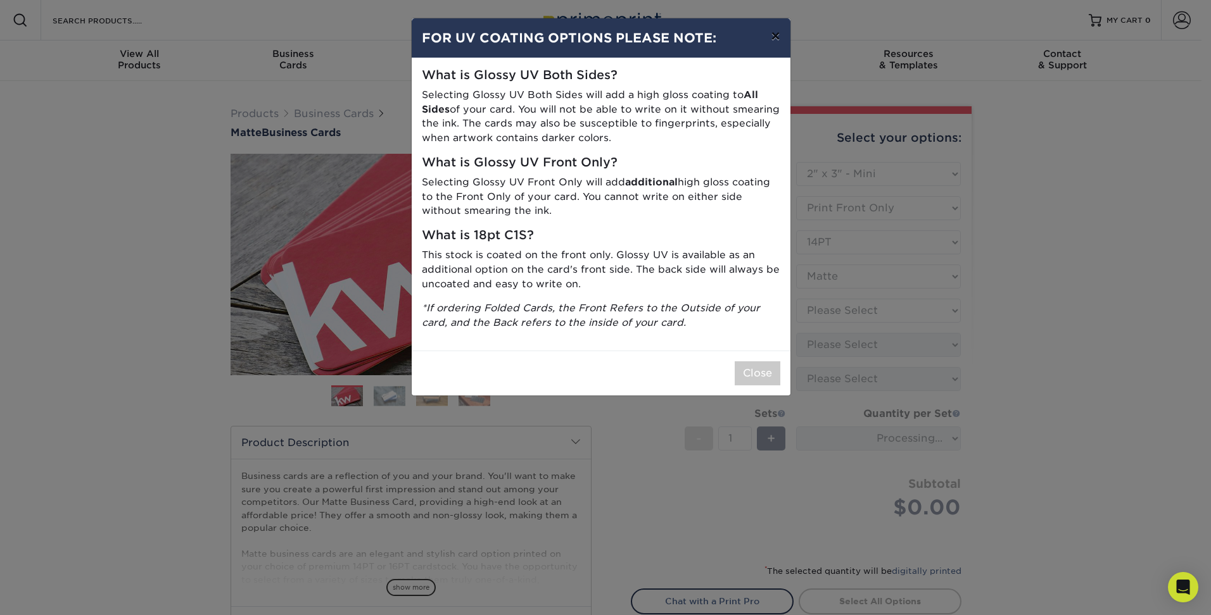
click at [778, 34] on button "×" at bounding box center [774, 35] width 29 height 35
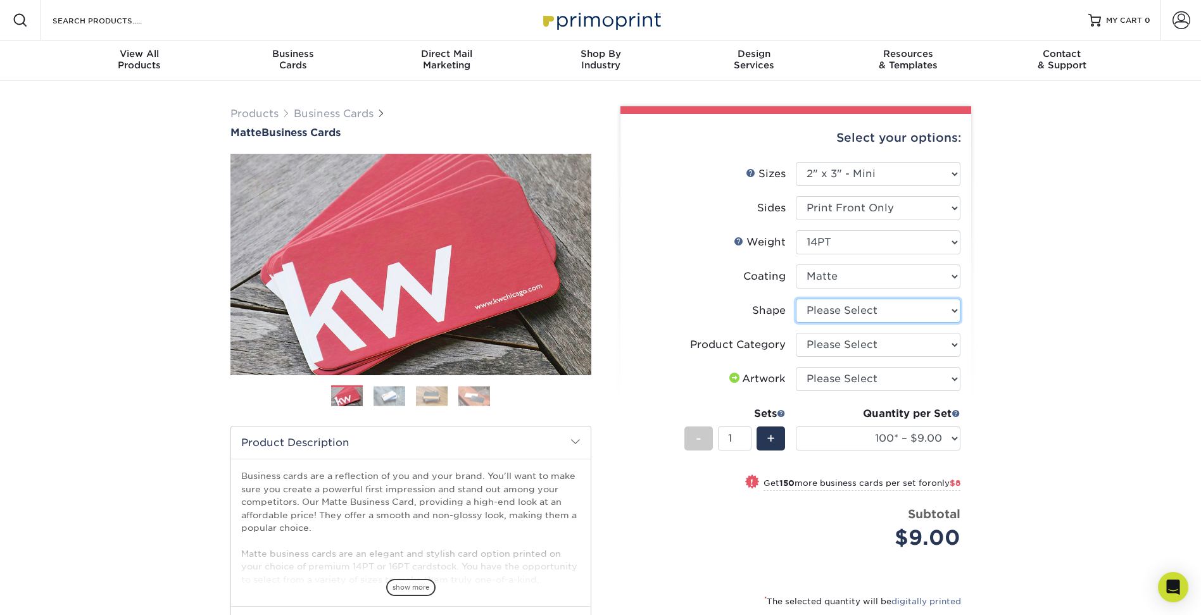
click at [878, 311] on select "Please Select Standard" at bounding box center [878, 311] width 165 height 24
select select "standard"
click at [796, 299] on select "Please Select Standard" at bounding box center [878, 311] width 165 height 24
select select "-1"
click at [871, 341] on select "Please Select Business Cards" at bounding box center [878, 345] width 165 height 24
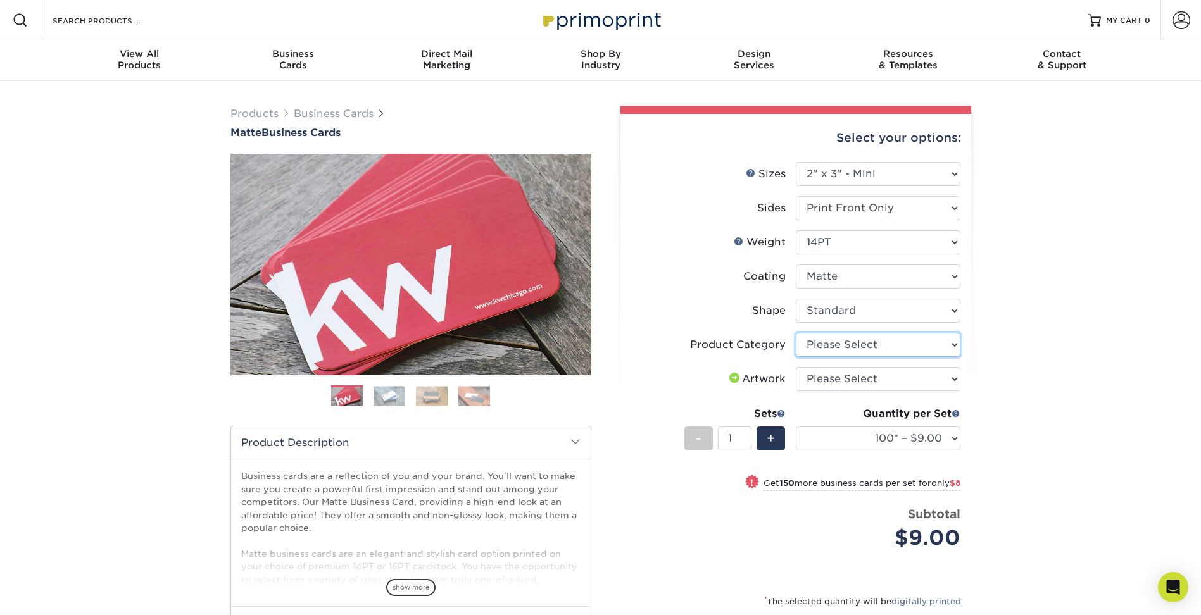
select select "3b5148f1-0588-4f88-a218-97bcfdce65c1"
click at [796, 333] on select "Please Select Business Cards" at bounding box center [878, 345] width 165 height 24
click at [870, 378] on select "Please Select I will upload files I need a design - $100" at bounding box center [878, 379] width 165 height 24
select select "upload"
click at [796, 367] on select "Please Select I will upload files I need a design - $100" at bounding box center [878, 379] width 165 height 24
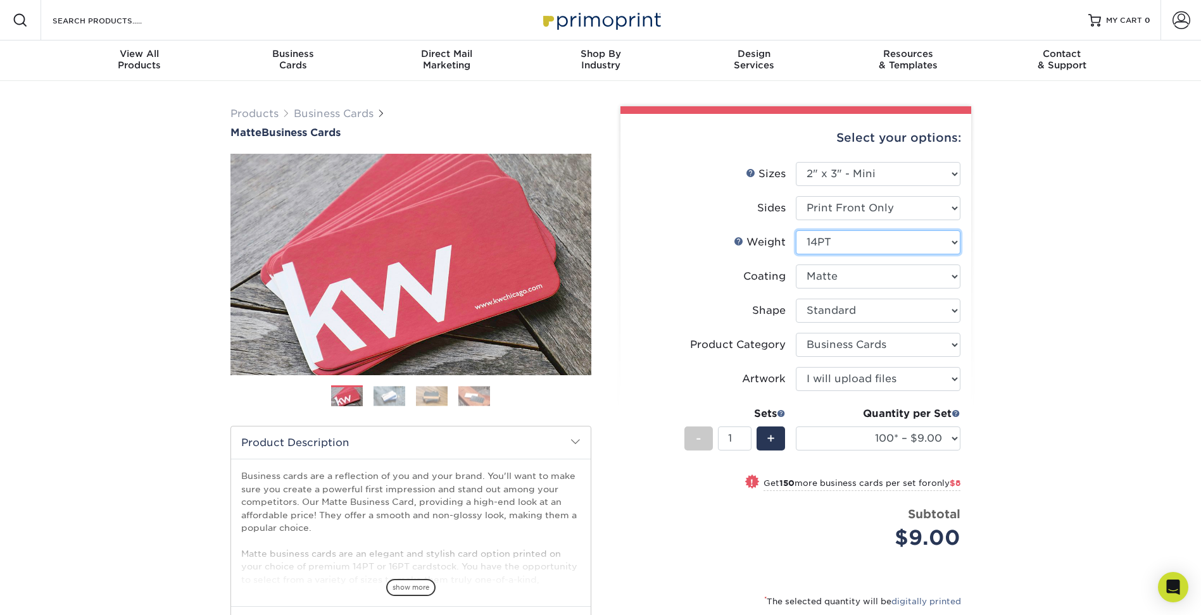
click at [873, 233] on select "Please Select 14PT 16PT" at bounding box center [878, 242] width 165 height 24
select select "16PT"
click at [796, 230] on select "Please Select 14PT 16PT" at bounding box center [878, 242] width 165 height 24
select select "-1"
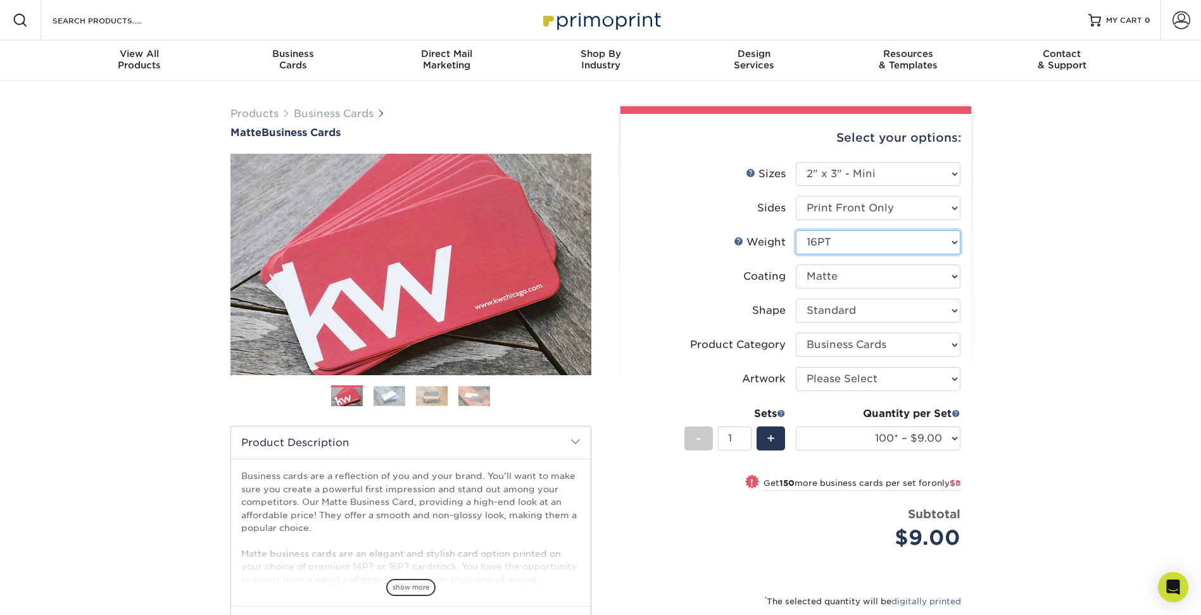
select select "-1"
click at [849, 245] on select "Please Select 14PT 16PT" at bounding box center [878, 242] width 165 height 24
select select "14PT"
click at [796, 230] on select "Please Select 14PT 16PT" at bounding box center [878, 242] width 165 height 24
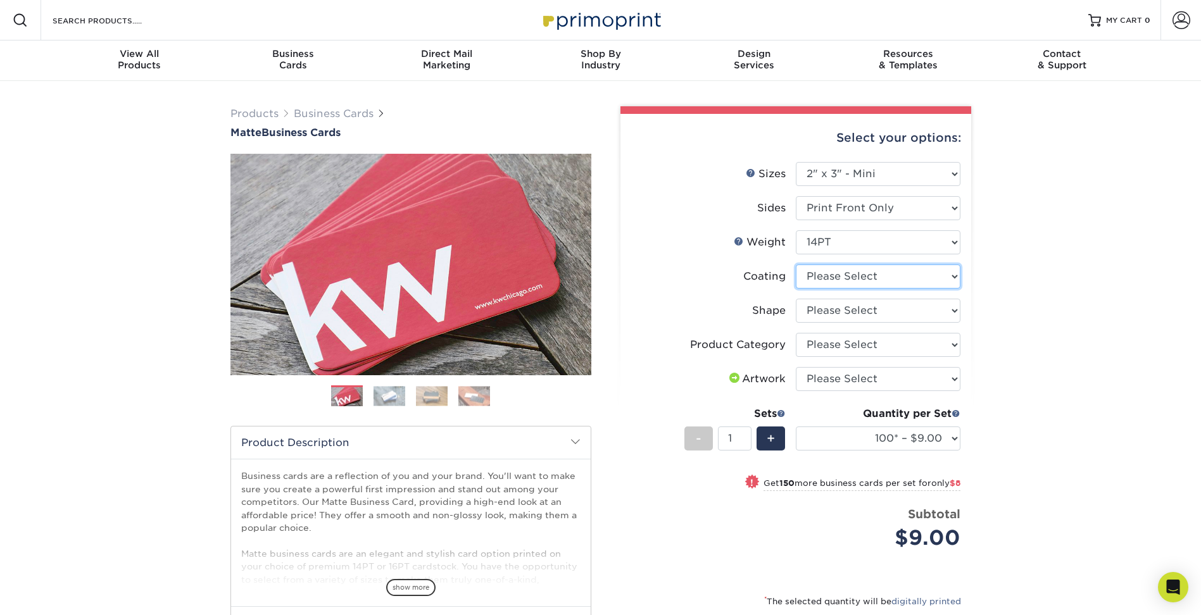
click at [883, 281] on select at bounding box center [878, 277] width 165 height 24
select select "121bb7b5-3b4d-429f-bd8d-bbf80e953313"
click at [796, 265] on select at bounding box center [878, 277] width 165 height 24
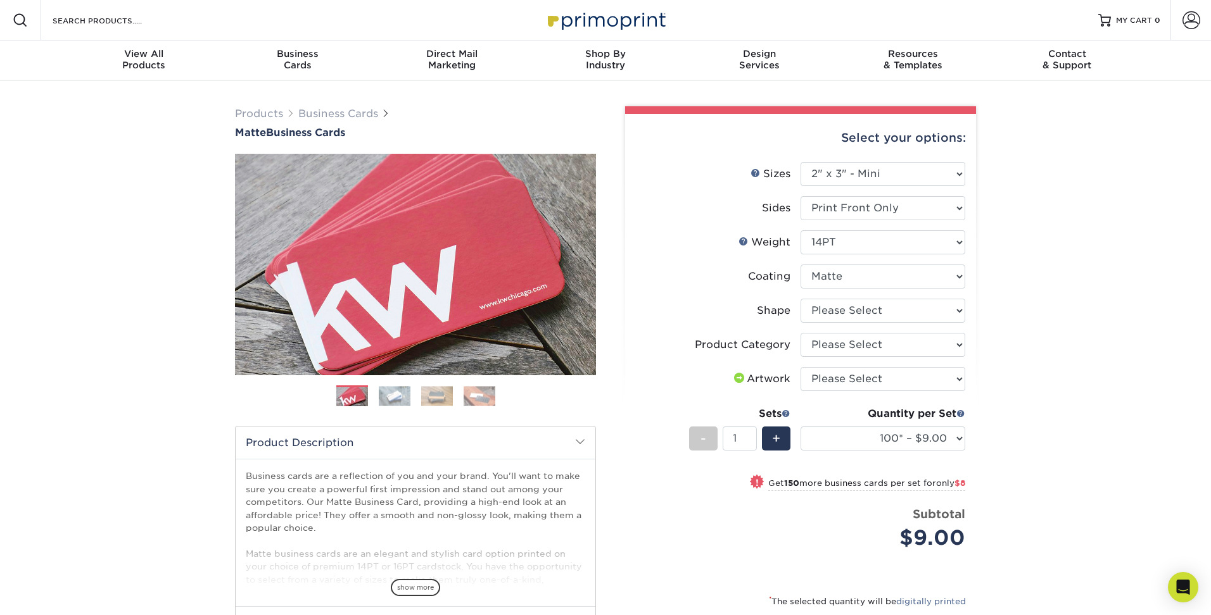
select select "-1"
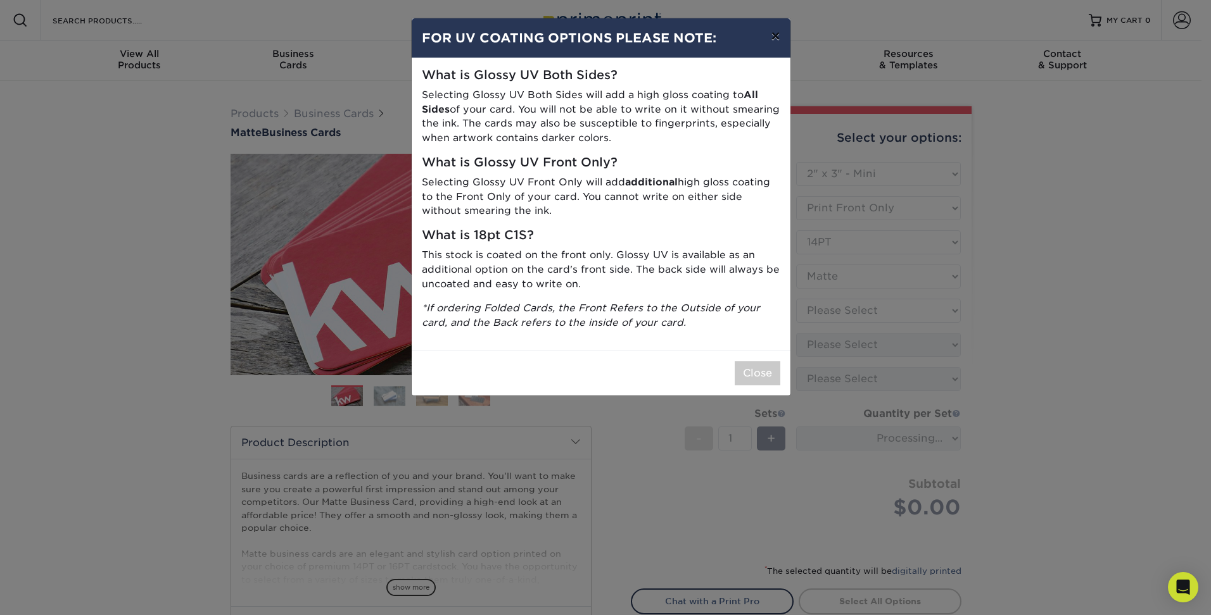
click at [777, 39] on button "×" at bounding box center [774, 35] width 29 height 35
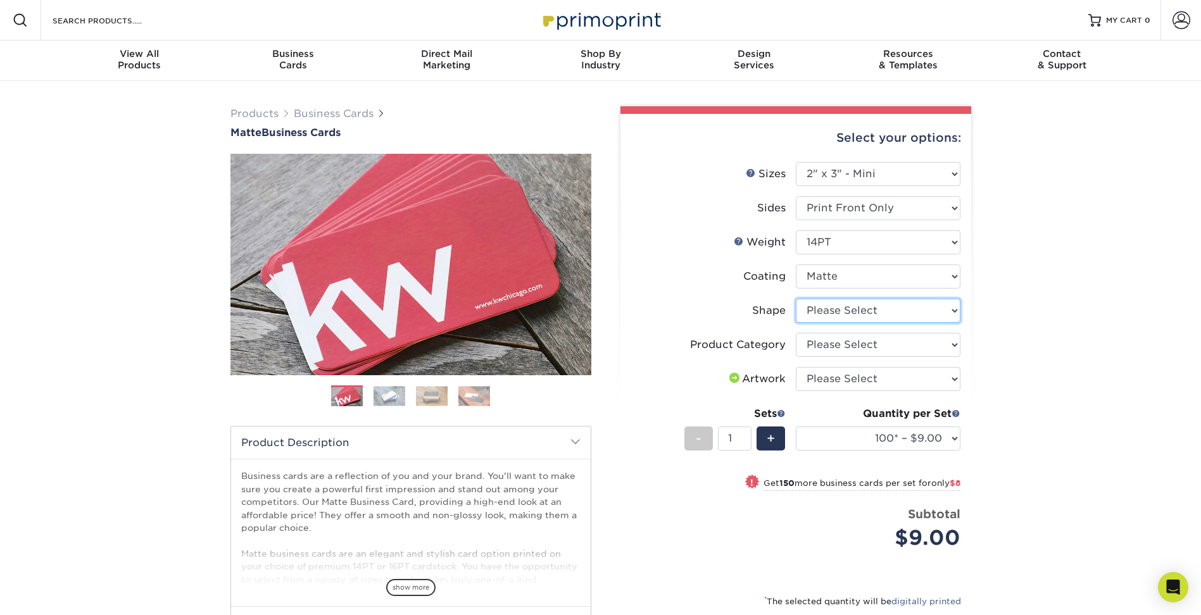
click at [891, 315] on select "Please Select Standard" at bounding box center [878, 311] width 165 height 24
select select "standard"
click at [796, 299] on select "Please Select Standard" at bounding box center [878, 311] width 165 height 24
select select "-1"
click at [879, 349] on select "Please Select Business Cards" at bounding box center [878, 345] width 165 height 24
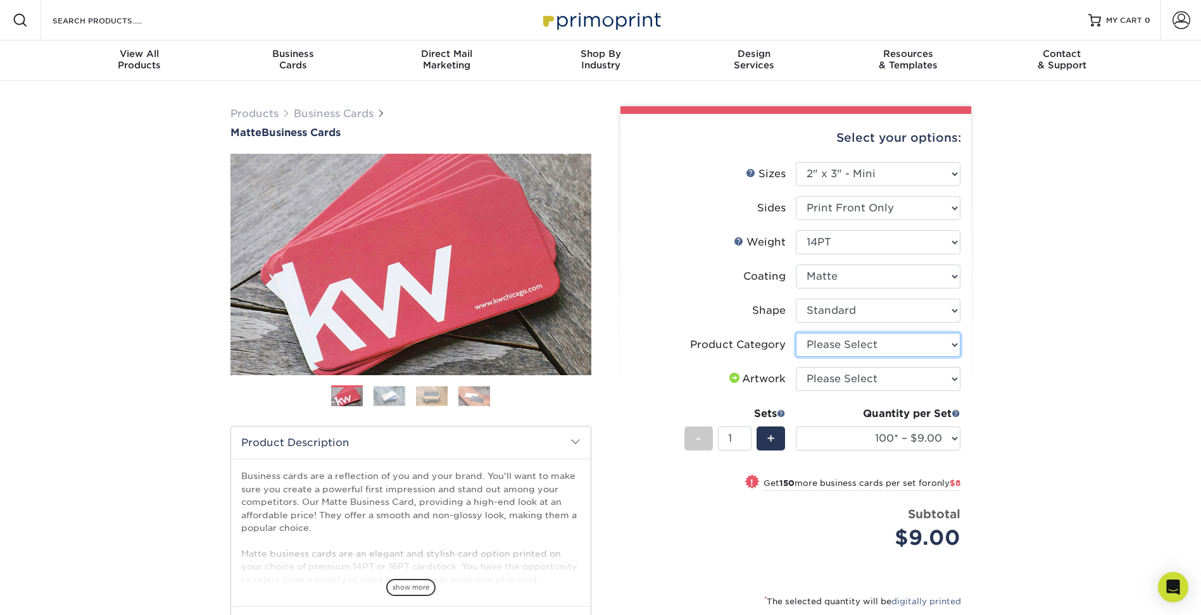
select select "3b5148f1-0588-4f88-a218-97bcfdce65c1"
click at [796, 333] on select "Please Select Business Cards" at bounding box center [878, 345] width 165 height 24
click at [877, 381] on select "Please Select I will upload files I need a design - $100" at bounding box center [878, 379] width 165 height 24
select select "upload"
click at [796, 367] on select "Please Select I will upload files I need a design - $100" at bounding box center [878, 379] width 165 height 24
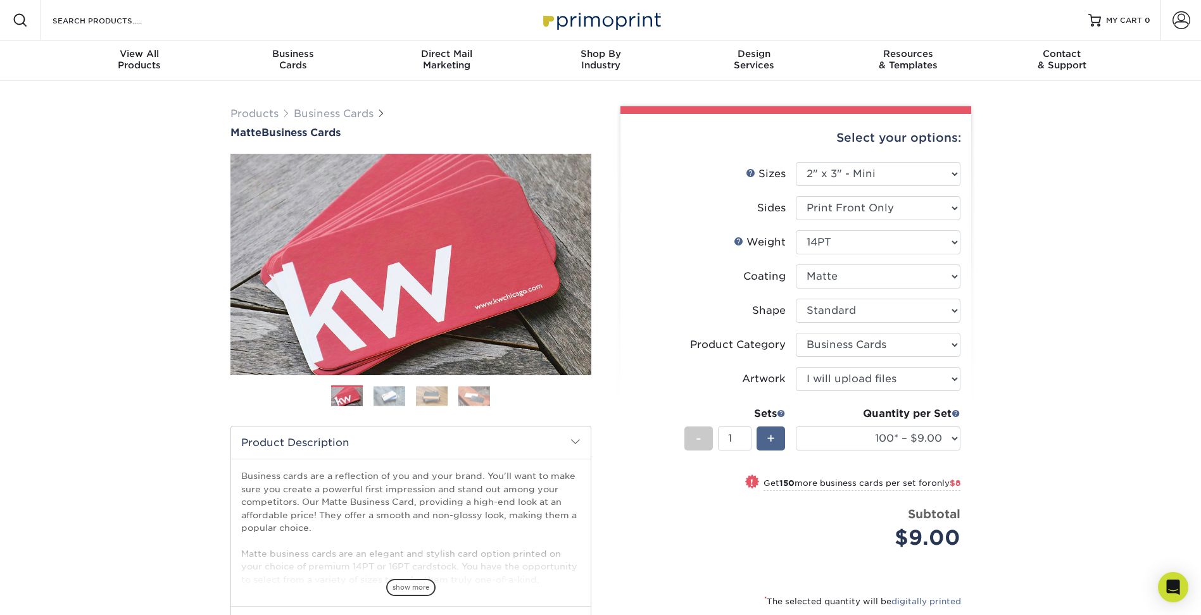
click at [769, 444] on span "+" at bounding box center [771, 438] width 8 height 19
type input "2"
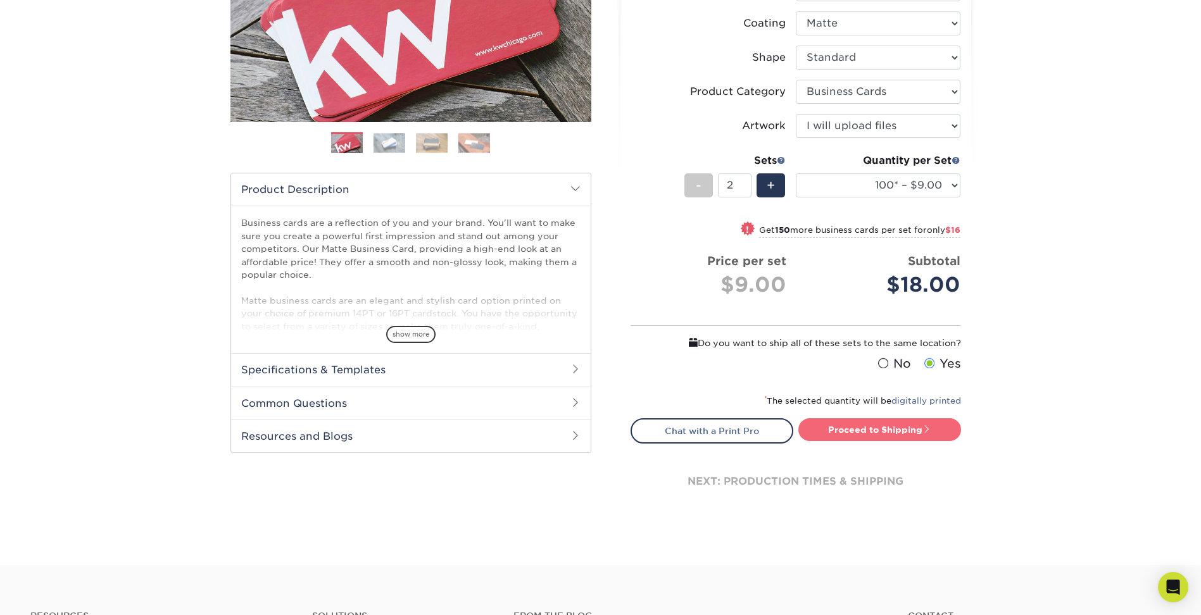
click at [915, 429] on link "Proceed to Shipping" at bounding box center [879, 429] width 163 height 23
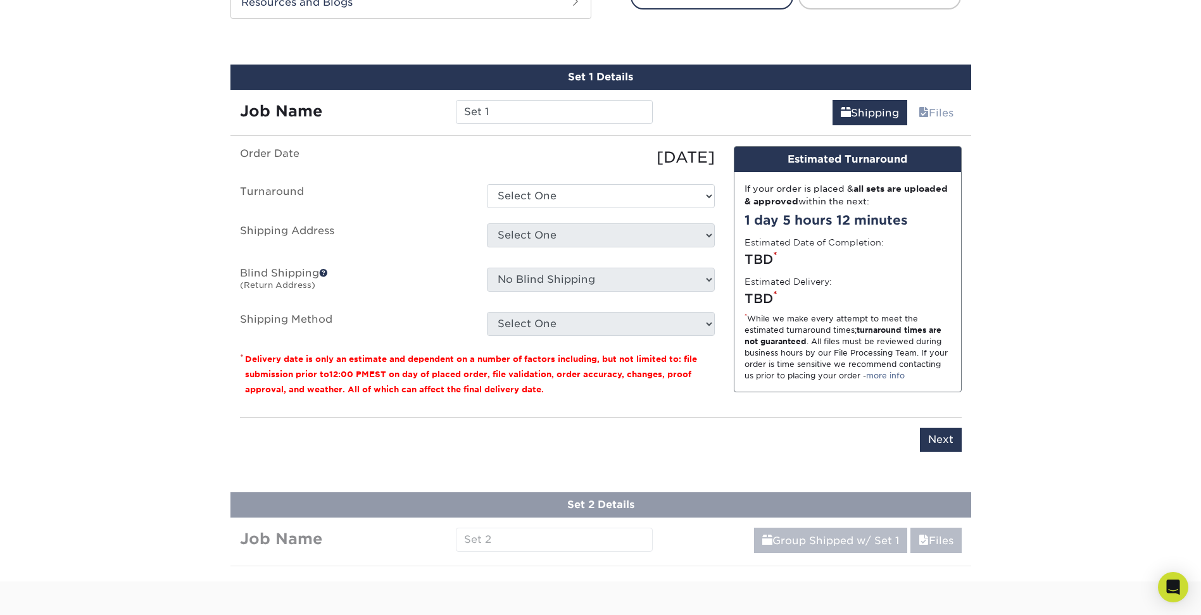
scroll to position [706, 0]
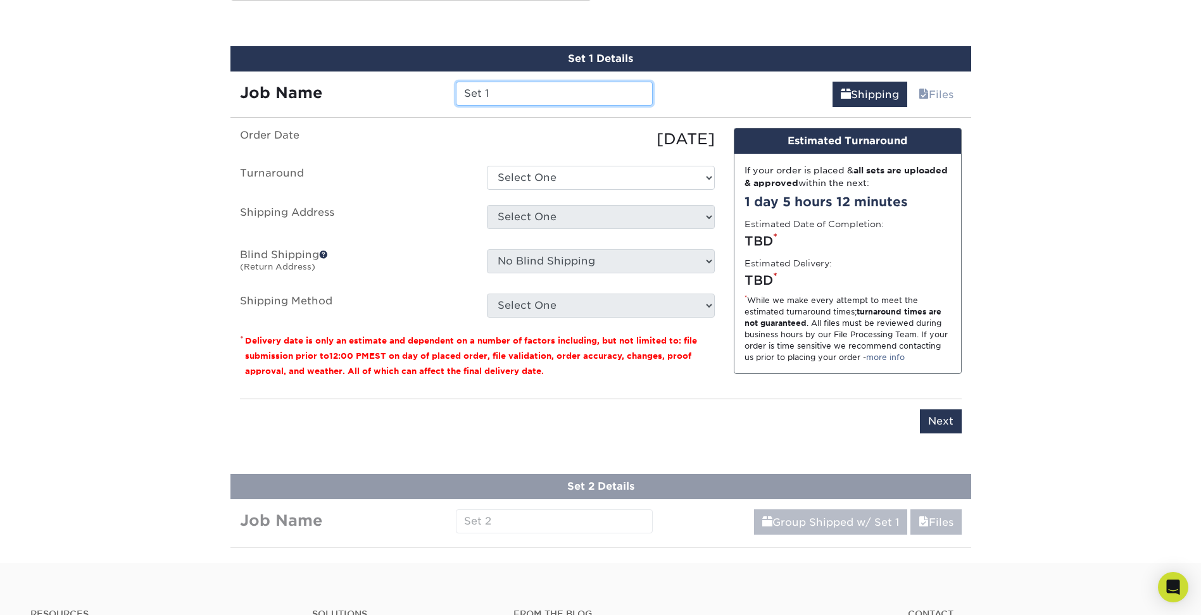
drag, startPoint x: 544, startPoint y: 102, endPoint x: 384, endPoint y: 89, distance: 161.3
click at [390, 90] on div "Job Name Set 1" at bounding box center [446, 94] width 432 height 24
type input "Diaper Raffle"
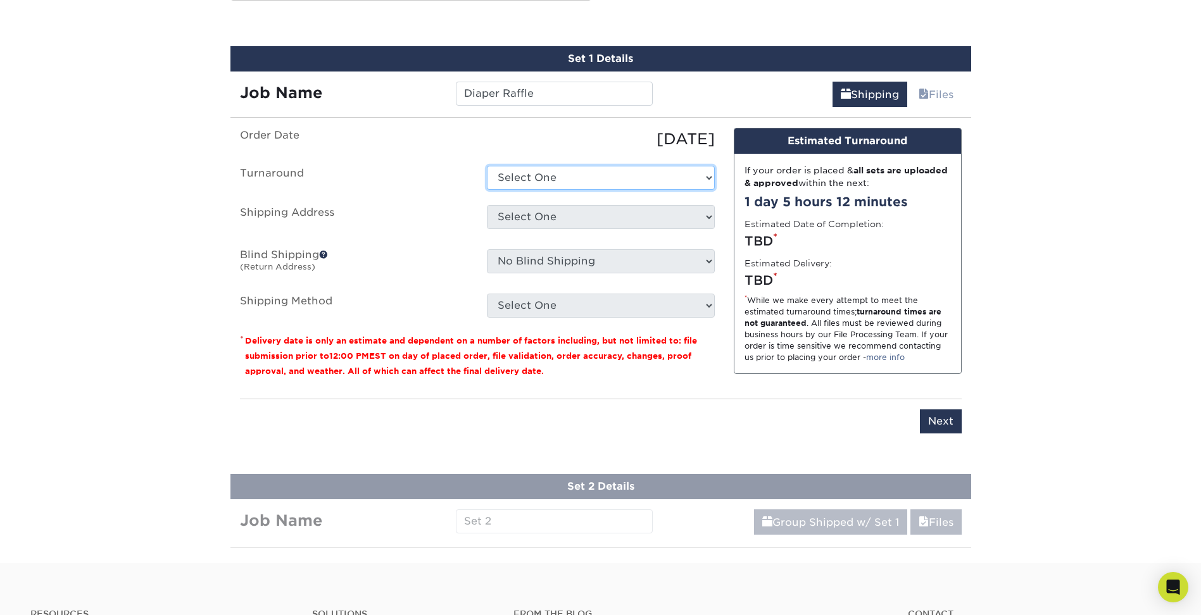
click at [594, 179] on select "Select One 2-4 Business Days 2 Day Next Business Day" at bounding box center [601, 178] width 228 height 24
select select "c9b01132-94c2-41ed-838c-de7ea10d5a30"
click at [487, 166] on select "Select One 2-4 Business Days 2 Day Next Business Day" at bounding box center [601, 178] width 228 height 24
click at [572, 219] on select "Select One Home + Add New Address - Login" at bounding box center [601, 217] width 228 height 24
select select "286659"
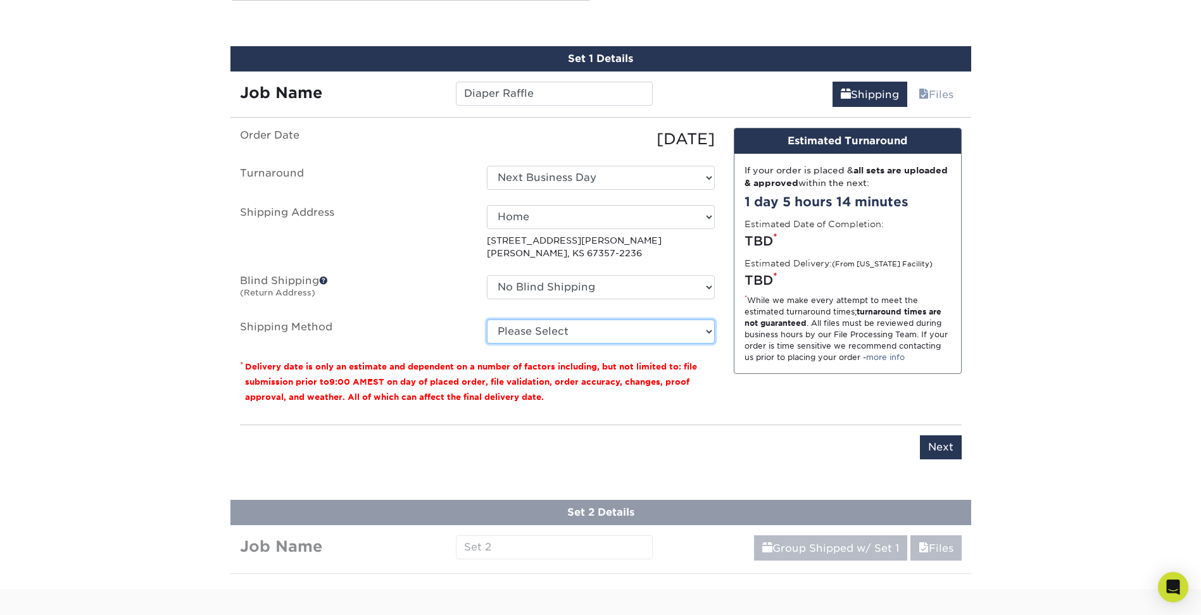
click at [596, 325] on select "Please Select Ground Shipping (+$15.68) 3 Day Shipping Service (+$24.94) 2 Day …" at bounding box center [601, 332] width 228 height 24
select select "13"
click at [487, 320] on select "Please Select Ground Shipping (+$15.68) 3 Day Shipping Service (+$24.94) 2 Day …" at bounding box center [601, 332] width 228 height 24
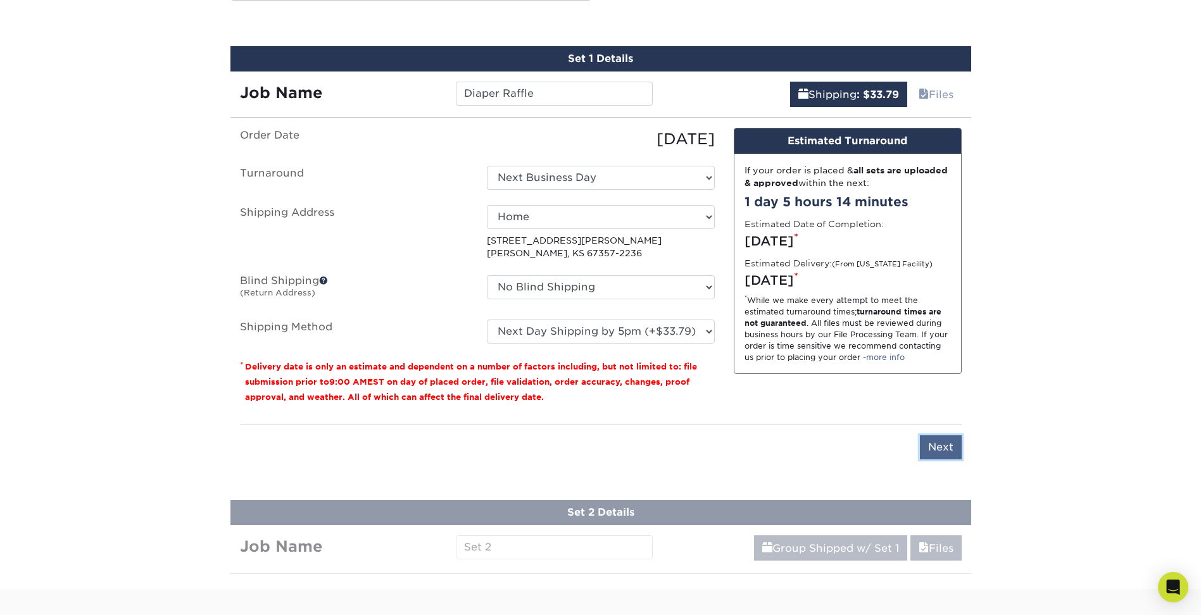
click at [948, 453] on input "Next" at bounding box center [941, 448] width 42 height 24
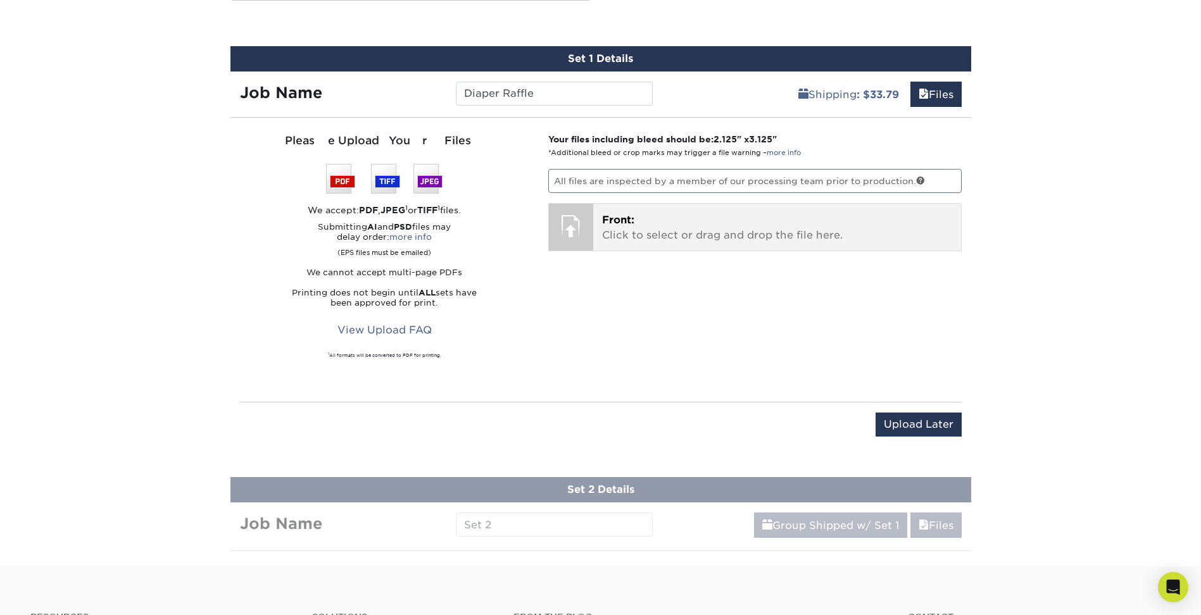
click at [658, 223] on p "Front: Click to select or drag and drop the file here." at bounding box center [777, 228] width 350 height 30
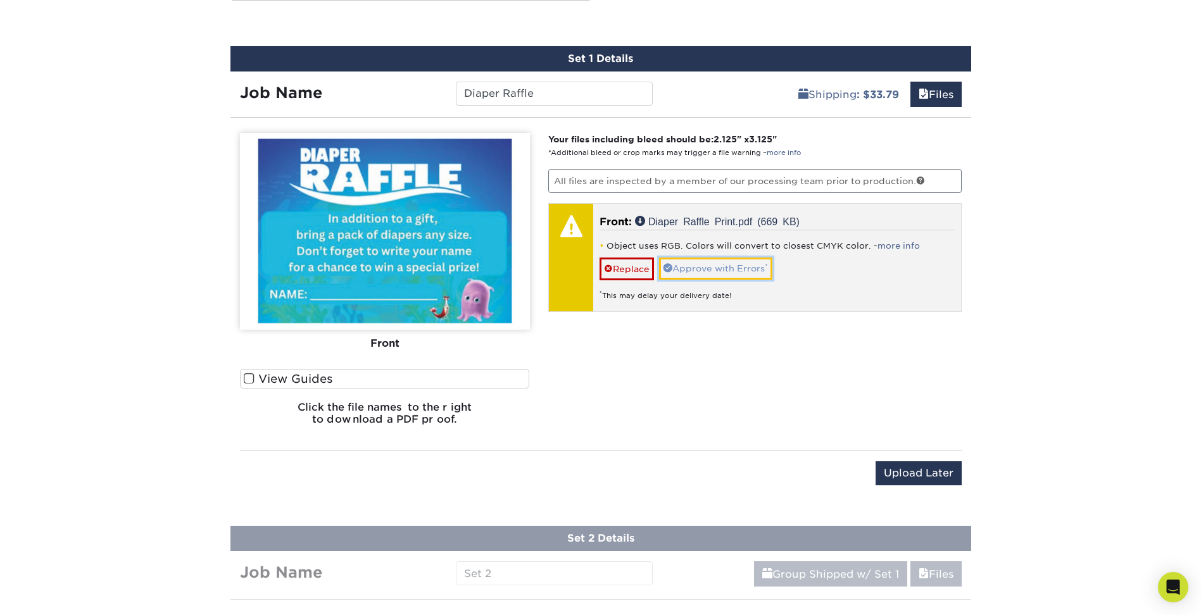
click at [736, 270] on link "Approve with Errors *" at bounding box center [715, 269] width 113 height 22
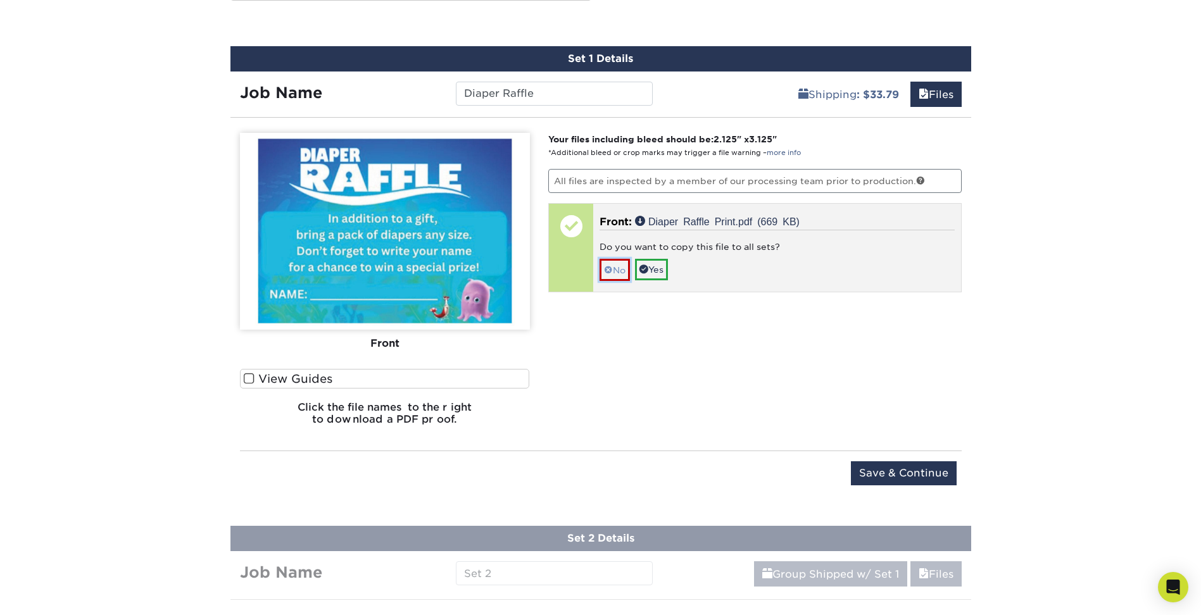
click at [622, 270] on link "No" at bounding box center [615, 270] width 30 height 22
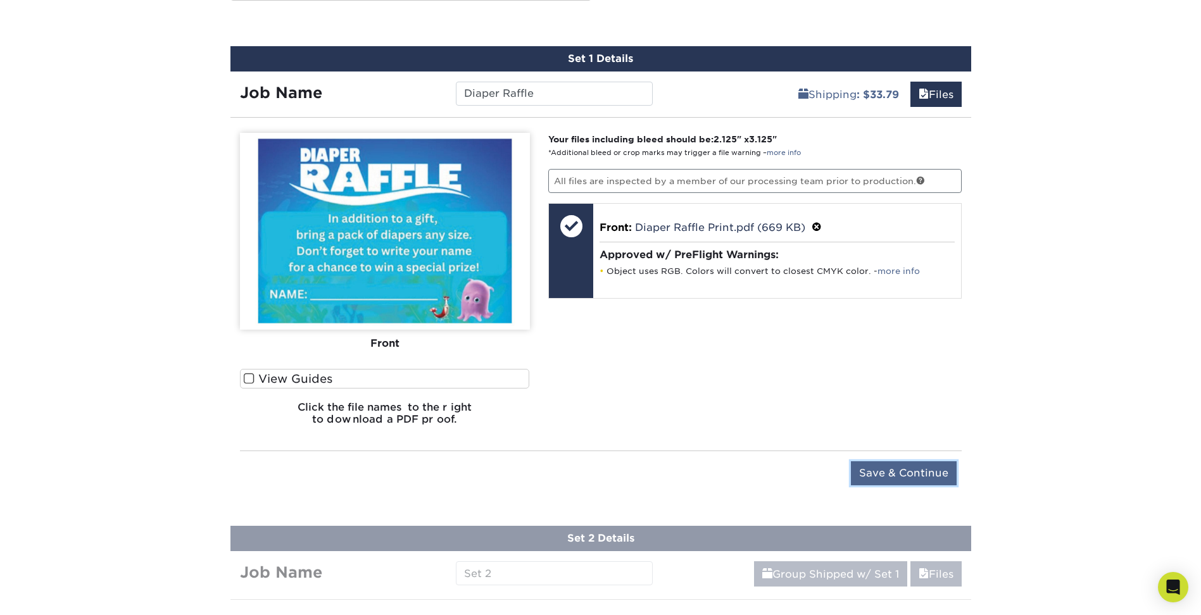
click at [876, 472] on input "Save & Continue" at bounding box center [904, 474] width 106 height 24
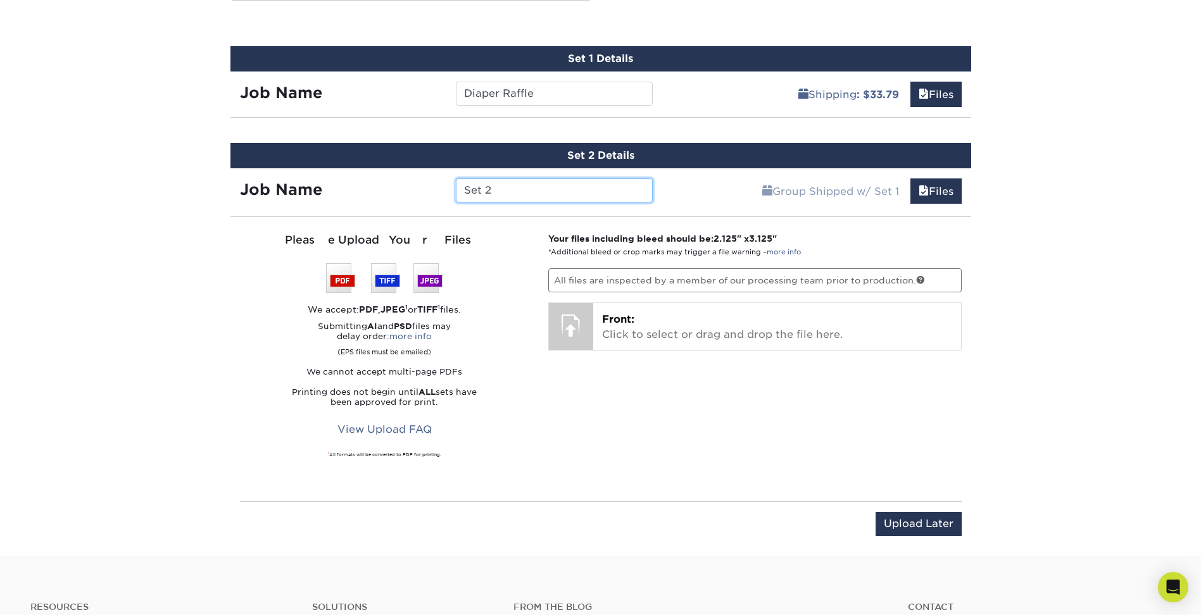
drag, startPoint x: 576, startPoint y: 187, endPoint x: 368, endPoint y: 185, distance: 207.0
click at [380, 186] on div "Job Name Set 2" at bounding box center [446, 191] width 432 height 24
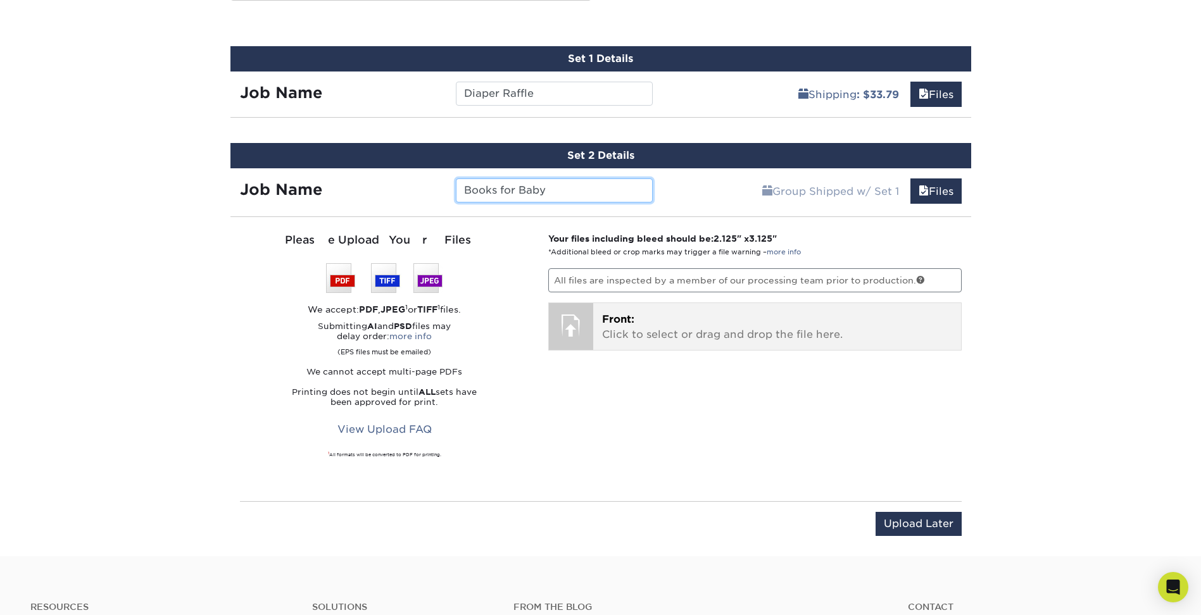
type input "Books for Baby"
click at [653, 331] on p "Front: Click to select or drag and drop the file here." at bounding box center [777, 327] width 350 height 30
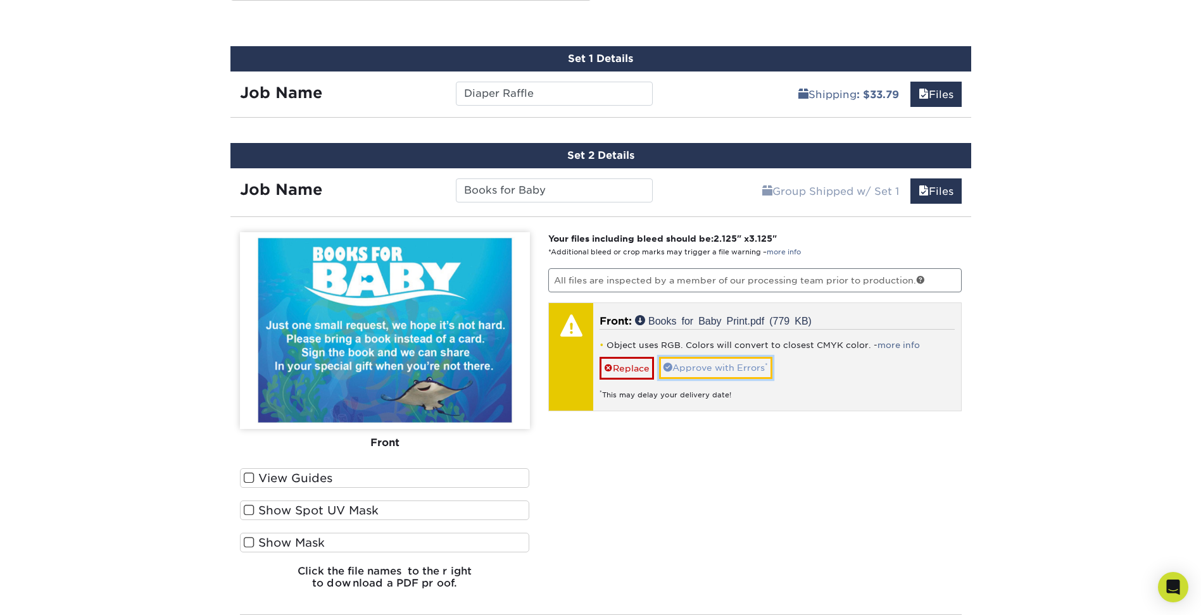
click at [741, 370] on link "Approve with Errors *" at bounding box center [715, 368] width 113 height 22
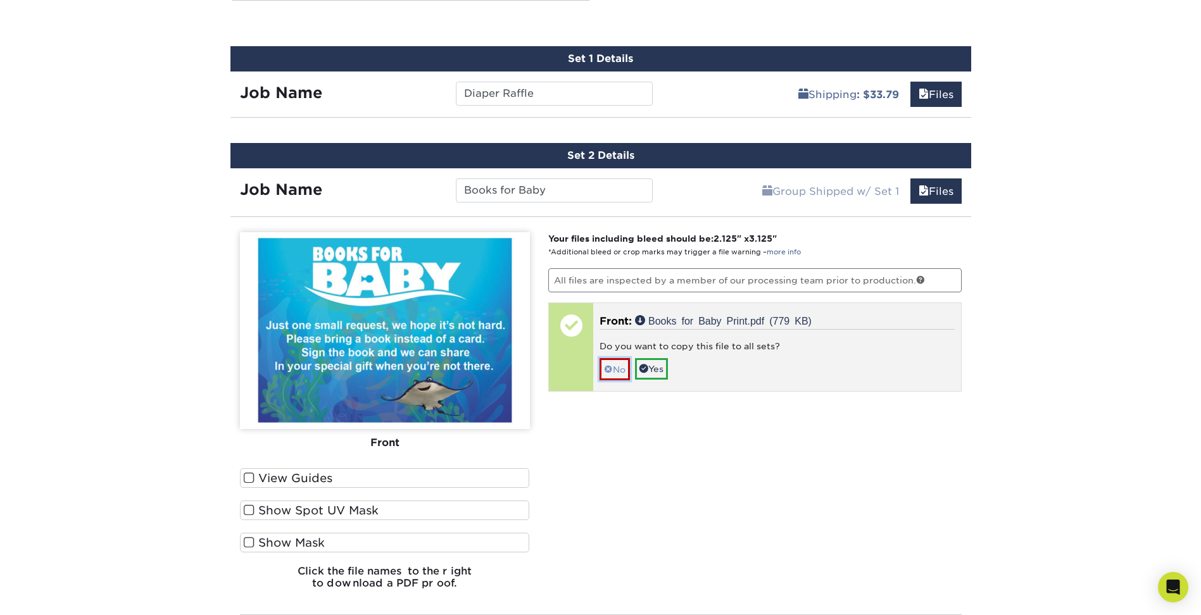
click at [613, 372] on link "No" at bounding box center [615, 369] width 30 height 22
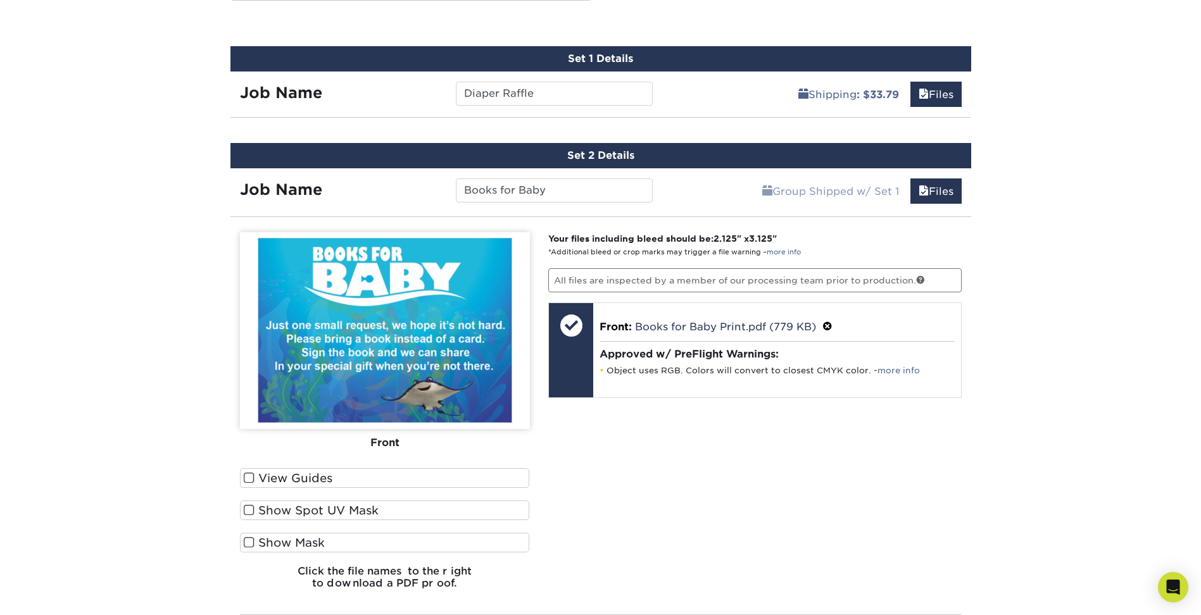
scroll to position [959, 0]
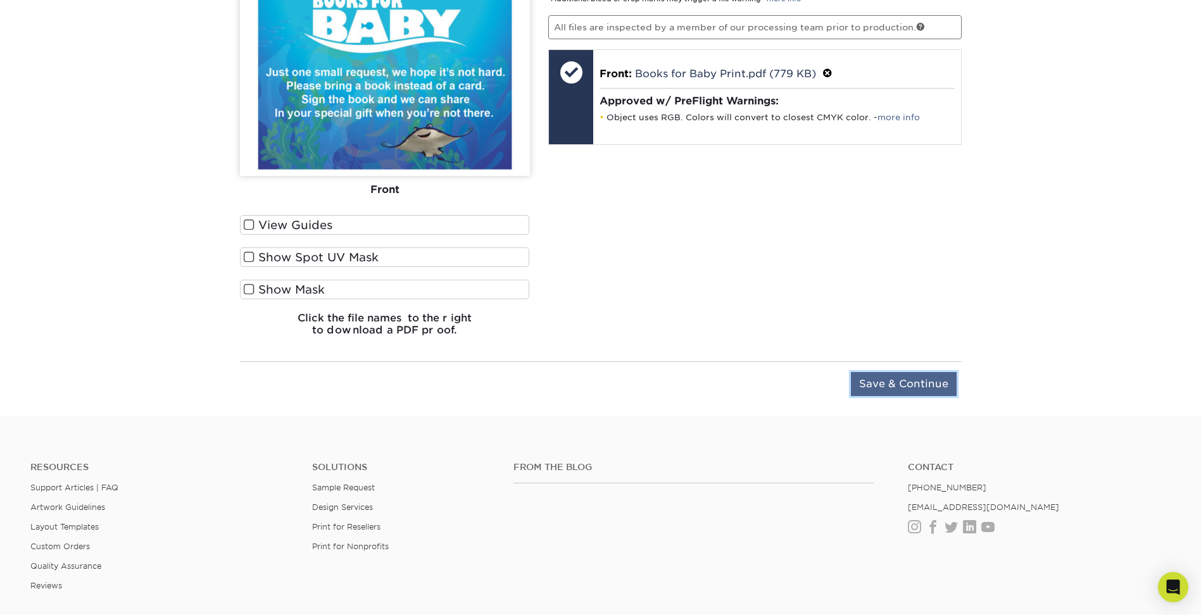
click at [888, 390] on input "Save & Continue" at bounding box center [904, 384] width 106 height 24
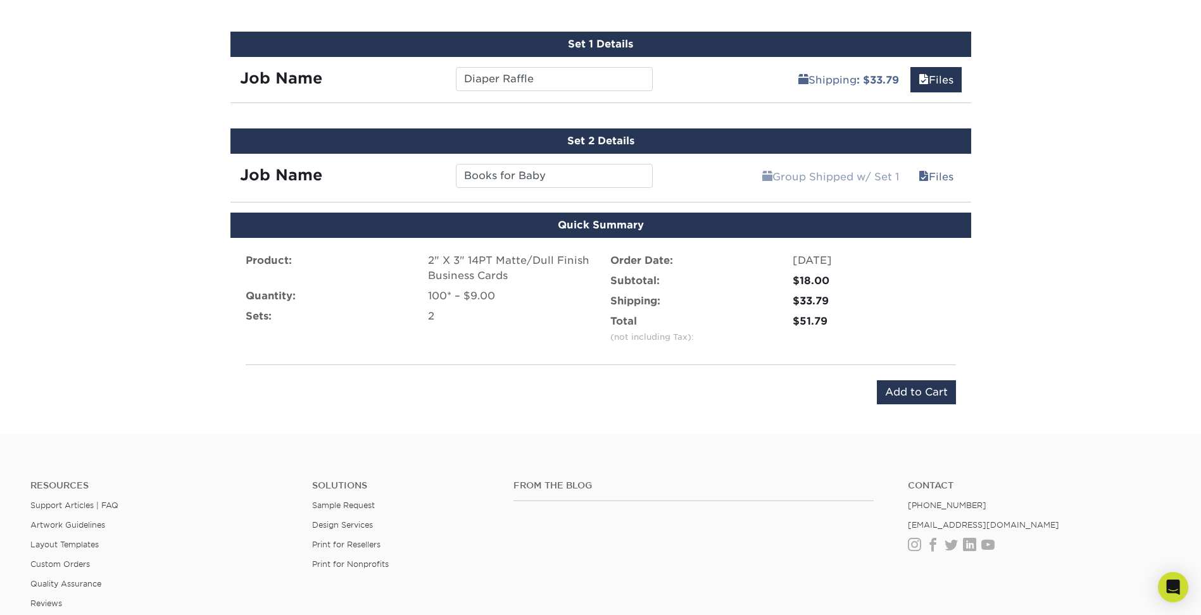
scroll to position [657, 0]
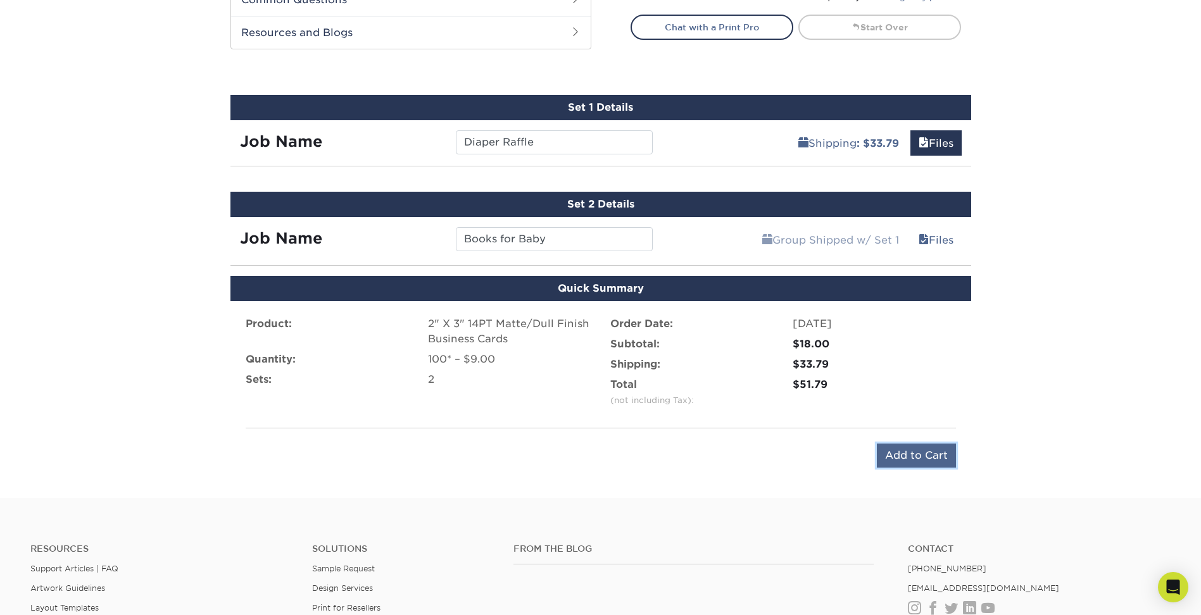
click at [921, 450] on input "Add to Cart" at bounding box center [916, 456] width 79 height 24
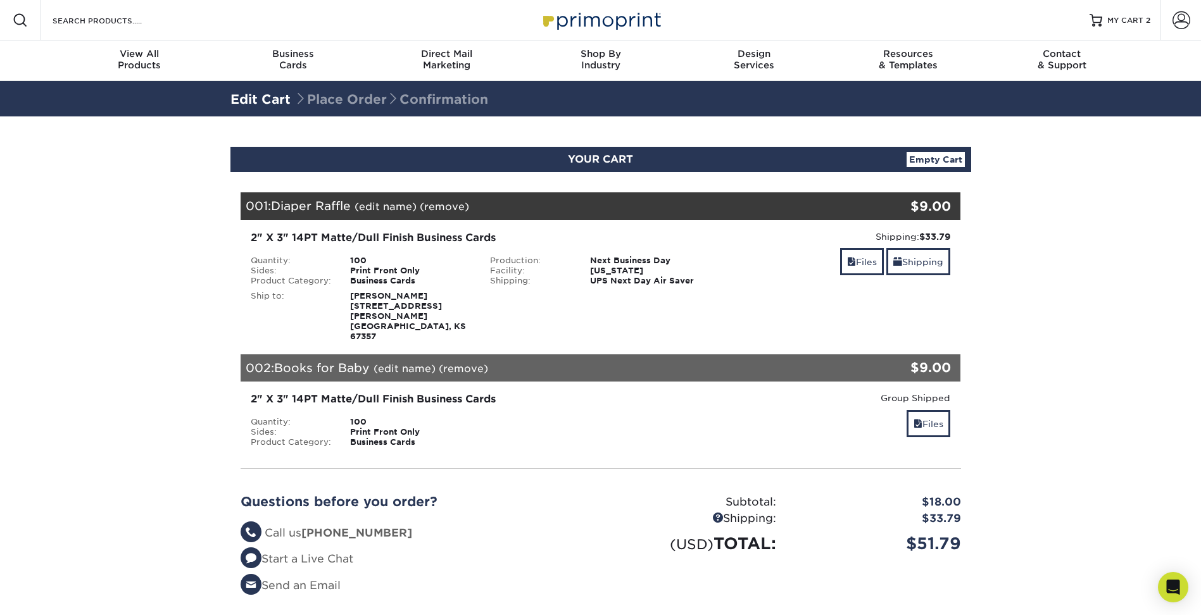
scroll to position [253, 0]
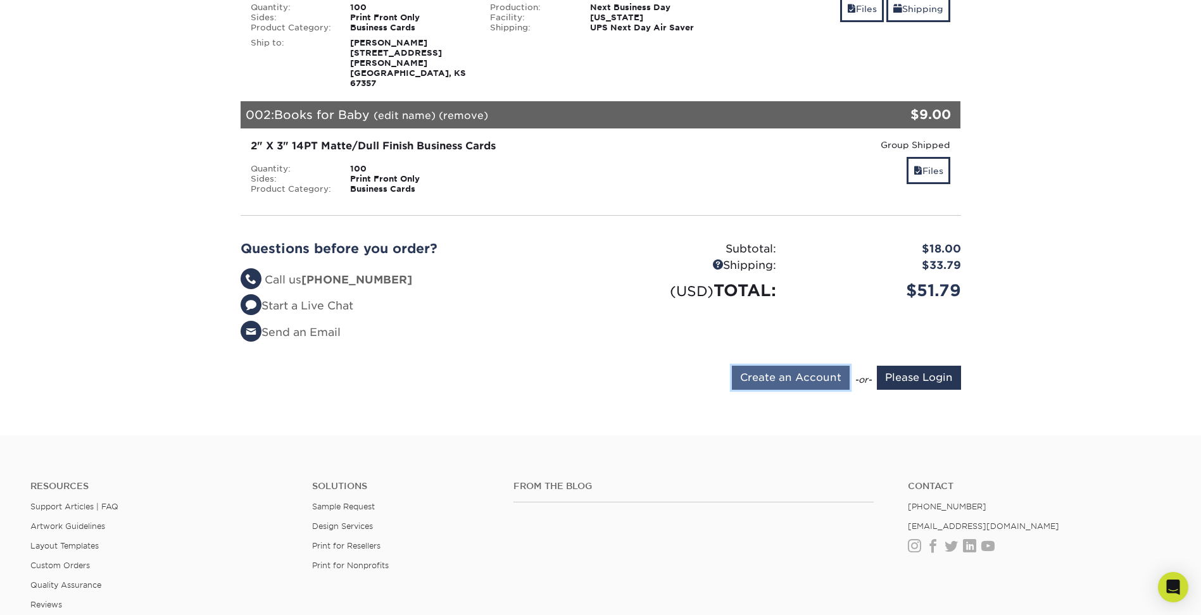
click at [798, 366] on input "Create an Account" at bounding box center [791, 378] width 118 height 24
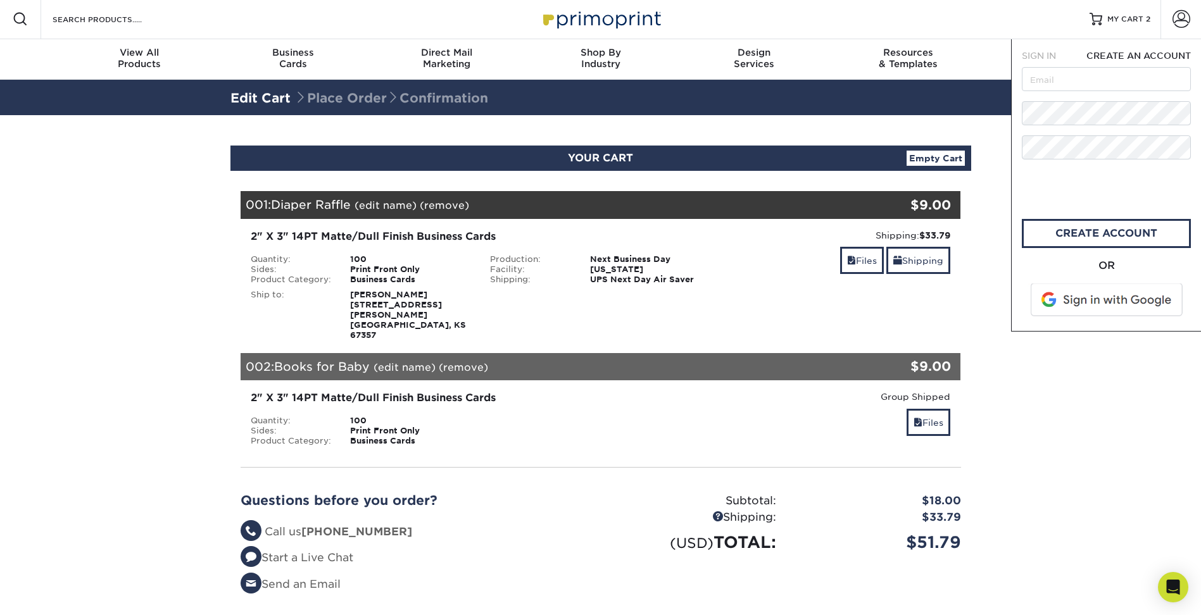
scroll to position [0, 0]
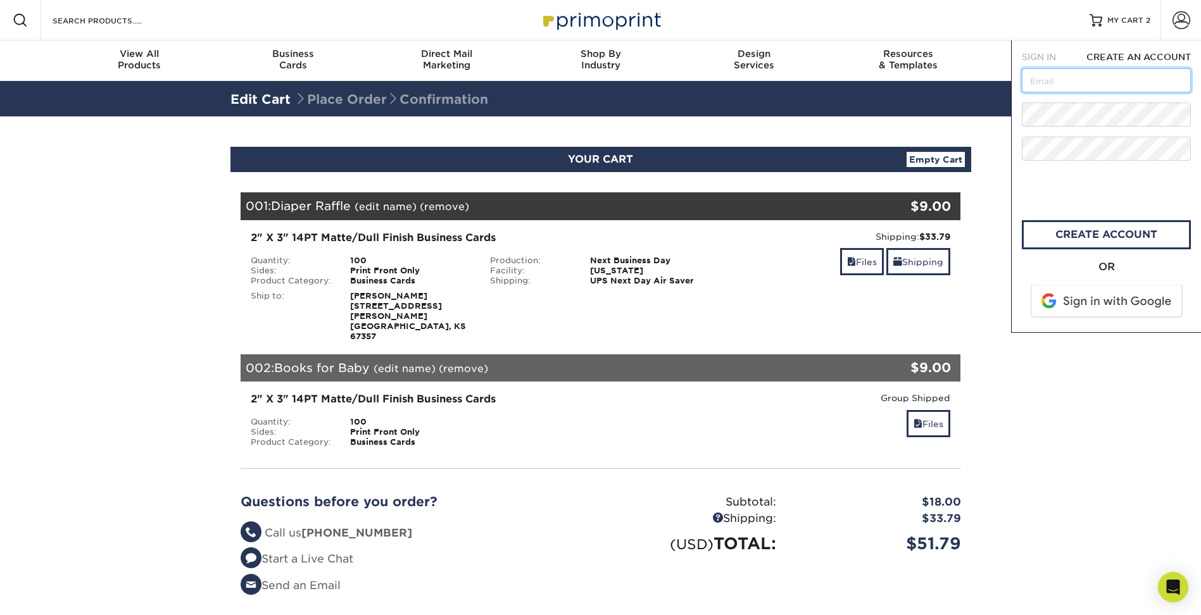
click at [1081, 84] on input "text" at bounding box center [1106, 80] width 169 height 24
click at [1070, 236] on link "create account" at bounding box center [1106, 234] width 169 height 29
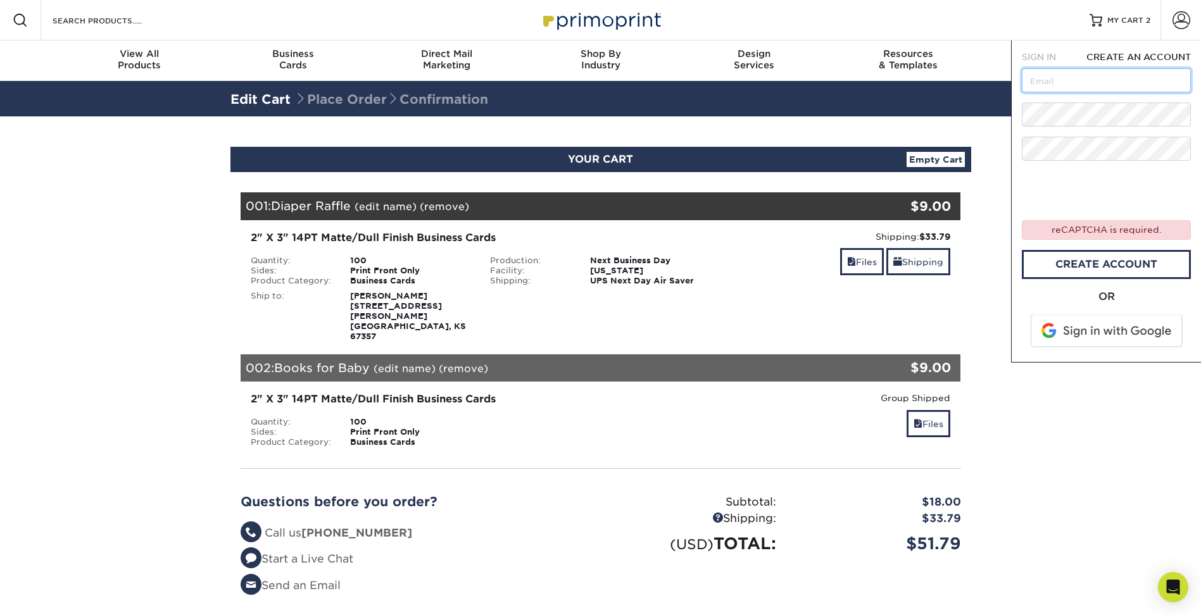
click at [1054, 87] on input "text" at bounding box center [1106, 80] width 169 height 24
type input "blue_dolphinz@hotmail.com"
click at [1106, 263] on link "create account" at bounding box center [1106, 264] width 169 height 29
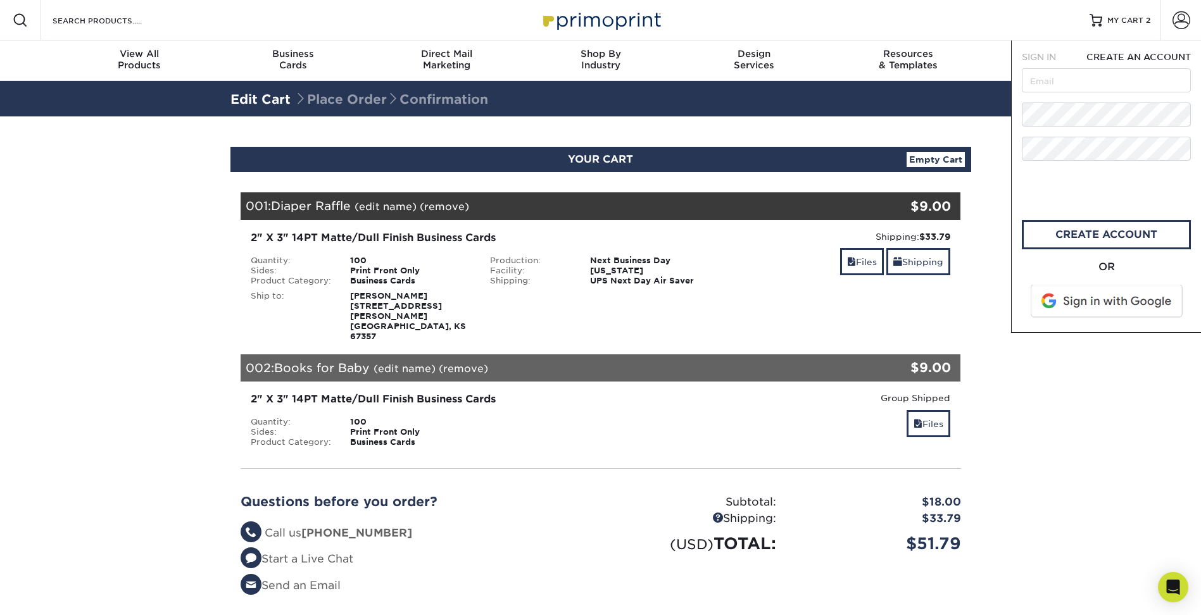
click at [1087, 511] on section "YOUR CART Empty Cart Your Cart is Empty Account Login Create Account Contact Us…" at bounding box center [600, 402] width 1201 height 572
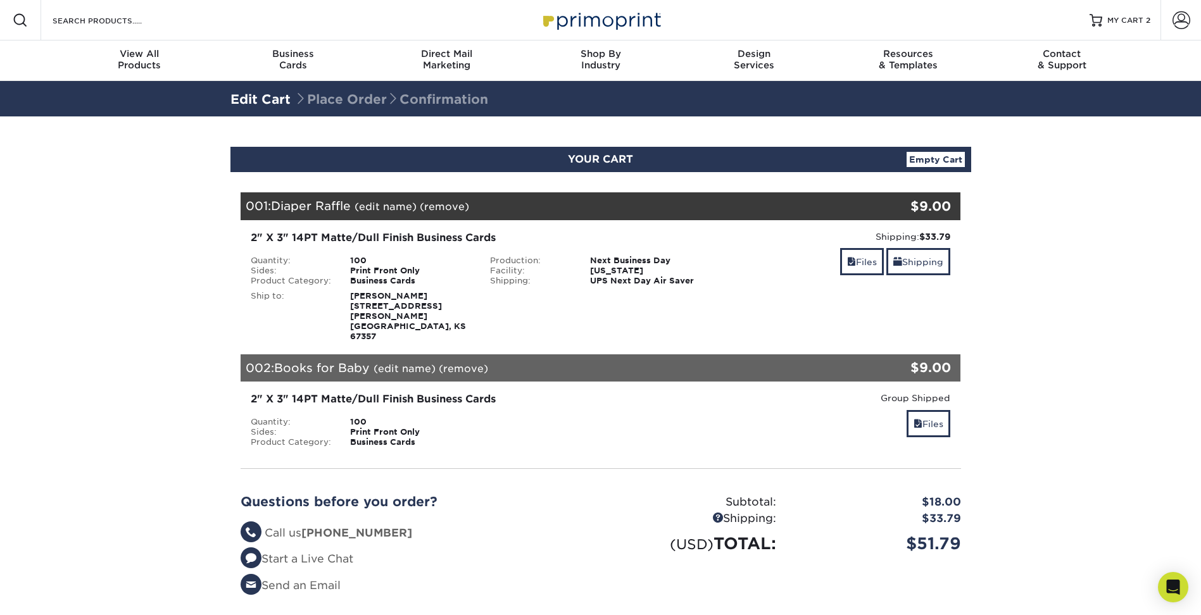
scroll to position [127, 0]
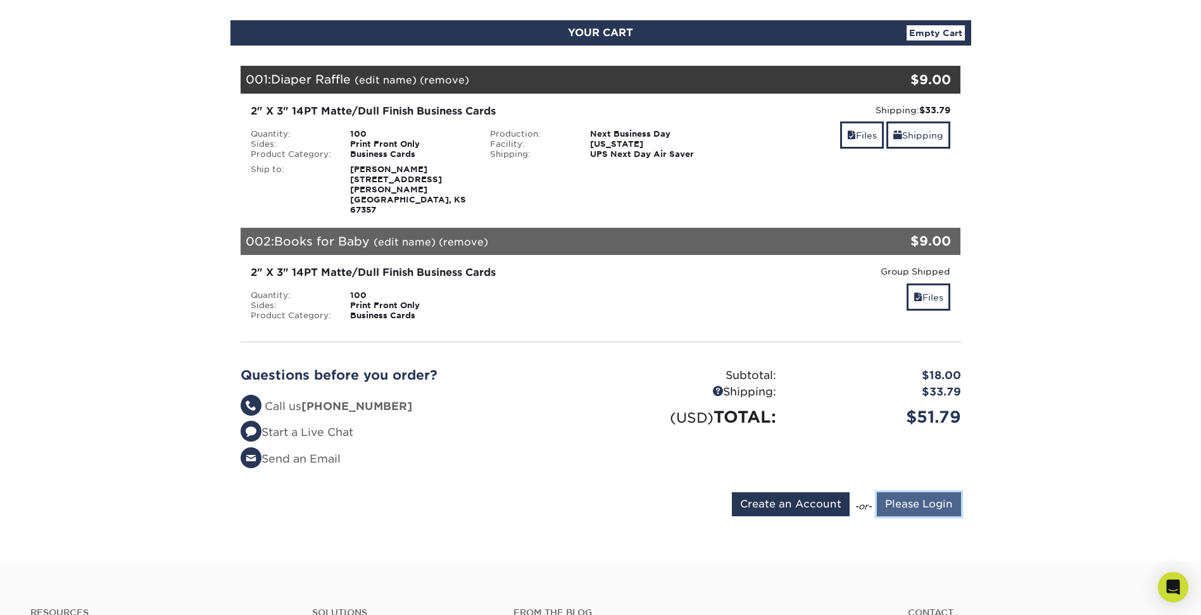
click at [930, 493] on input "Please Login" at bounding box center [919, 505] width 84 height 24
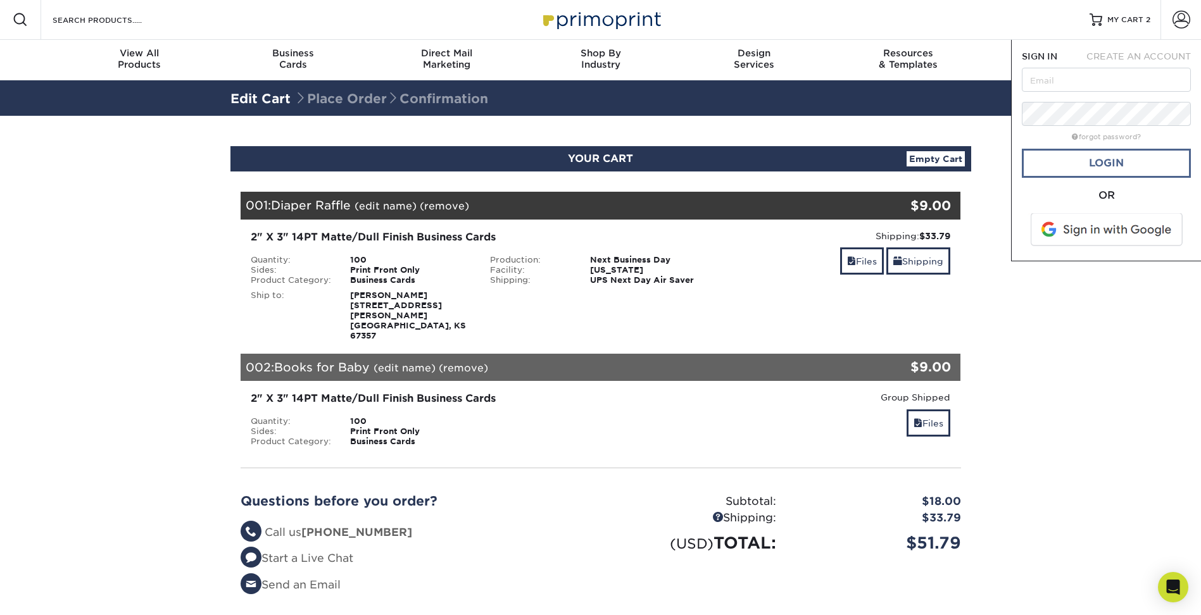
scroll to position [0, 0]
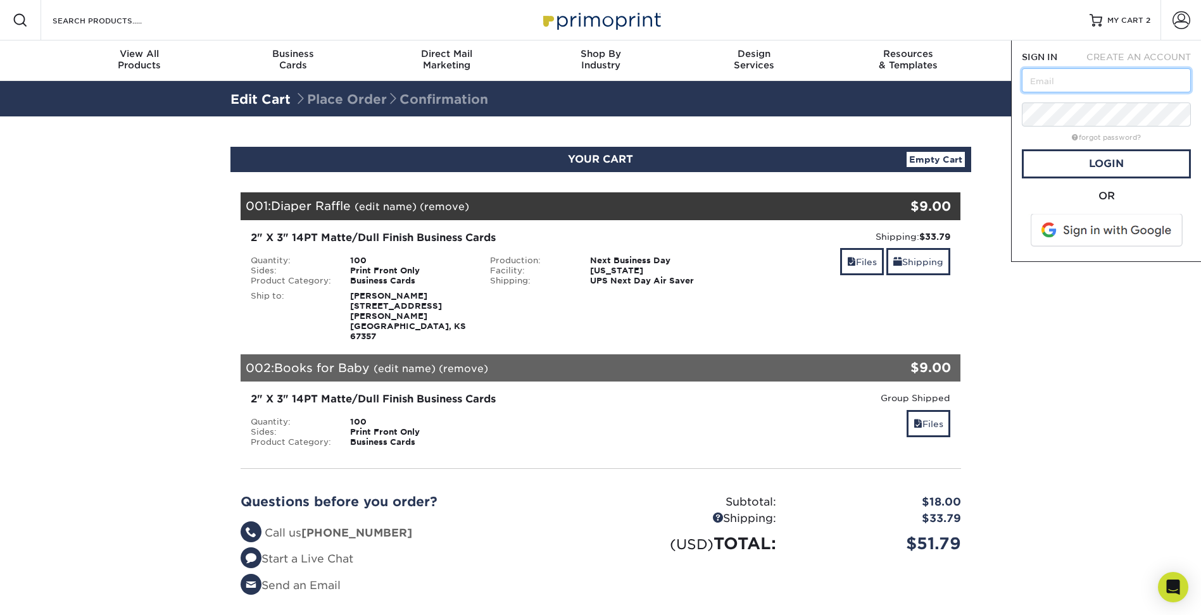
click at [1056, 83] on input "text" at bounding box center [1106, 80] width 169 height 24
type input "blue_dolphinz@hotmail.com"
click at [1101, 161] on link "Login" at bounding box center [1106, 163] width 169 height 29
click at [1081, 439] on section "YOUR CART Empty Cart Your Cart is Empty Account Login Create Account Contact Us…" at bounding box center [600, 402] width 1201 height 572
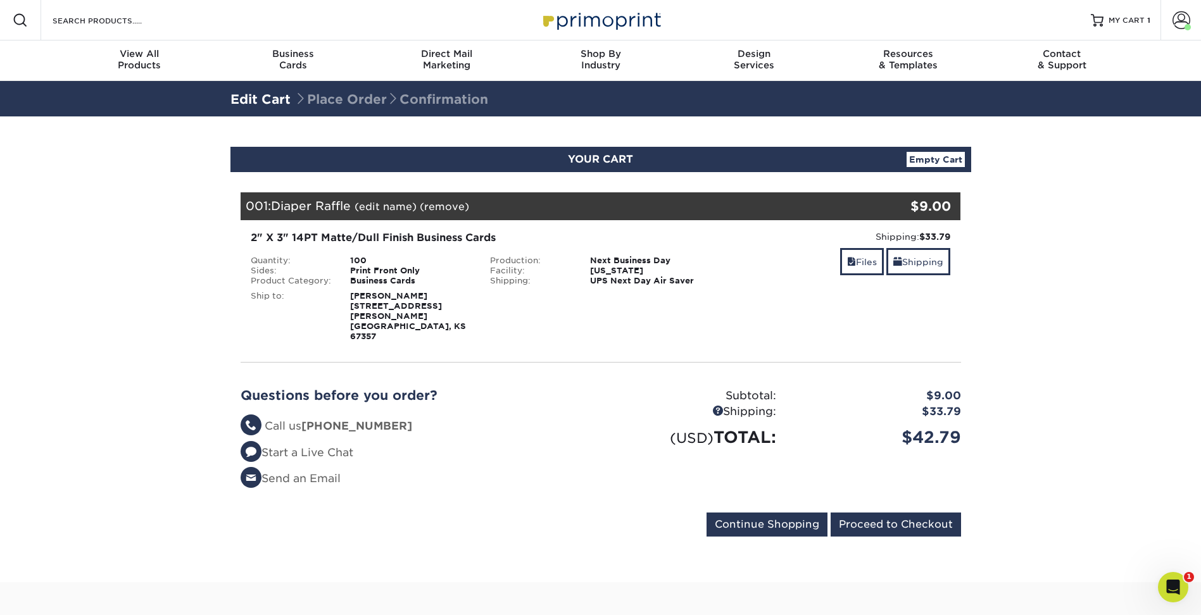
click at [255, 205] on div "001: Diaper Raffle (edit name) (remove) Are you sure you want to remove this pr…" at bounding box center [541, 206] width 600 height 28
click at [442, 248] on div "2" X 3" 14PT Matte/Dull Finish Business Cards Quantity: 100 Sides: Print Front …" at bounding box center [480, 285] width 479 height 111
click at [411, 293] on strong "[PERSON_NAME] [STREET_ADDRESS][PERSON_NAME]" at bounding box center [408, 316] width 116 height 50
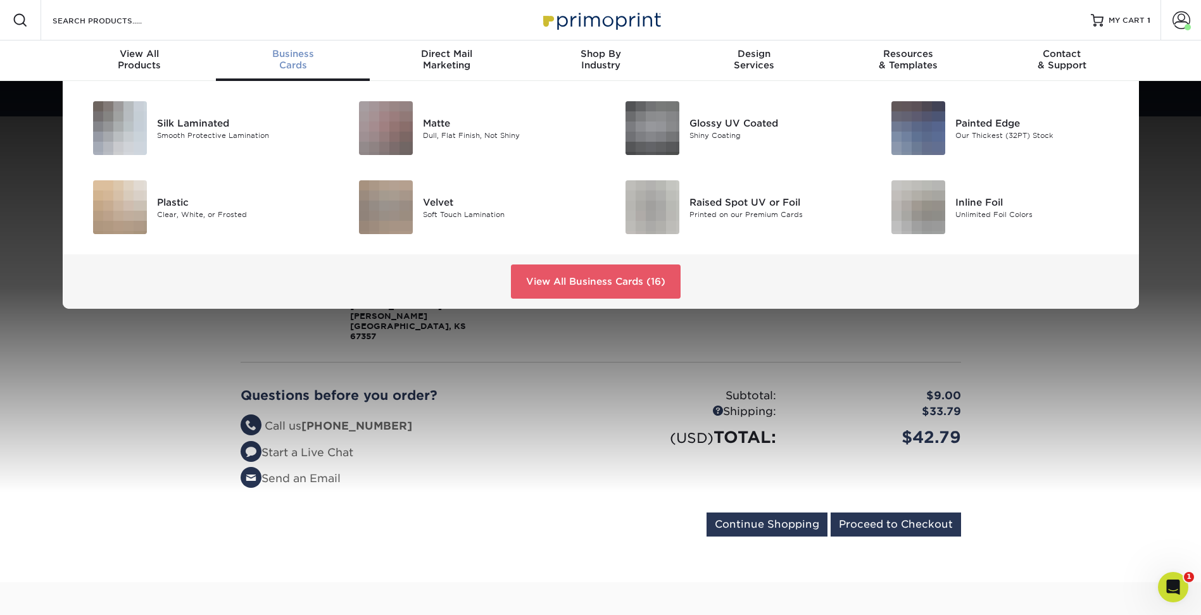
click at [286, 60] on div "Business Cards" at bounding box center [293, 59] width 154 height 23
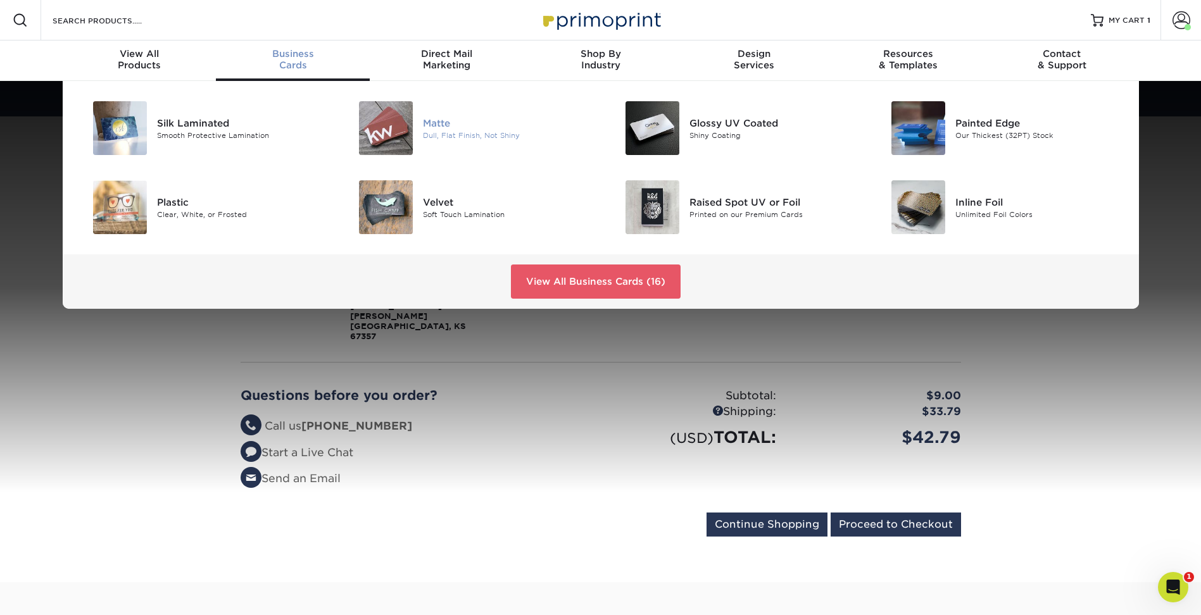
click at [427, 118] on div "Matte" at bounding box center [507, 123] width 168 height 14
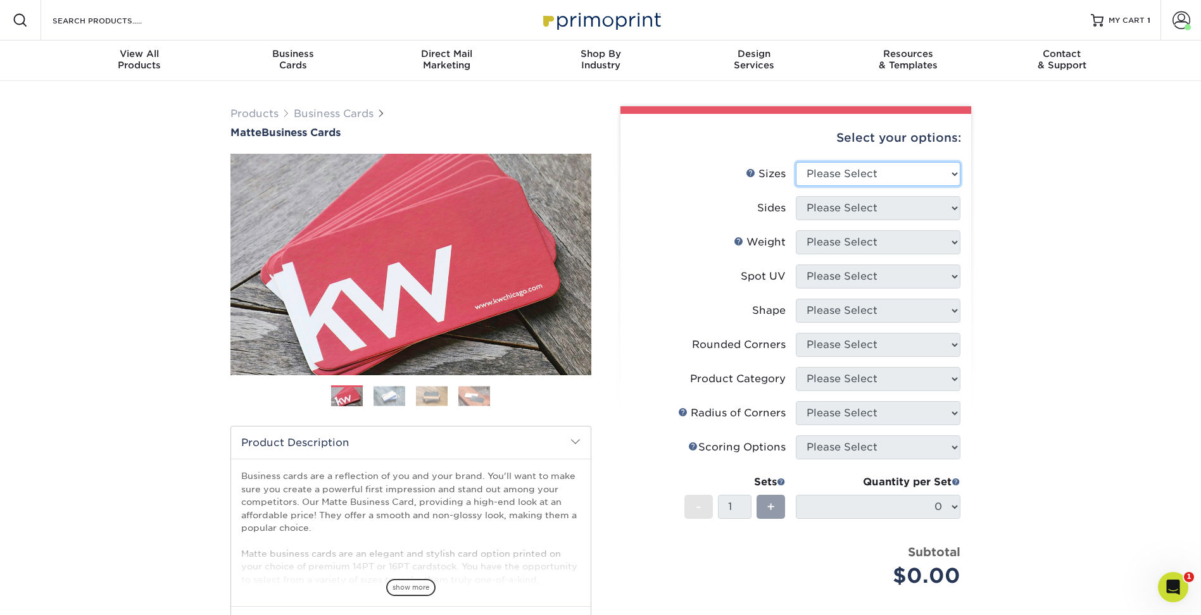
click at [862, 163] on select "Please Select 1.5" x 3.5" - Mini 1.75" x 3.5" - Mini 2" x 2" - Square 2" x 3" -…" at bounding box center [878, 174] width 165 height 24
select select "2.00x3.00"
click at [796, 162] on select "Please Select 1.5" x 3.5" - Mini 1.75" x 3.5" - Mini 2" x 2" - Square 2" x 3" -…" at bounding box center [878, 174] width 165 height 24
click at [869, 217] on select "Please Select Print Both Sides Print Front Only" at bounding box center [878, 208] width 165 height 24
select select "32d3c223-f82c-492b-b915-ba065a00862f"
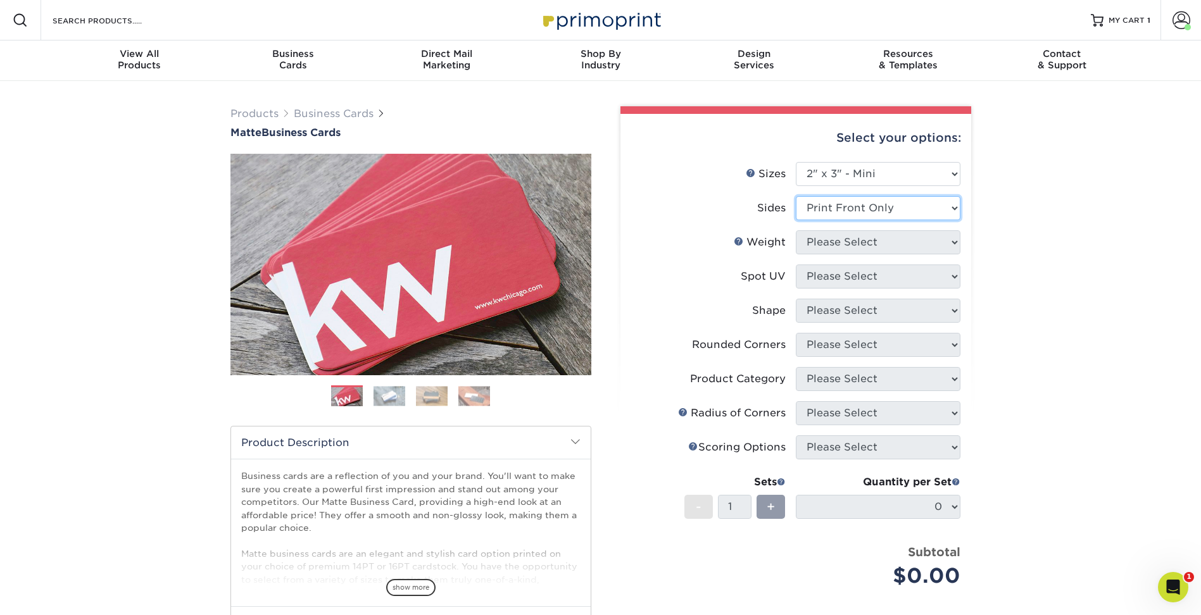
click at [796, 196] on select "Please Select Print Both Sides Print Front Only" at bounding box center [878, 208] width 165 height 24
click at [885, 238] on select "Please Select 14PT 16PT" at bounding box center [878, 242] width 165 height 24
select select "14PT"
click at [796, 230] on select "Please Select 14PT 16PT" at bounding box center [878, 242] width 165 height 24
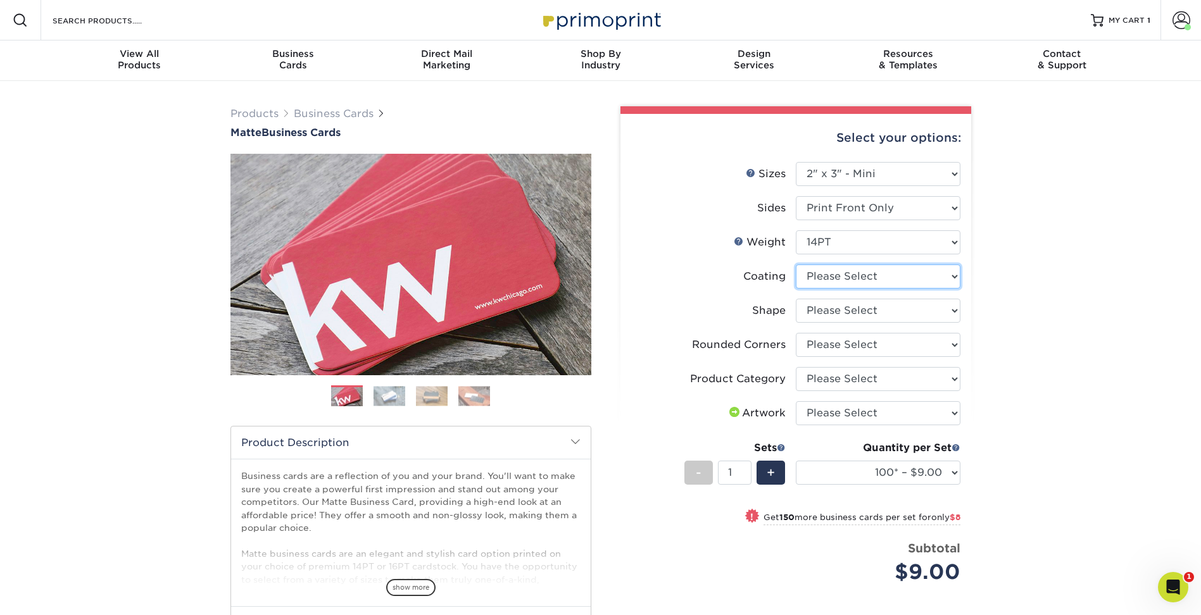
click at [890, 280] on select at bounding box center [878, 277] width 165 height 24
select select "121bb7b5-3b4d-429f-bd8d-bbf80e953313"
click at [796, 265] on select at bounding box center [878, 277] width 165 height 24
select select "-1"
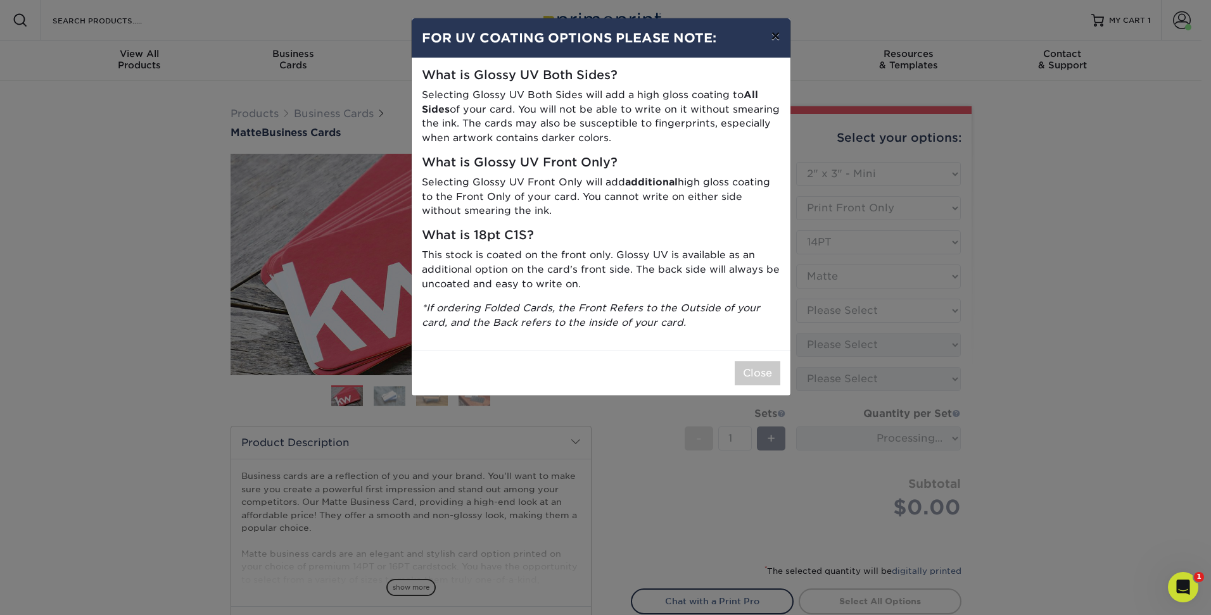
click at [772, 34] on button "×" at bounding box center [774, 35] width 29 height 35
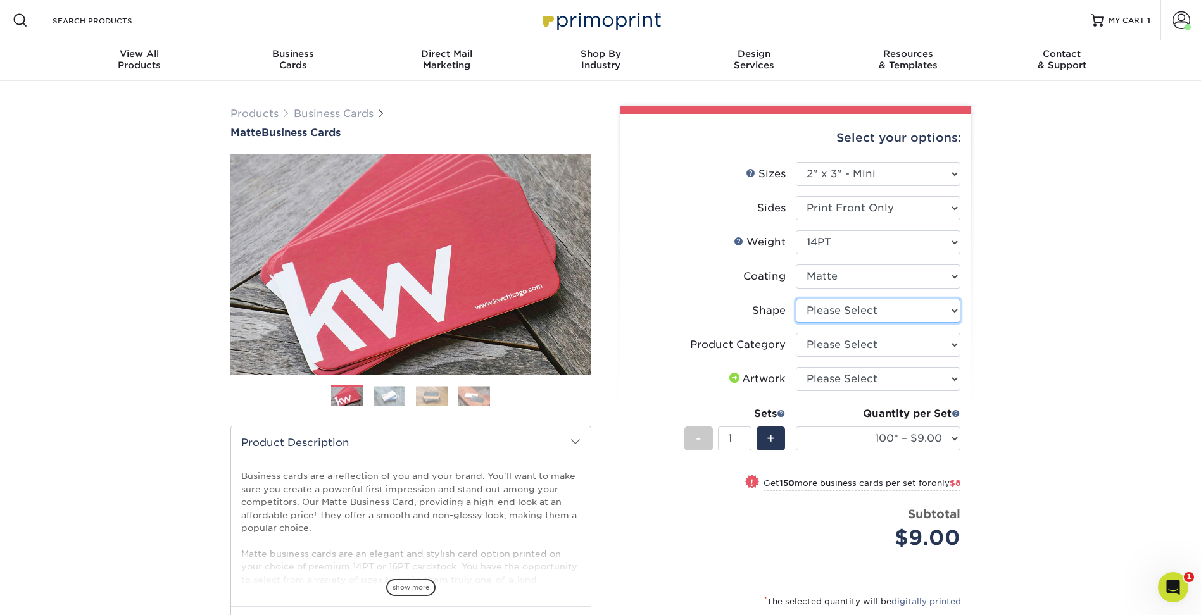
click at [876, 308] on select "Please Select Standard" at bounding box center [878, 311] width 165 height 24
select select "standard"
click at [796, 299] on select "Please Select Standard" at bounding box center [878, 311] width 165 height 24
select select "-1"
click at [871, 347] on select "Please Select Business Cards" at bounding box center [878, 345] width 165 height 24
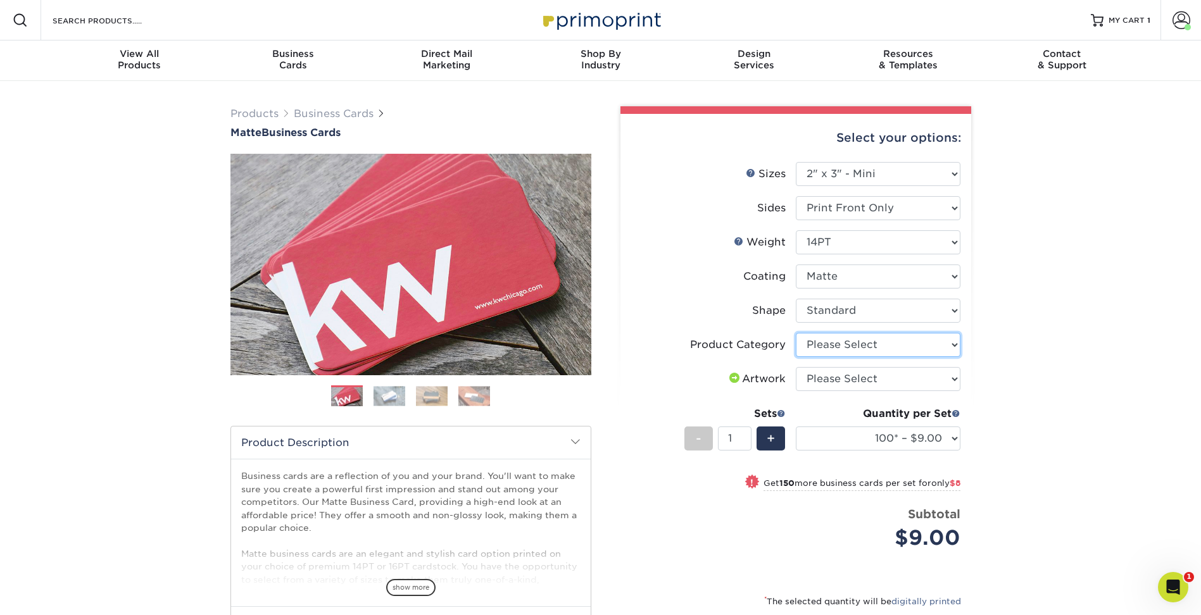
select select "3b5148f1-0588-4f88-a218-97bcfdce65c1"
click at [796, 333] on select "Please Select Business Cards" at bounding box center [878, 345] width 165 height 24
click at [871, 383] on select "Please Select I will upload files I need a design - $100" at bounding box center [878, 379] width 165 height 24
select select "upload"
click at [796, 367] on select "Please Select I will upload files I need a design - $100" at bounding box center [878, 379] width 165 height 24
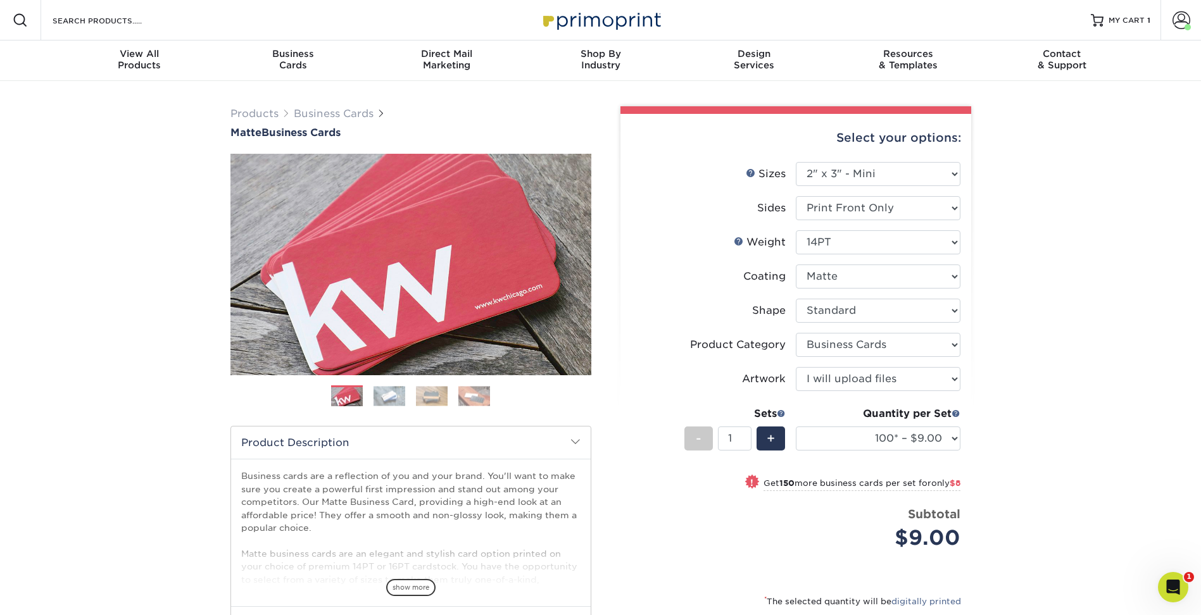
click at [1125, 511] on div "Products Business Cards Matte Business Cards Previous Next 100 $ 9" at bounding box center [600, 424] width 1201 height 686
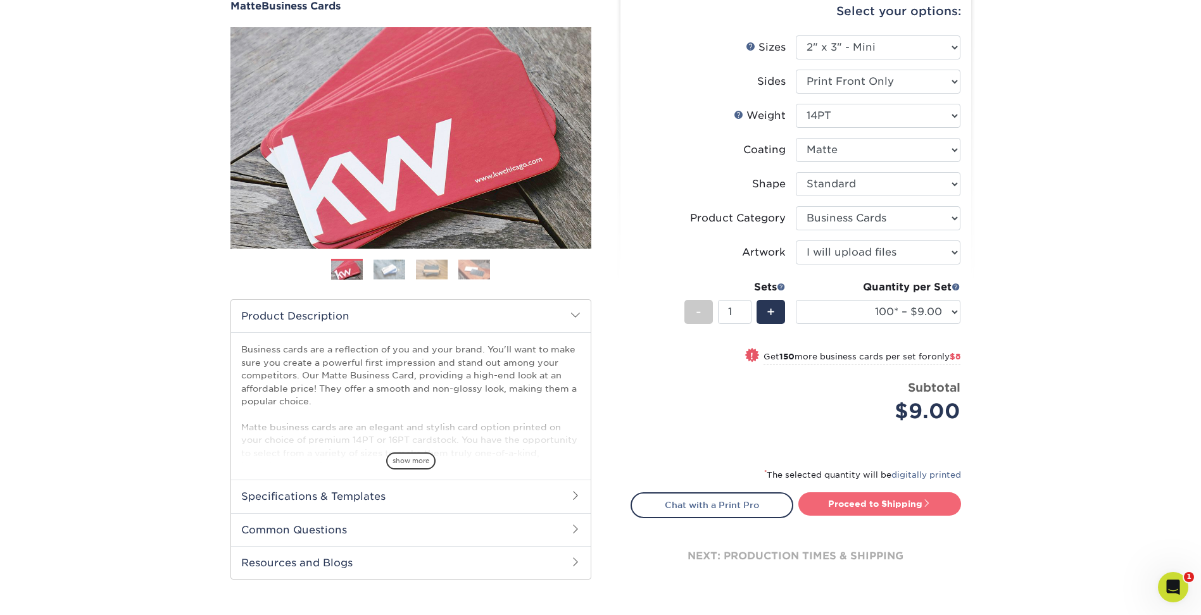
click at [881, 499] on link "Proceed to Shipping" at bounding box center [879, 504] width 163 height 23
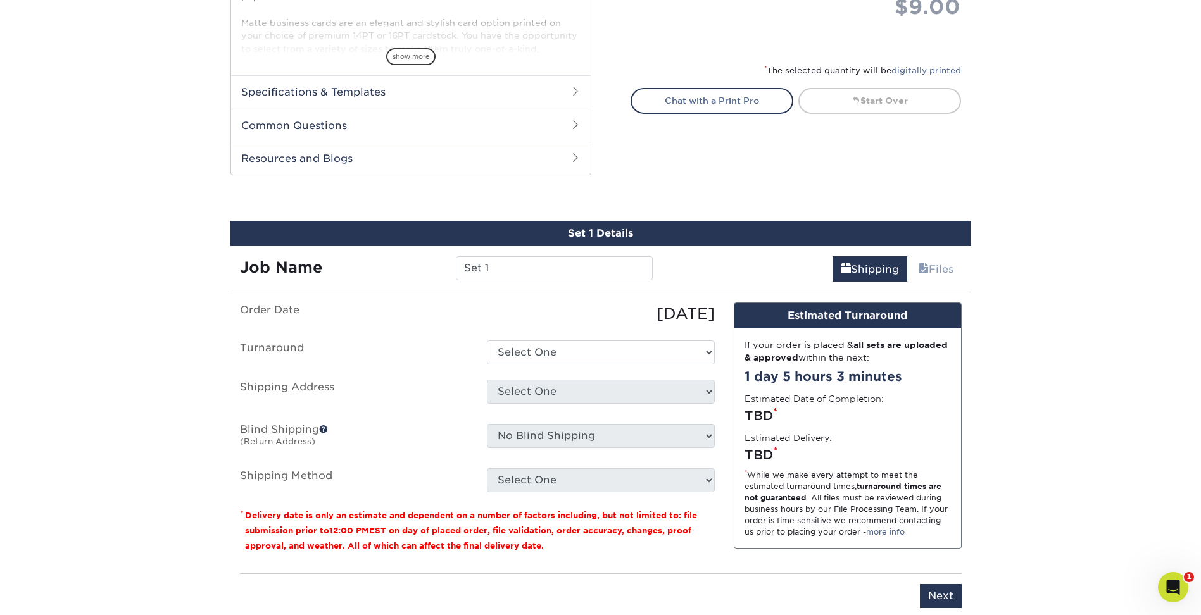
scroll to position [654, 0]
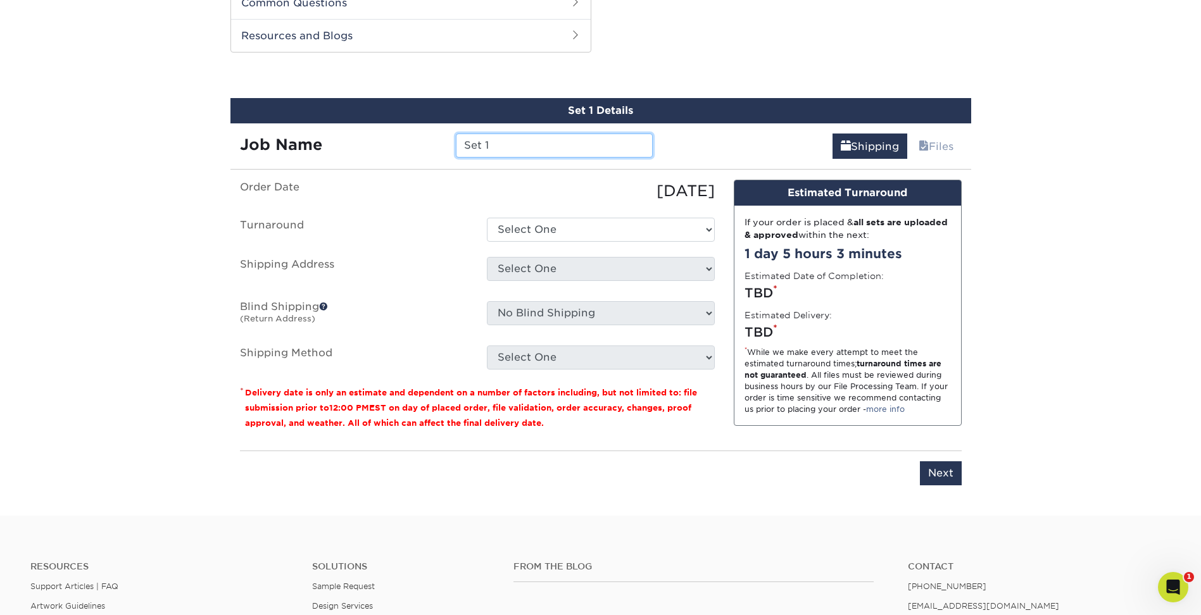
drag, startPoint x: 506, startPoint y: 141, endPoint x: 272, endPoint y: 119, distance: 235.9
click at [287, 122] on div "Set 1 Details Job Name Set 1 Shipping Files You've choosen mailing services! If…" at bounding box center [600, 299] width 741 height 403
type input "Books for Baby"
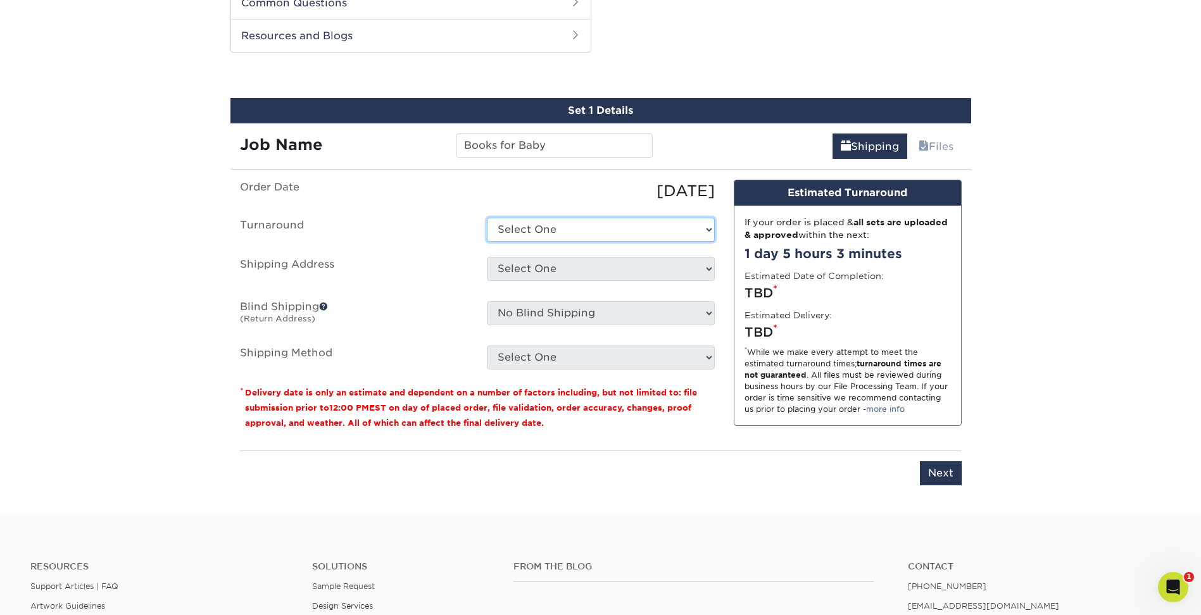
click at [601, 233] on select "Select One 2-4 Business Days 2 Day Next Business Day" at bounding box center [601, 230] width 228 height 24
select select "c9b01132-94c2-41ed-838c-de7ea10d5a30"
click at [487, 218] on select "Select One 2-4 Business Days 2 Day Next Business Day" at bounding box center [601, 230] width 228 height 24
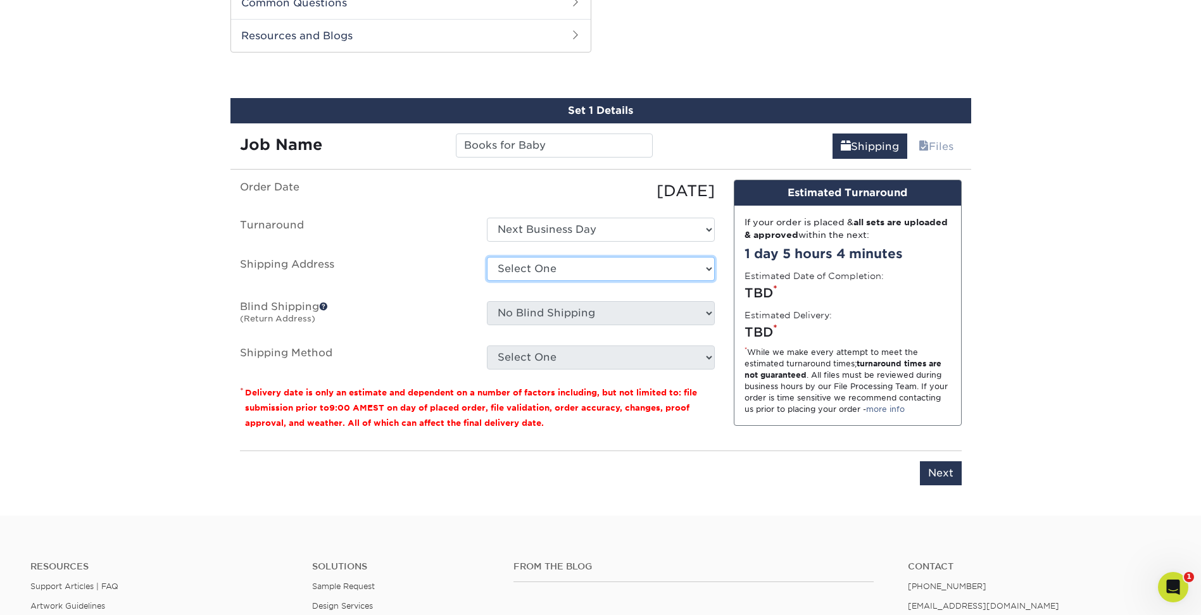
click at [575, 275] on select "Select One Home + Add New Address" at bounding box center [601, 269] width 228 height 24
select select "286659"
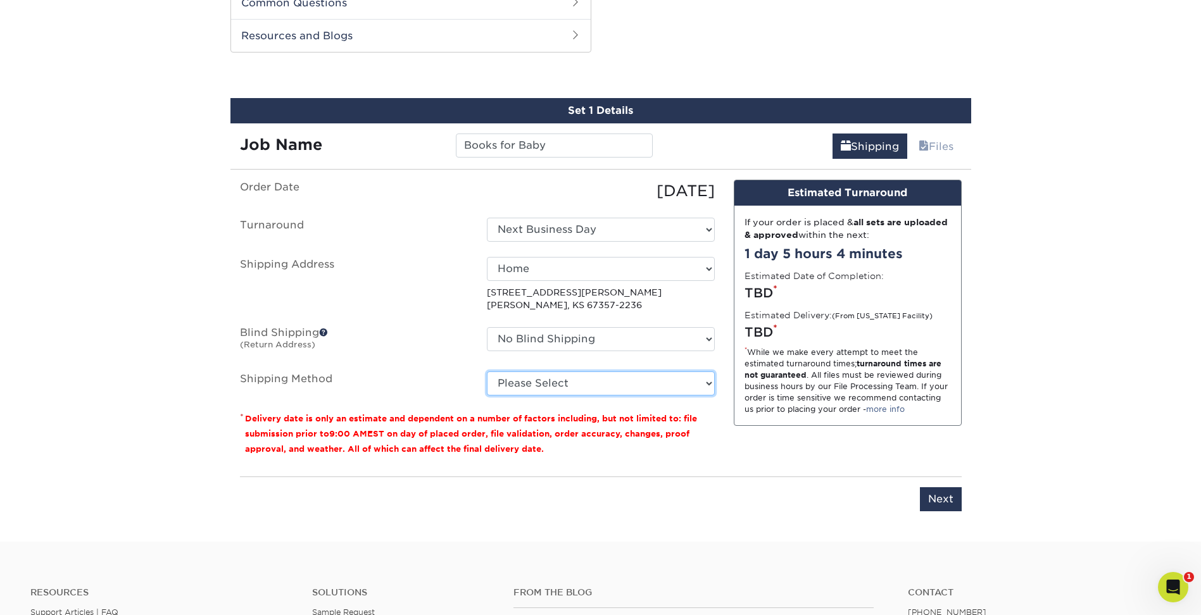
click at [573, 385] on select "Please Select Ground Shipping (+$7.84) 3 Day Shipping Service (+$24.94) 2 Day A…" at bounding box center [601, 384] width 228 height 24
select select "13"
click at [487, 372] on select "Please Select Ground Shipping (+$7.84) 3 Day Shipping Service (+$24.94) 2 Day A…" at bounding box center [601, 384] width 228 height 24
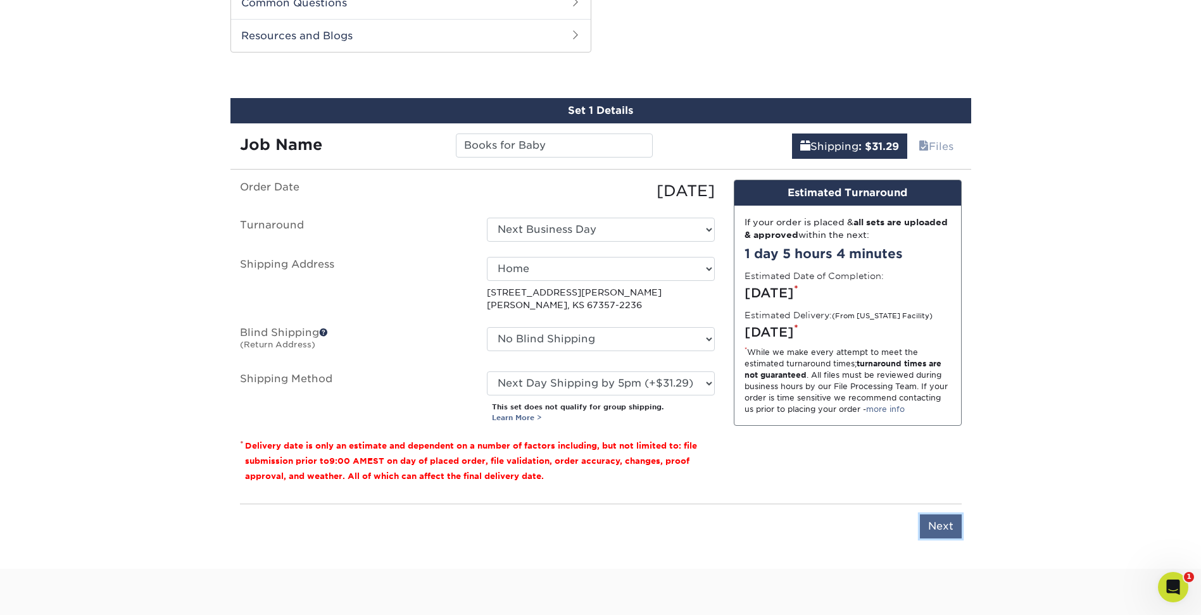
click at [953, 529] on input "Next" at bounding box center [941, 527] width 42 height 24
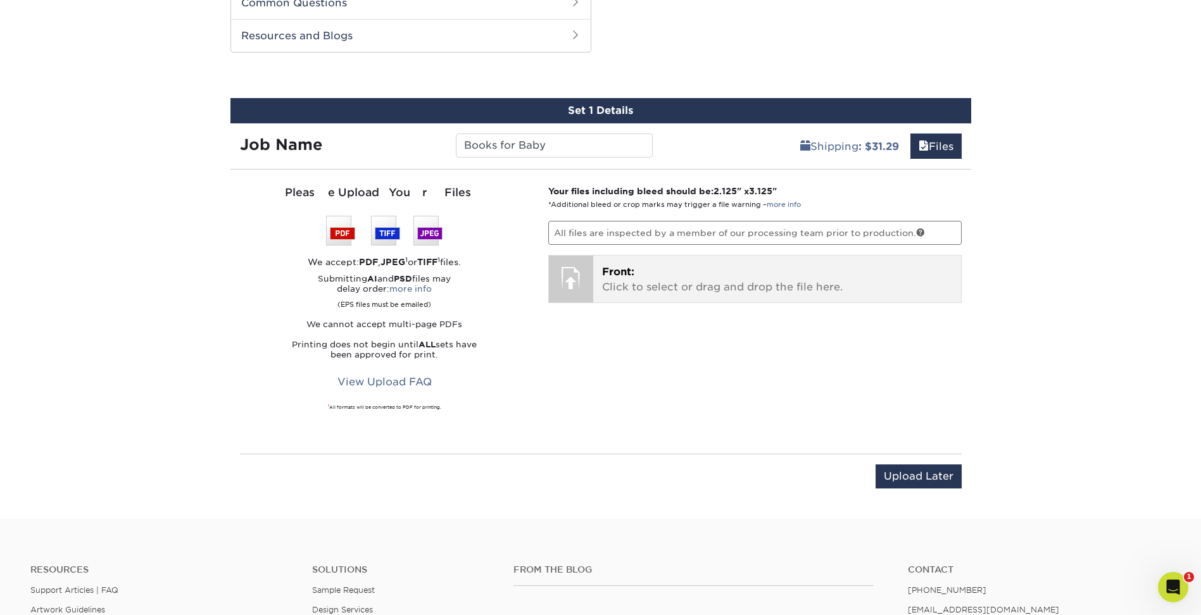
click at [691, 281] on p "Front: Click to select or drag and drop the file here." at bounding box center [777, 280] width 350 height 30
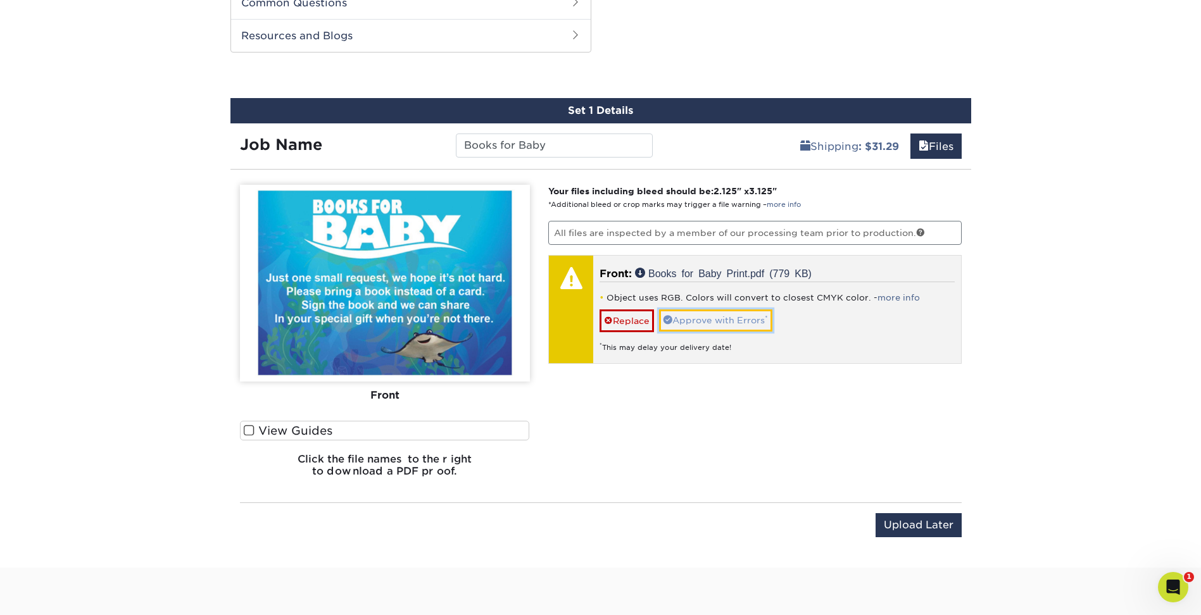
click at [732, 315] on link "Approve with Errors *" at bounding box center [715, 321] width 113 height 22
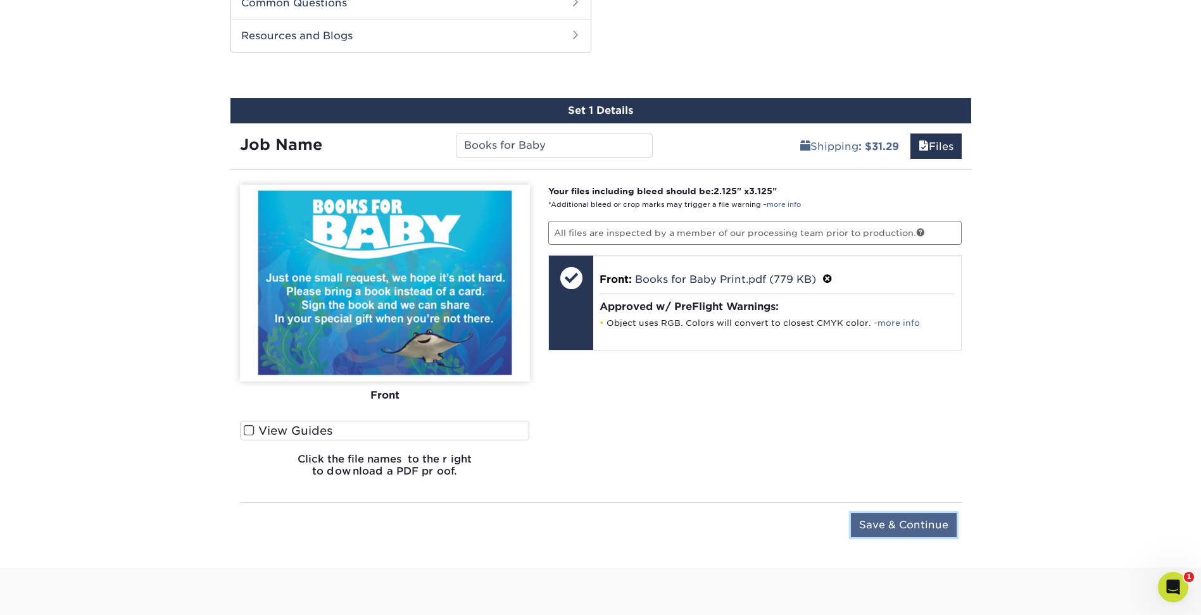
click at [874, 527] on input "Save & Continue" at bounding box center [904, 525] width 106 height 24
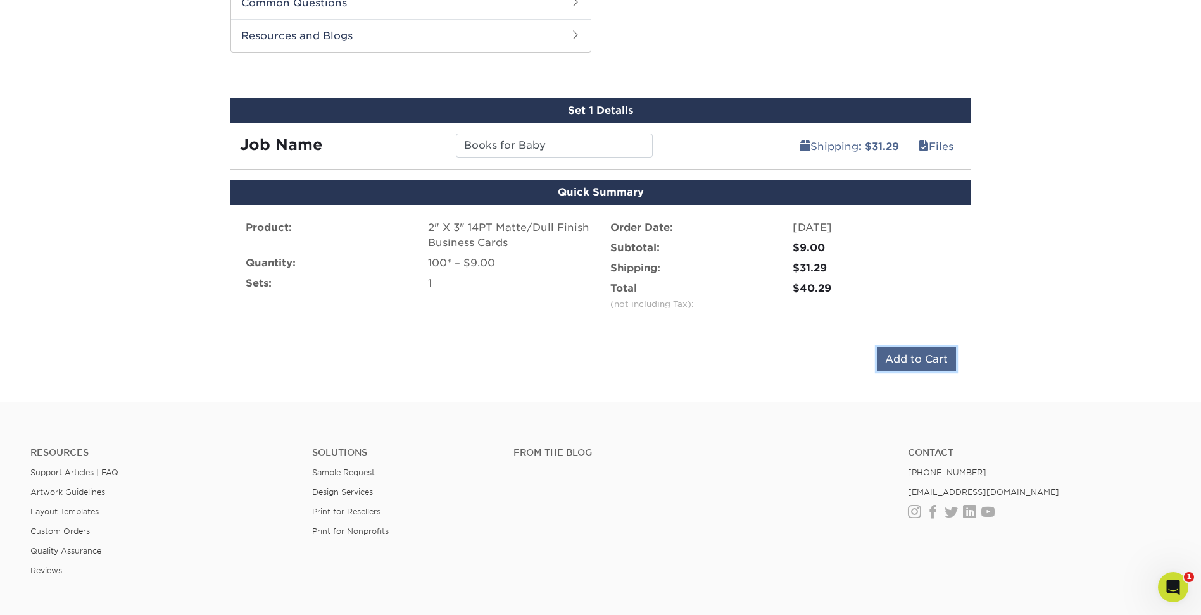
click at [929, 358] on input "Add to Cart" at bounding box center [916, 360] width 79 height 24
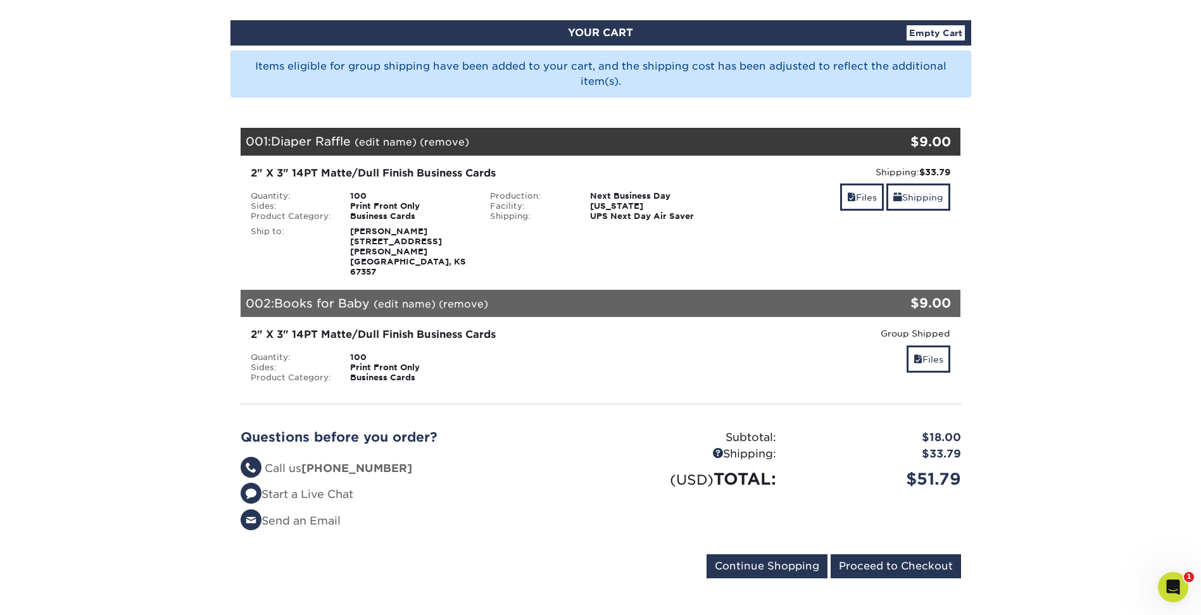
scroll to position [190, 0]
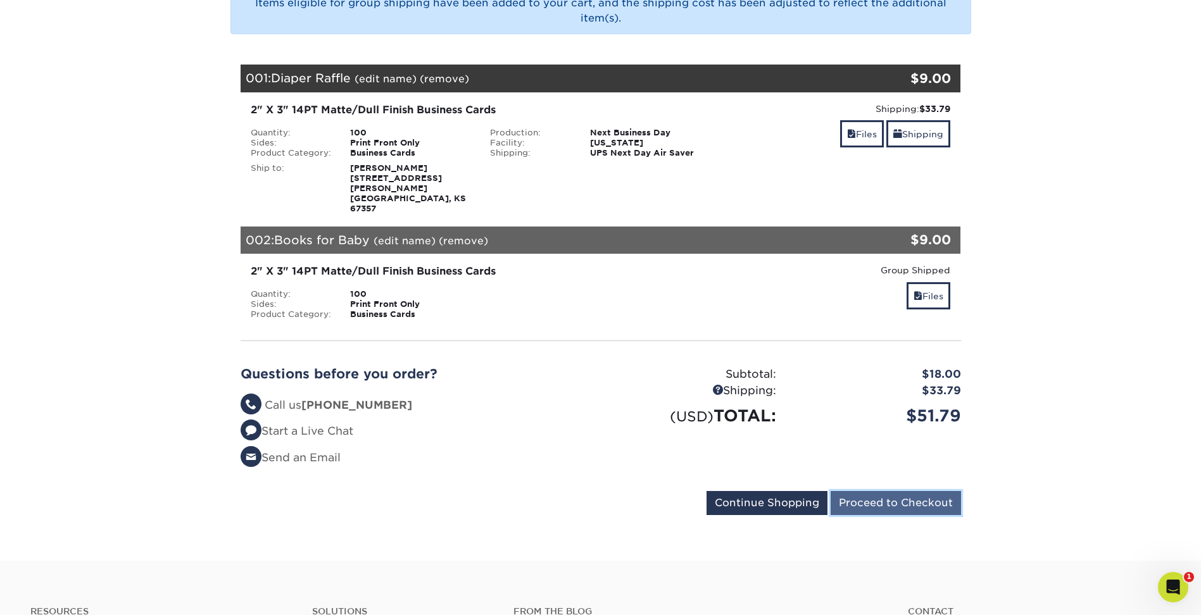
click at [897, 491] on input "Proceed to Checkout" at bounding box center [896, 503] width 130 height 24
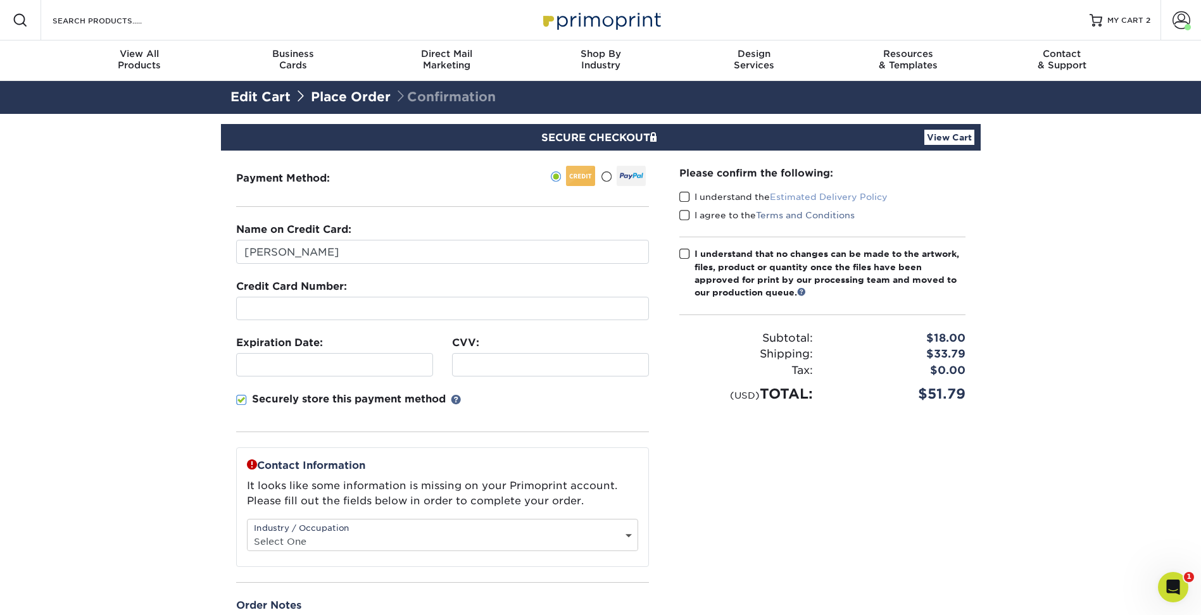
click at [867, 197] on link "Estimated Delivery Policy" at bounding box center [829, 197] width 118 height 10
click at [605, 176] on span at bounding box center [606, 177] width 11 height 12
click at [0, 0] on input "radio" at bounding box center [0, 0] width 0 height 0
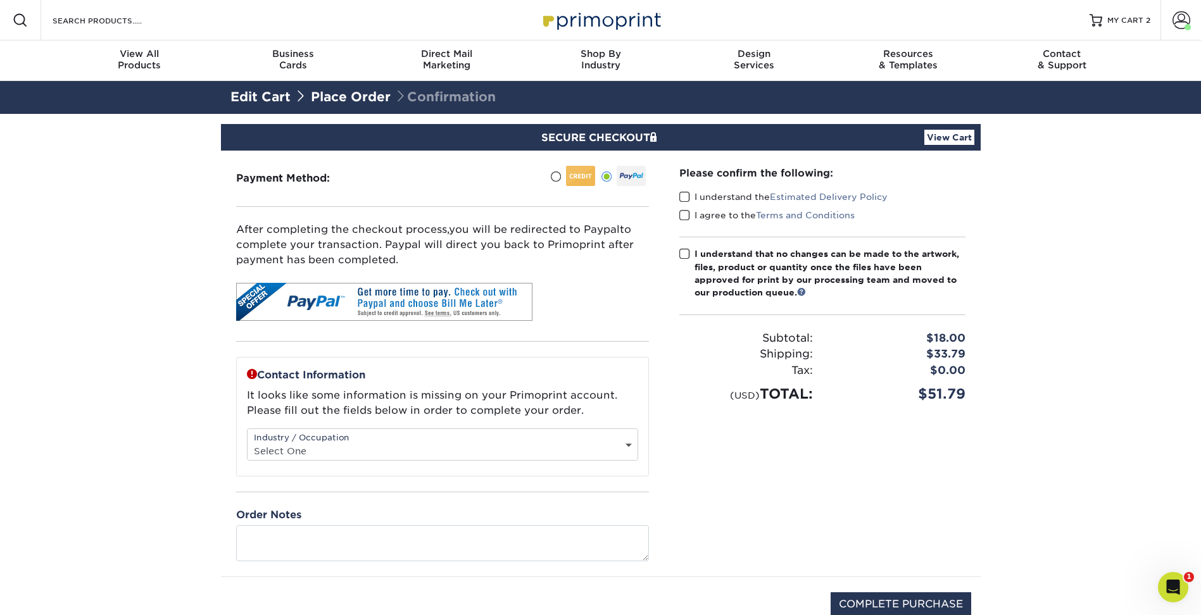
click at [554, 172] on span at bounding box center [555, 177] width 11 height 12
click at [0, 0] on input "radio" at bounding box center [0, 0] width 0 height 0
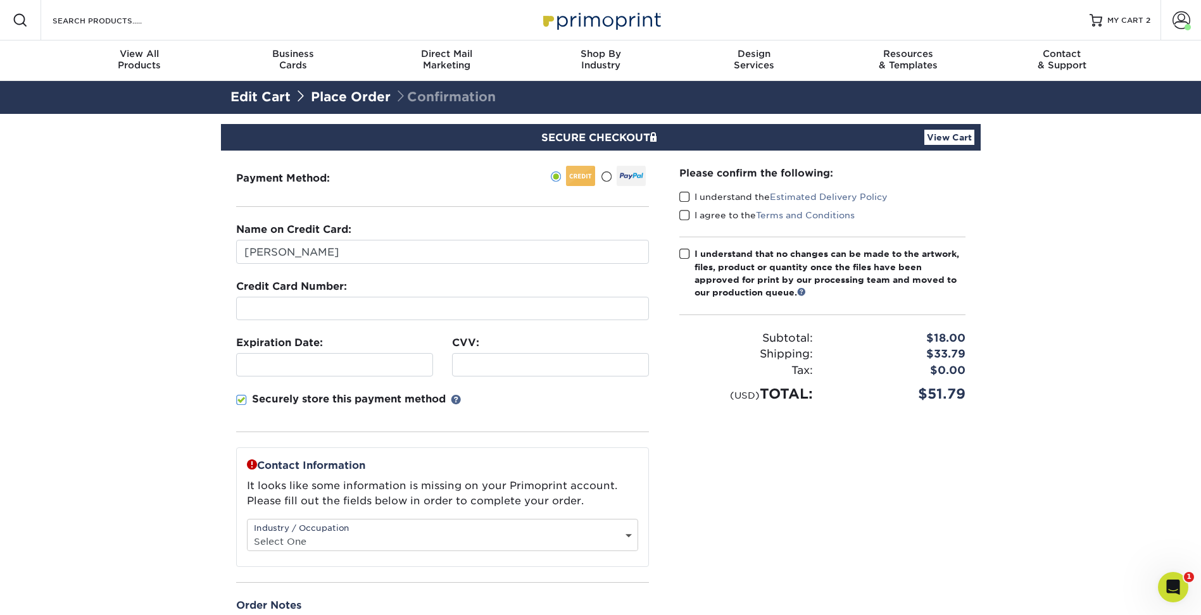
click at [956, 139] on link "View Cart" at bounding box center [949, 137] width 50 height 15
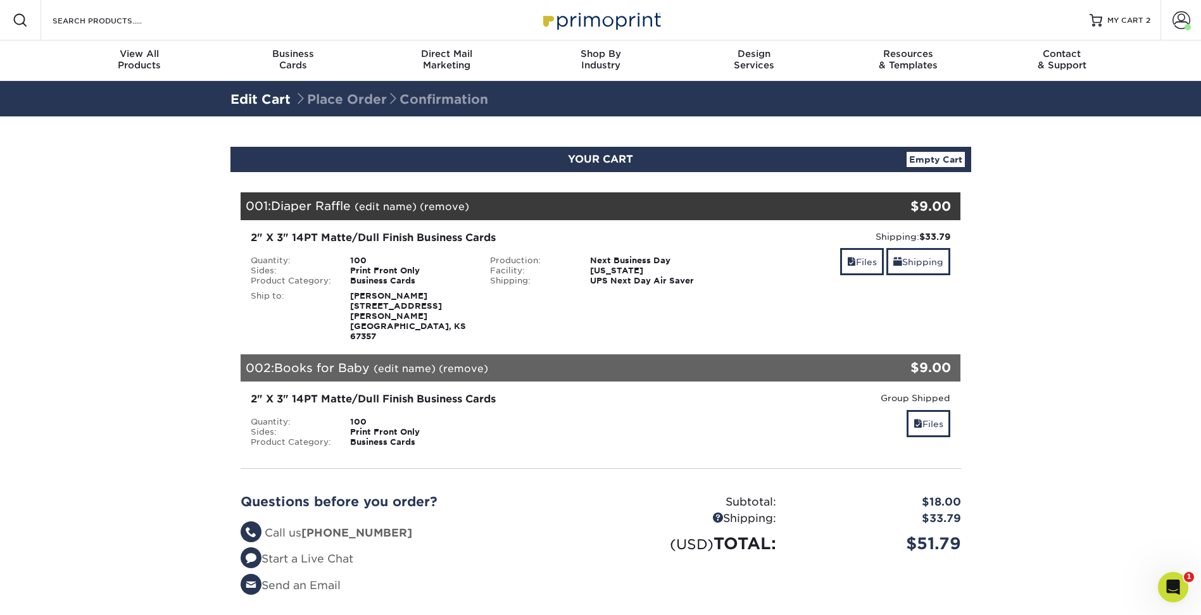
click at [339, 204] on span "Diaper Raffle" at bounding box center [311, 206] width 80 height 14
click at [283, 211] on span "Diaper Raffle" at bounding box center [311, 206] width 80 height 14
click at [865, 266] on link "Files" at bounding box center [862, 261] width 44 height 27
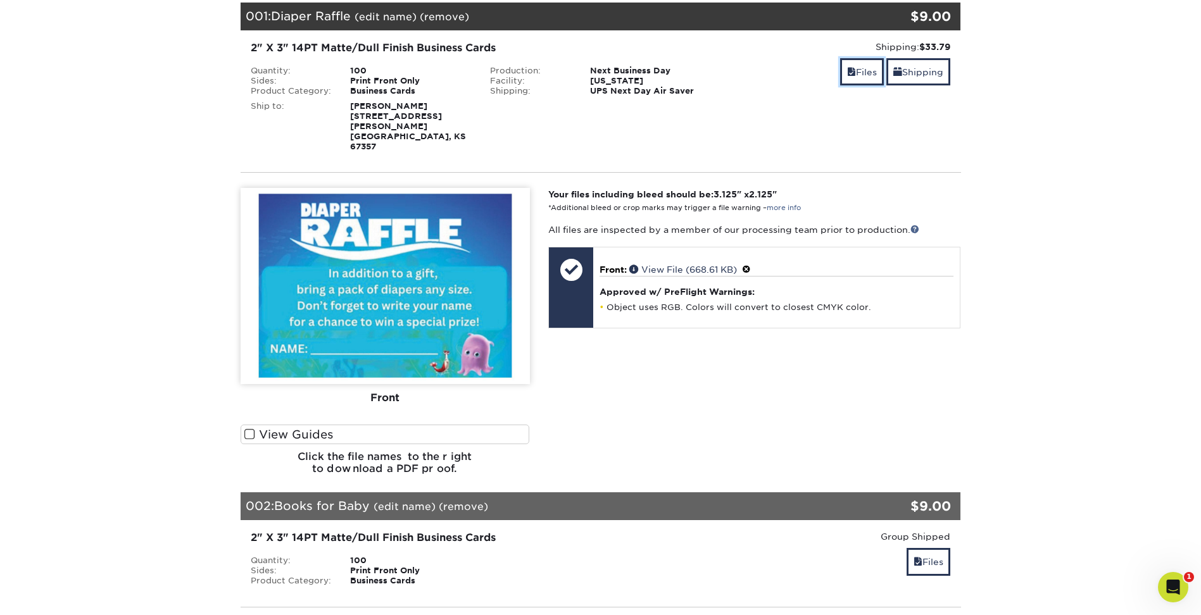
scroll to position [380, 0]
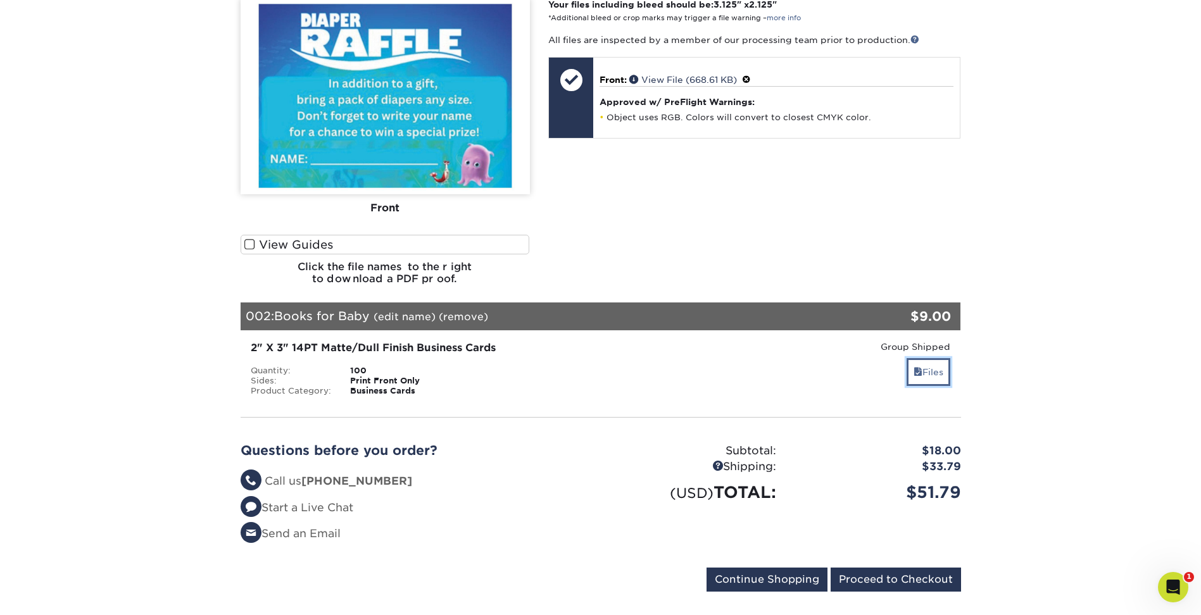
click at [929, 358] on link "Files" at bounding box center [929, 371] width 44 height 27
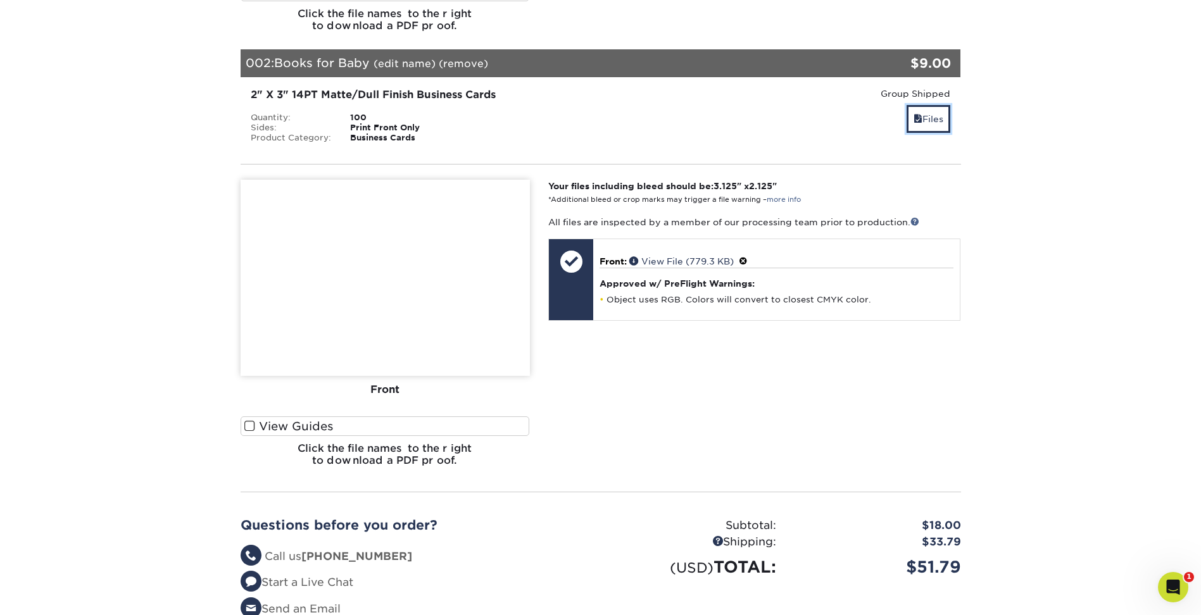
scroll to position [950, 0]
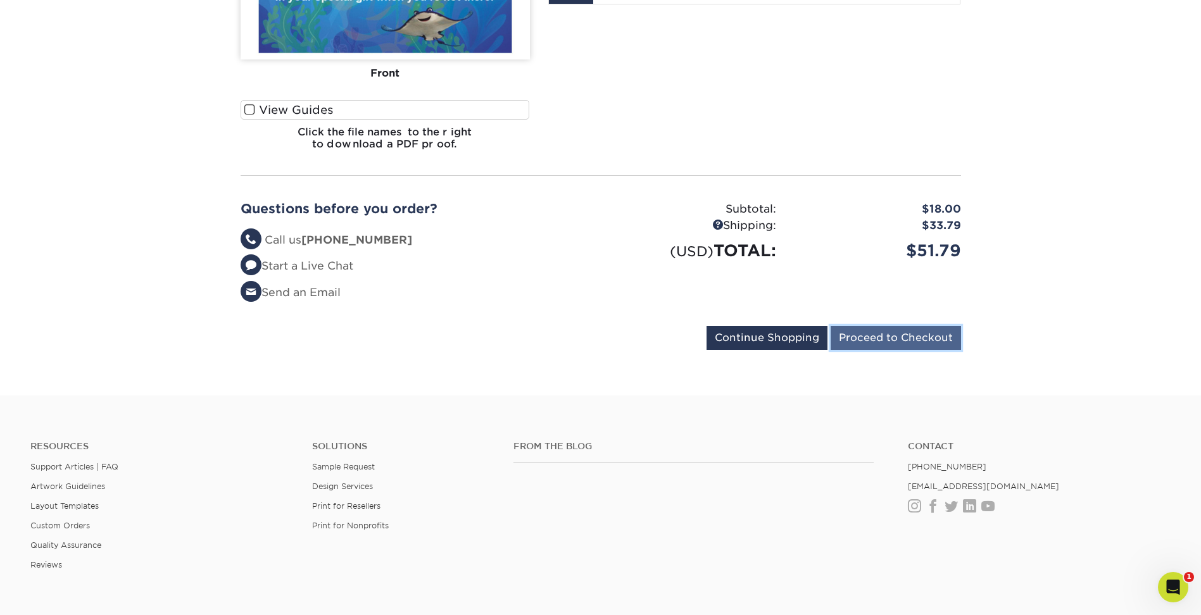
click at [906, 326] on input "Proceed to Checkout" at bounding box center [896, 338] width 130 height 24
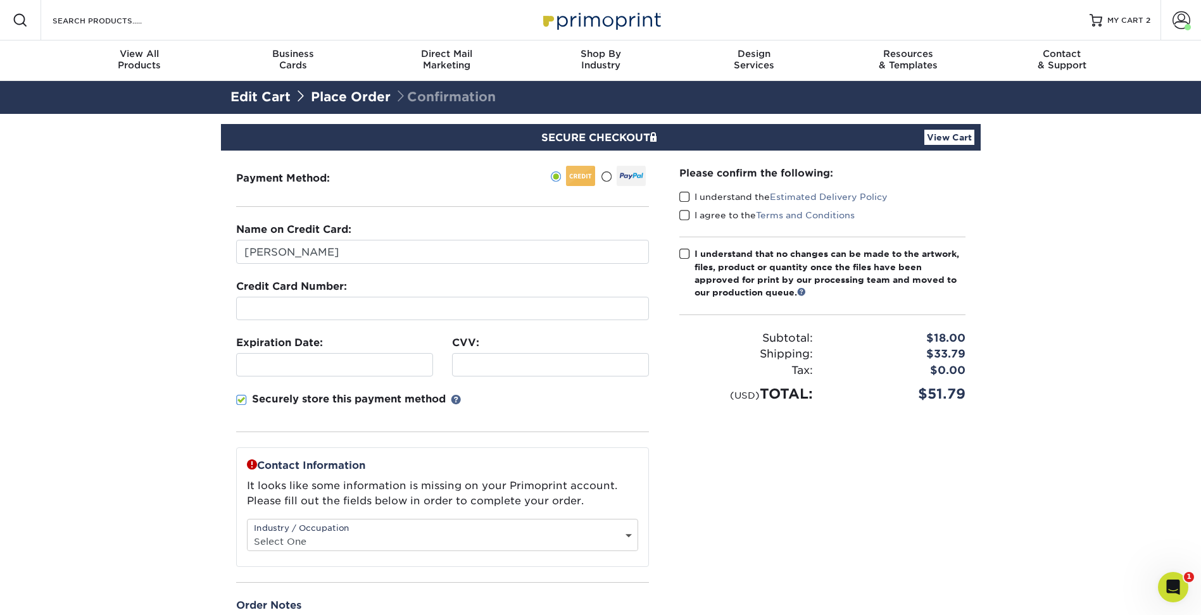
click at [327, 302] on div at bounding box center [442, 308] width 413 height 23
click at [424, 394] on p "Securely store this payment method" at bounding box center [349, 399] width 194 height 15
click at [0, 0] on input "Securely store this payment method" at bounding box center [0, 0] width 0 height 0
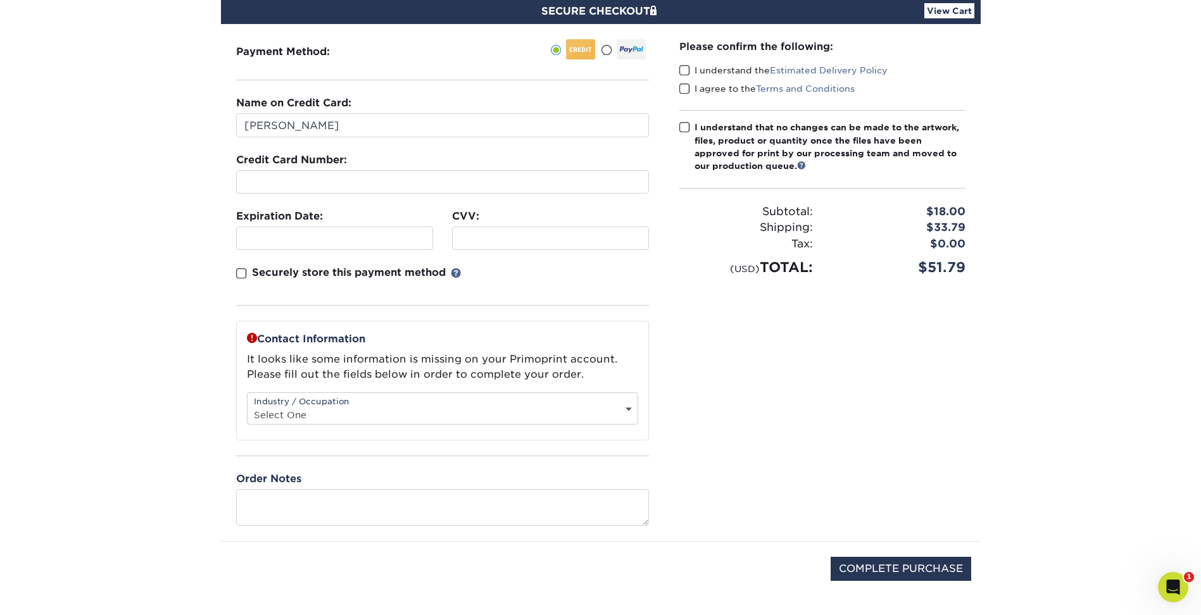
click at [425, 405] on div "Industry / Occupation Select One Administrative Executive Human Resources Const…" at bounding box center [442, 409] width 391 height 32
click at [631, 408] on select "Select One Administrative Executive Human Resources Construction Education Ente…" at bounding box center [443, 415] width 390 height 18
select select "21"
click at [248, 406] on select "Select One Administrative Executive Human Resources Construction Education Ente…" at bounding box center [443, 415] width 390 height 18
click at [691, 462] on div "Please confirm the following: I understand the Estimated Delivery Policy I agre…" at bounding box center [822, 282] width 317 height 517
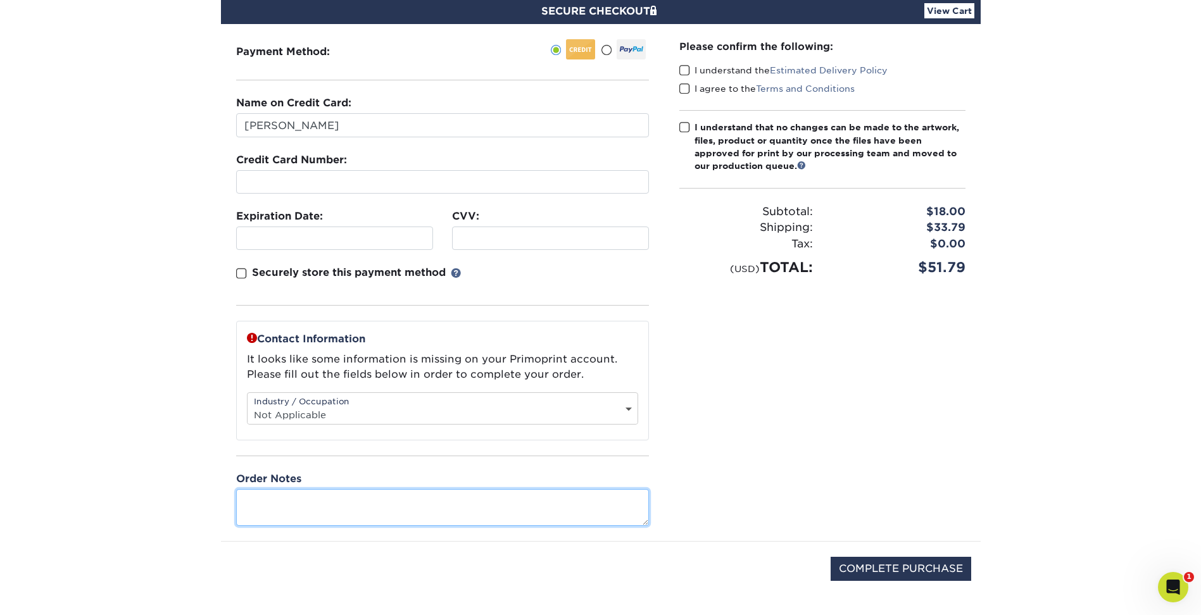
click at [562, 520] on textarea at bounding box center [442, 507] width 413 height 36
click at [764, 458] on div "Please confirm the following: I understand the Estimated Delivery Policy I agre…" at bounding box center [822, 282] width 317 height 517
click at [686, 72] on span at bounding box center [684, 71] width 11 height 12
click at [0, 0] on input "I understand the Estimated Delivery Policy" at bounding box center [0, 0] width 0 height 0
click at [684, 91] on span at bounding box center [684, 89] width 11 height 12
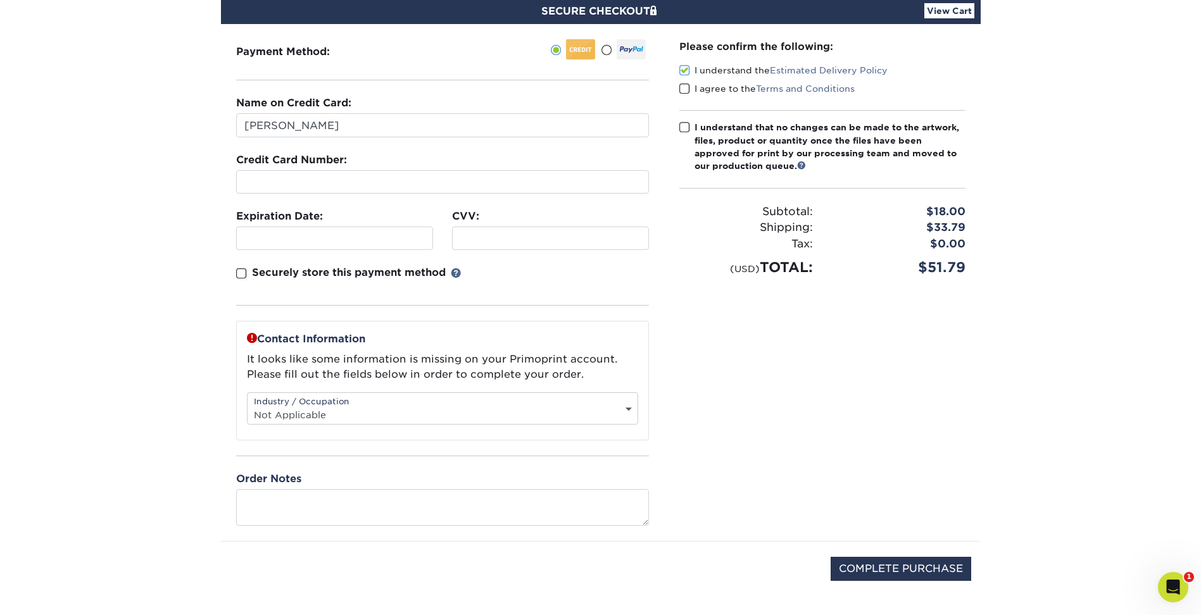
click at [0, 0] on input "I agree to the Terms and Conditions" at bounding box center [0, 0] width 0 height 0
click at [686, 126] on span at bounding box center [684, 128] width 11 height 12
click at [0, 0] on input "I understand that no changes can be made to the artwork, files, product or quan…" at bounding box center [0, 0] width 0 height 0
click at [914, 567] on input "COMPLETE PURCHASE" at bounding box center [901, 569] width 141 height 24
type input "PROCESSING, PLEASE WAIT..."
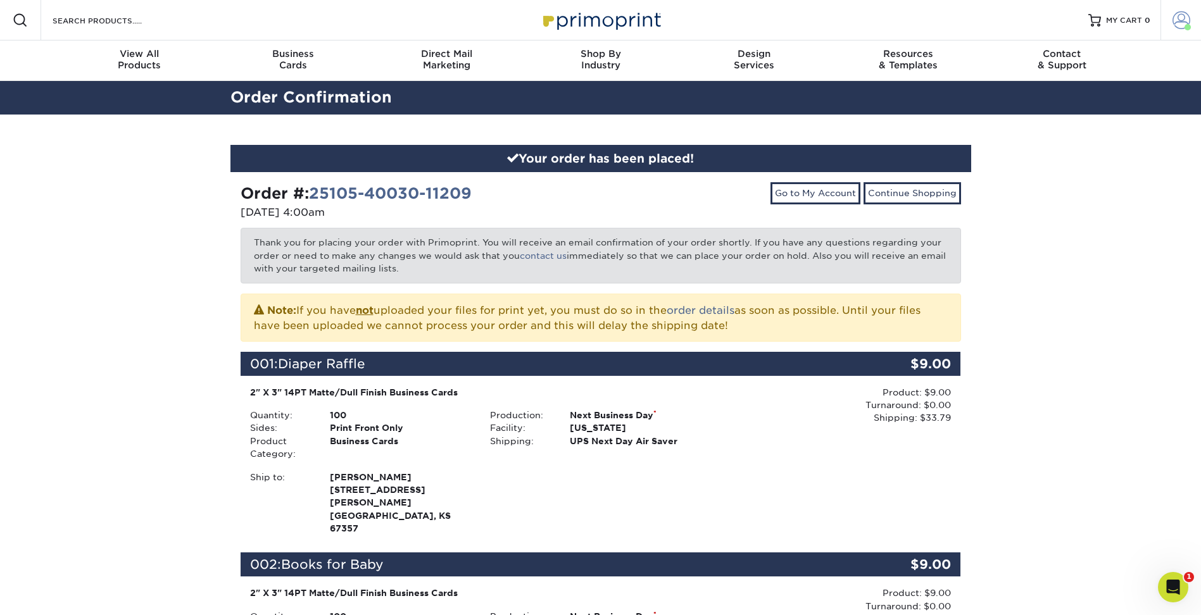
click at [1184, 23] on span at bounding box center [1182, 20] width 18 height 18
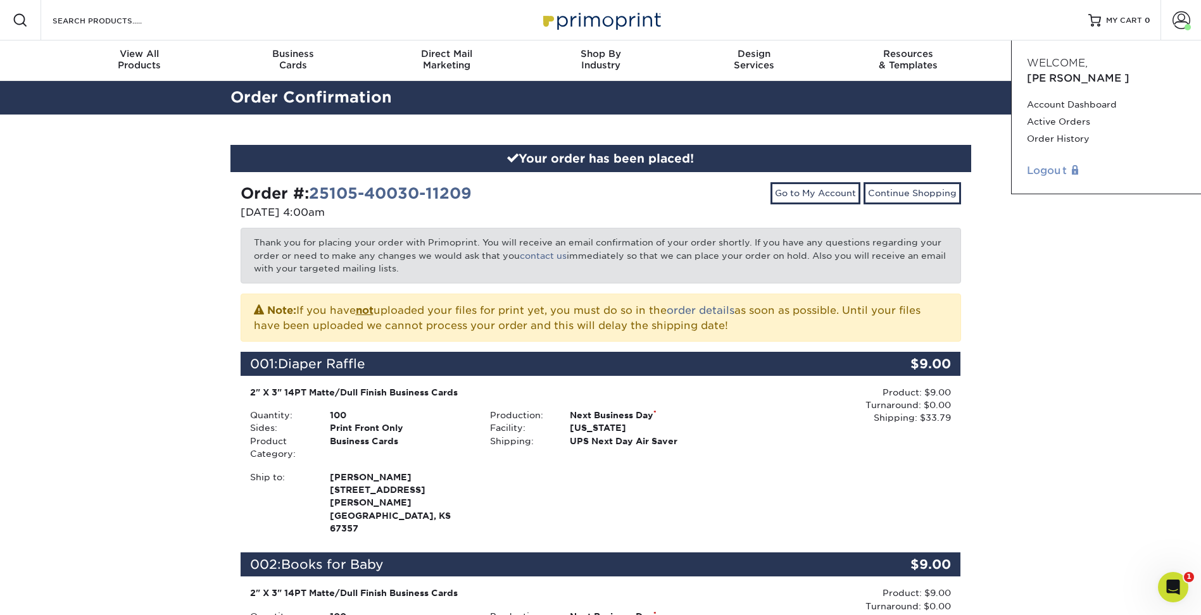
click at [1055, 163] on link "Logout" at bounding box center [1106, 170] width 159 height 15
